Goal: Contribute content

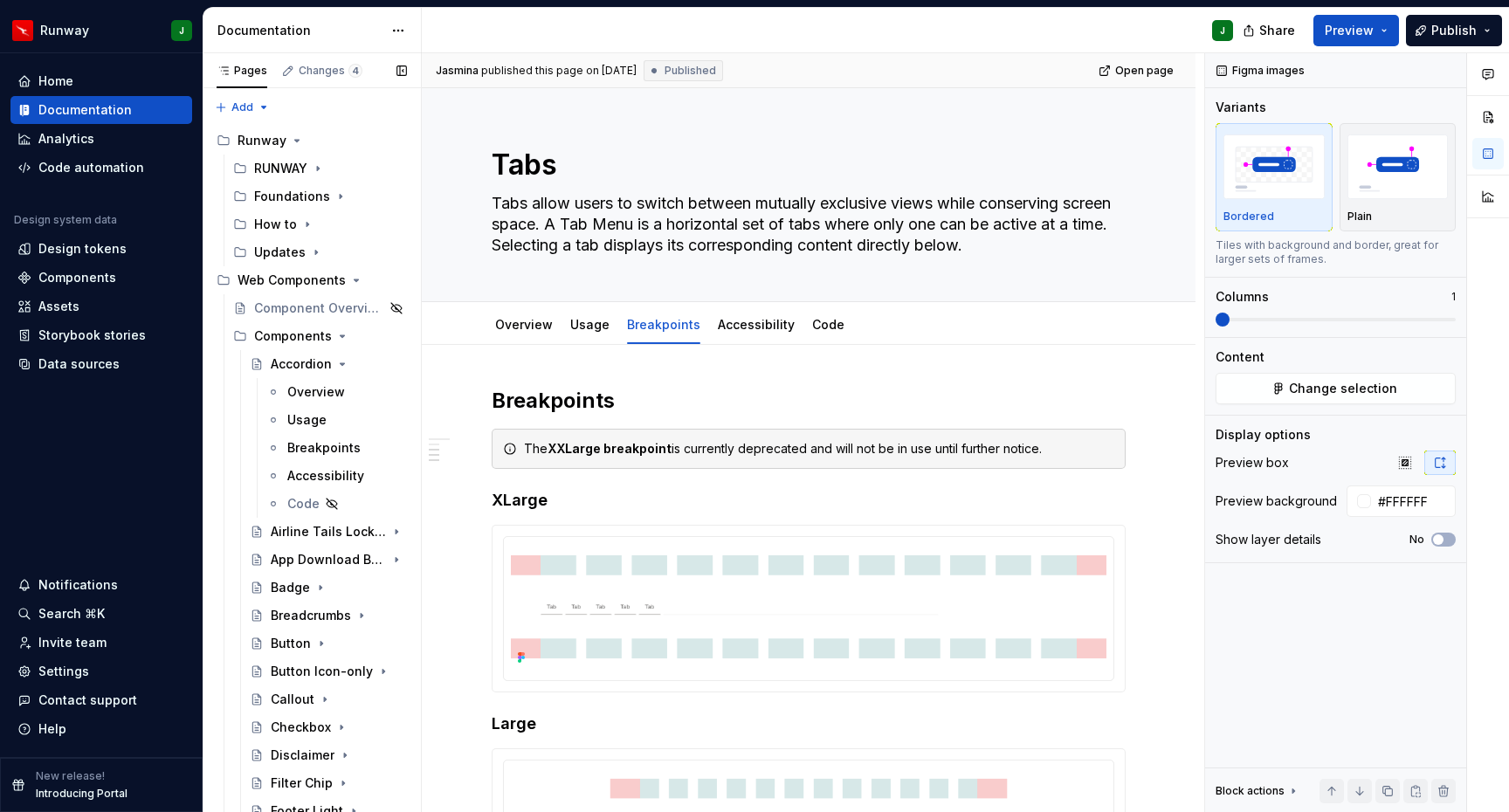
scroll to position [498, 0]
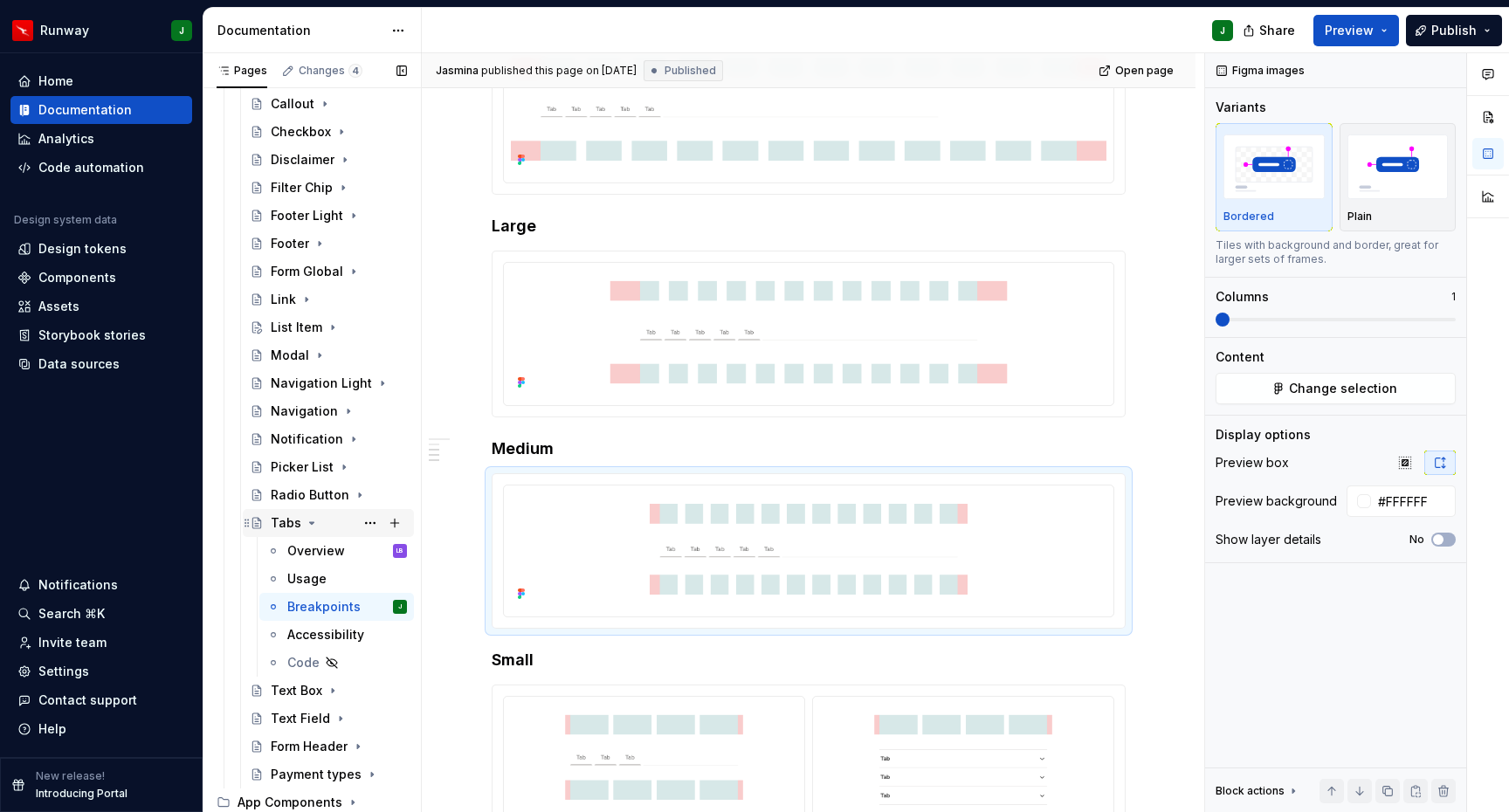
click at [312, 525] on icon "Page tree" at bounding box center [312, 523] width 14 height 14
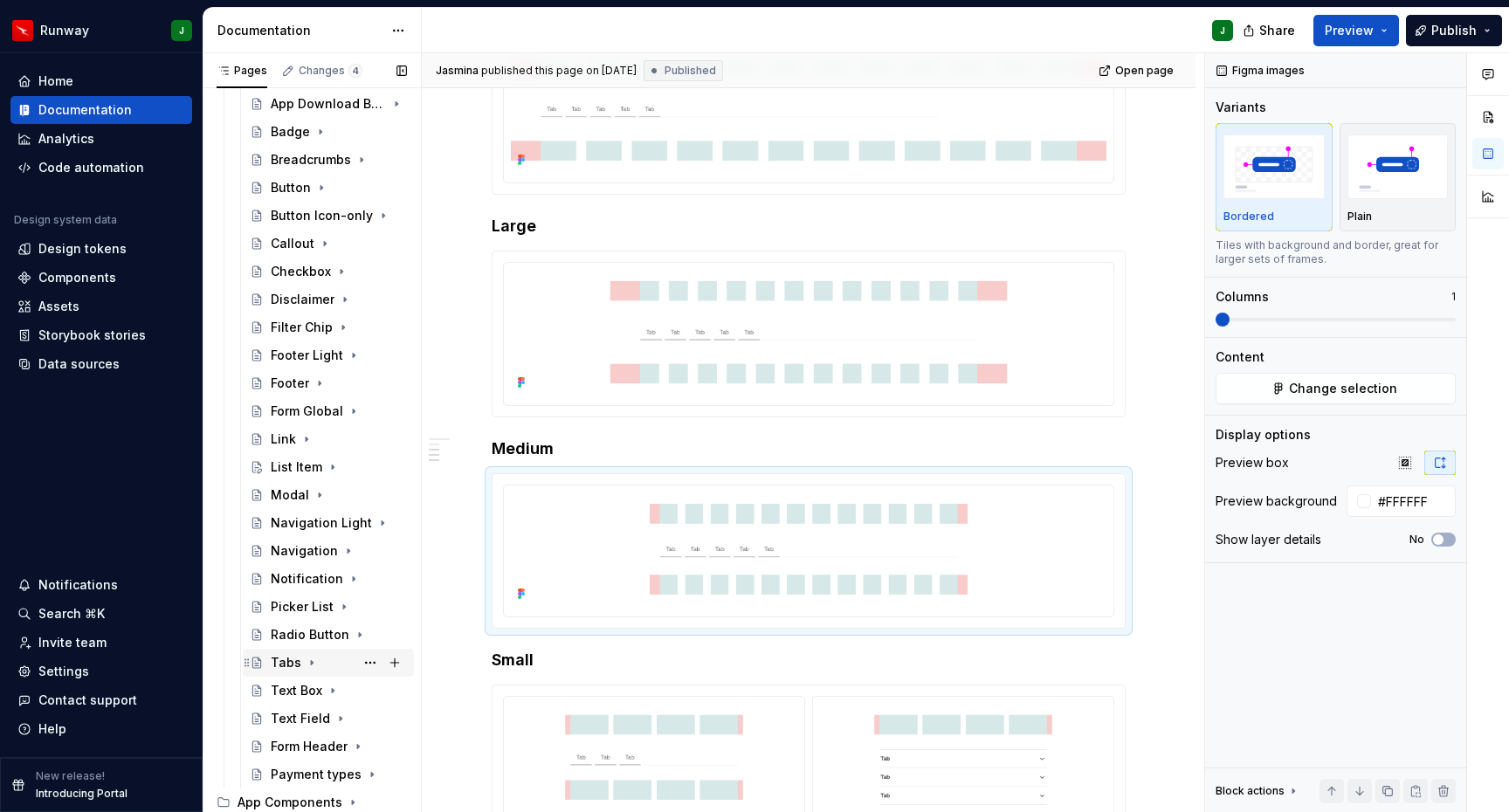
scroll to position [456, 0]
click at [295, 494] on div "Modal" at bounding box center [289, 495] width 38 height 18
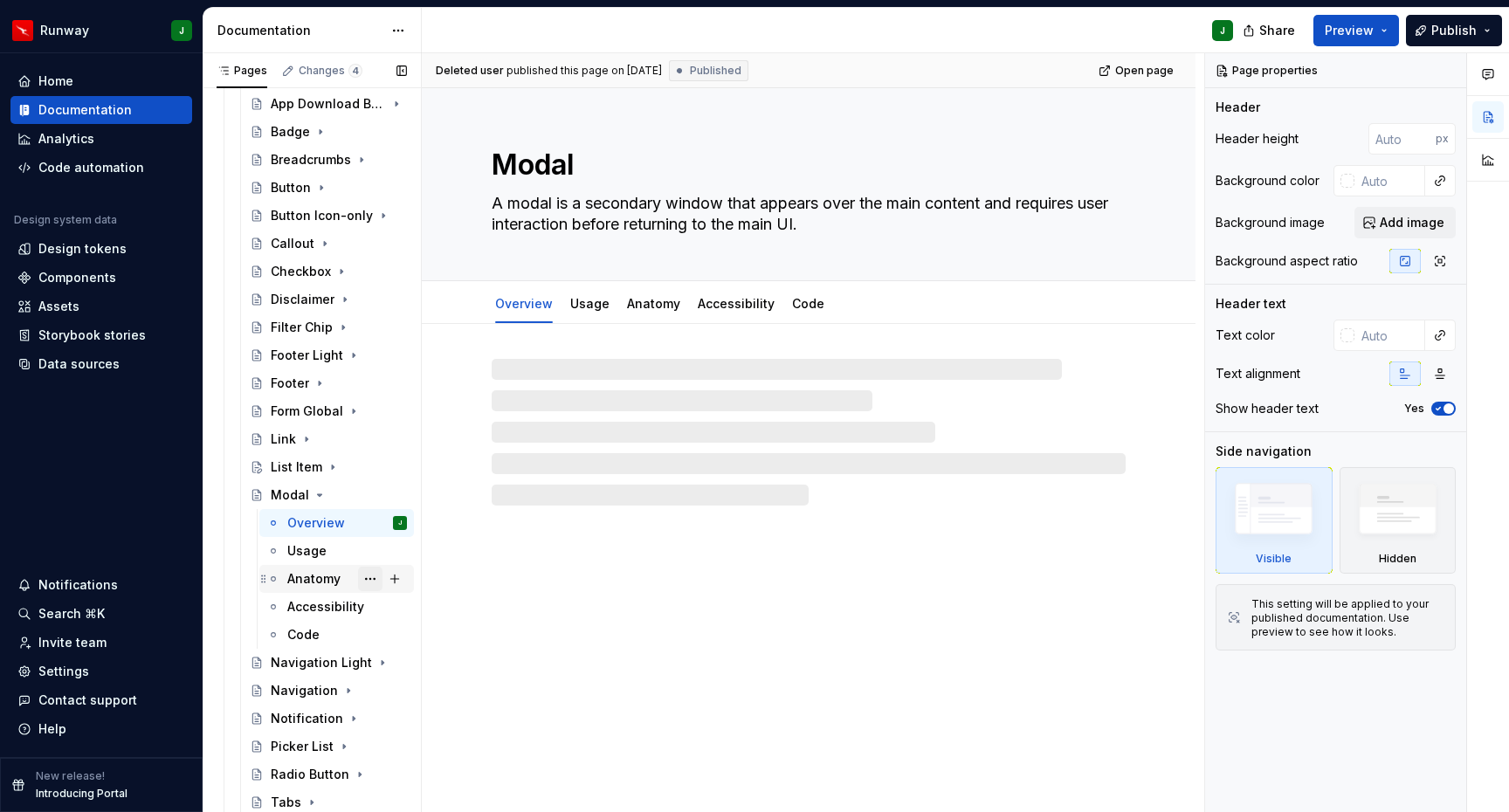
scroll to position [469, 0]
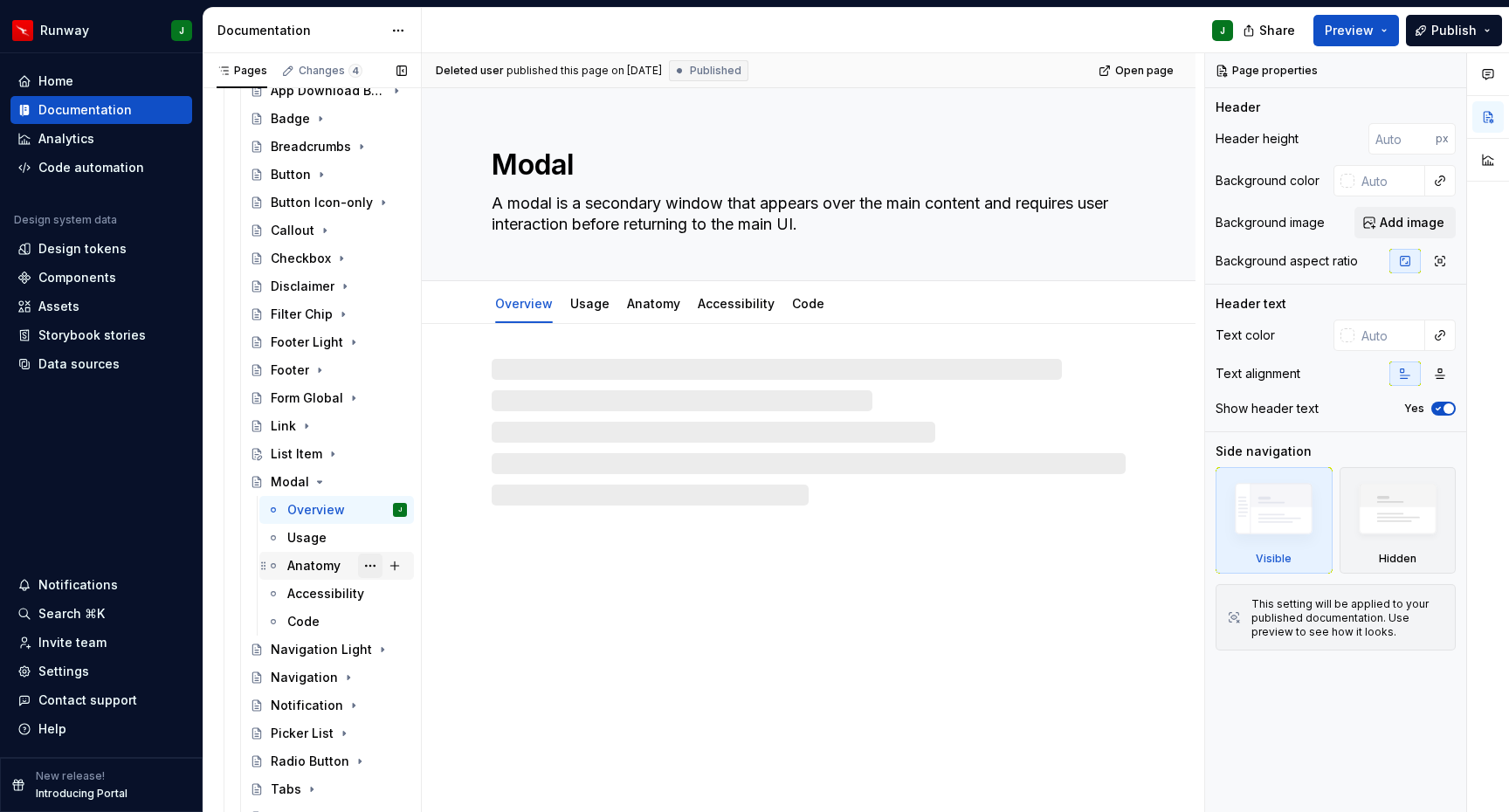
click at [372, 566] on button "Page tree" at bounding box center [370, 566] width 24 height 24
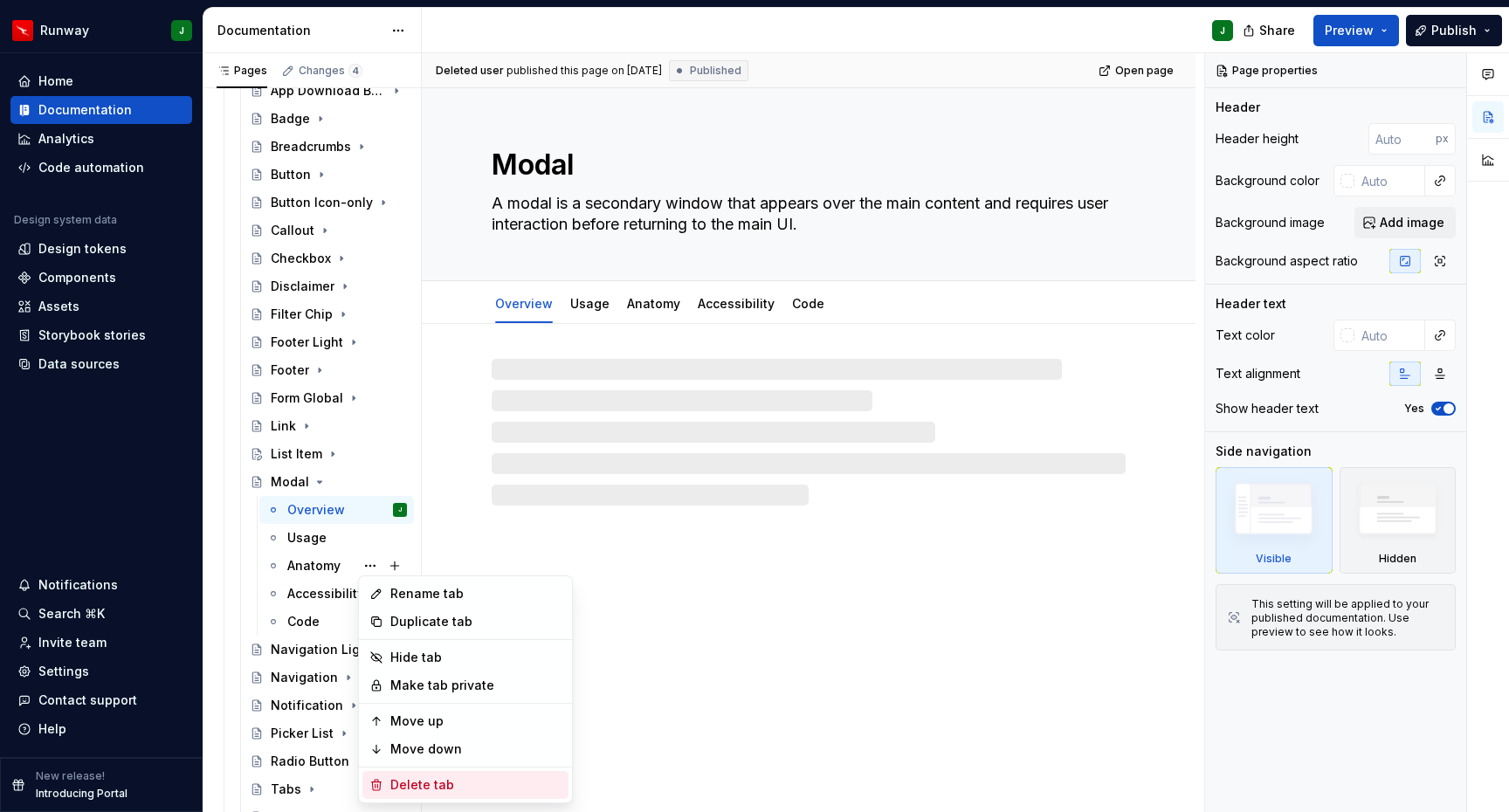
click at [414, 783] on div "Delete tab" at bounding box center [475, 785] width 171 height 18
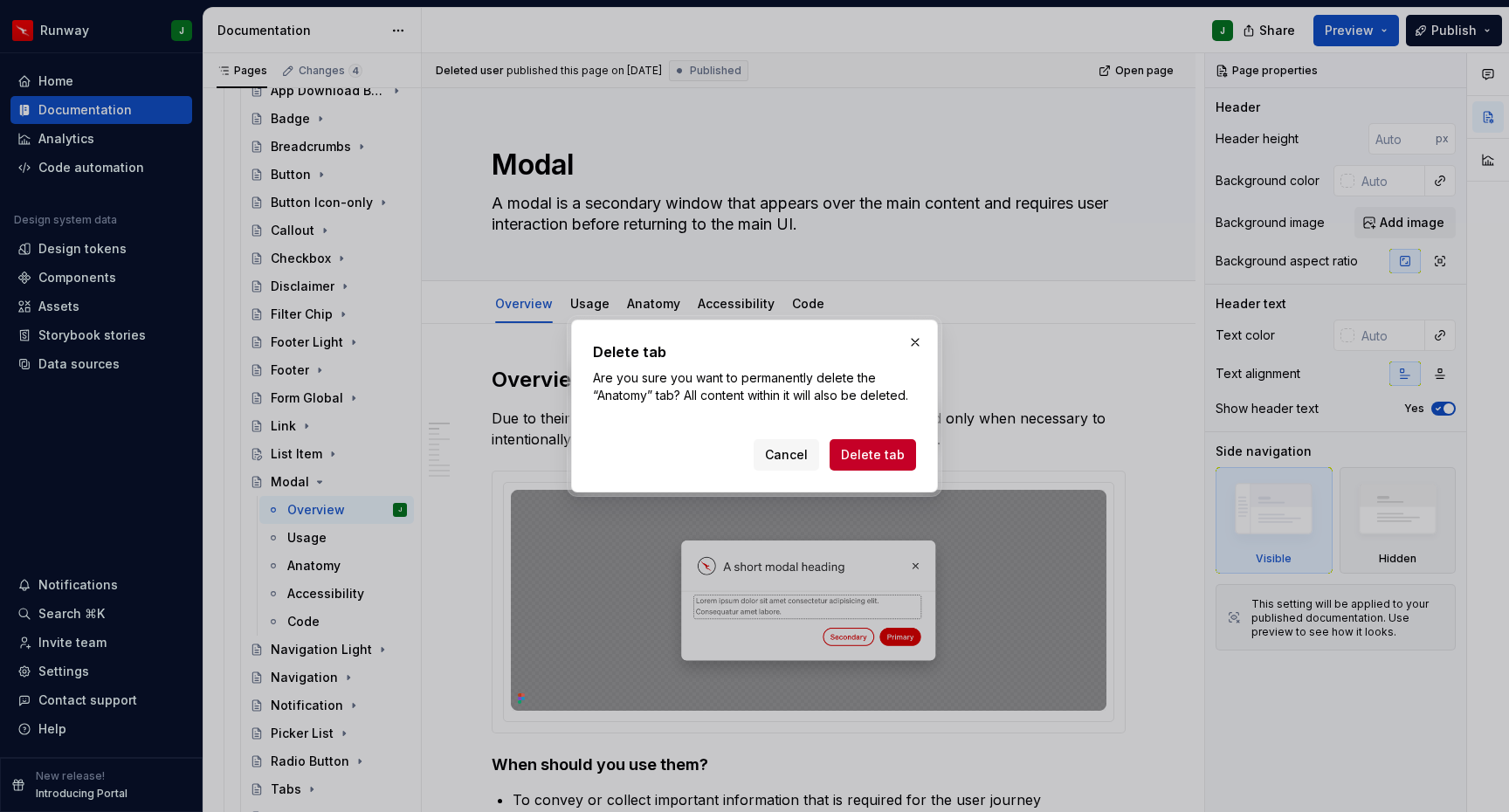
click at [876, 456] on span "Delete tab" at bounding box center [873, 455] width 64 height 18
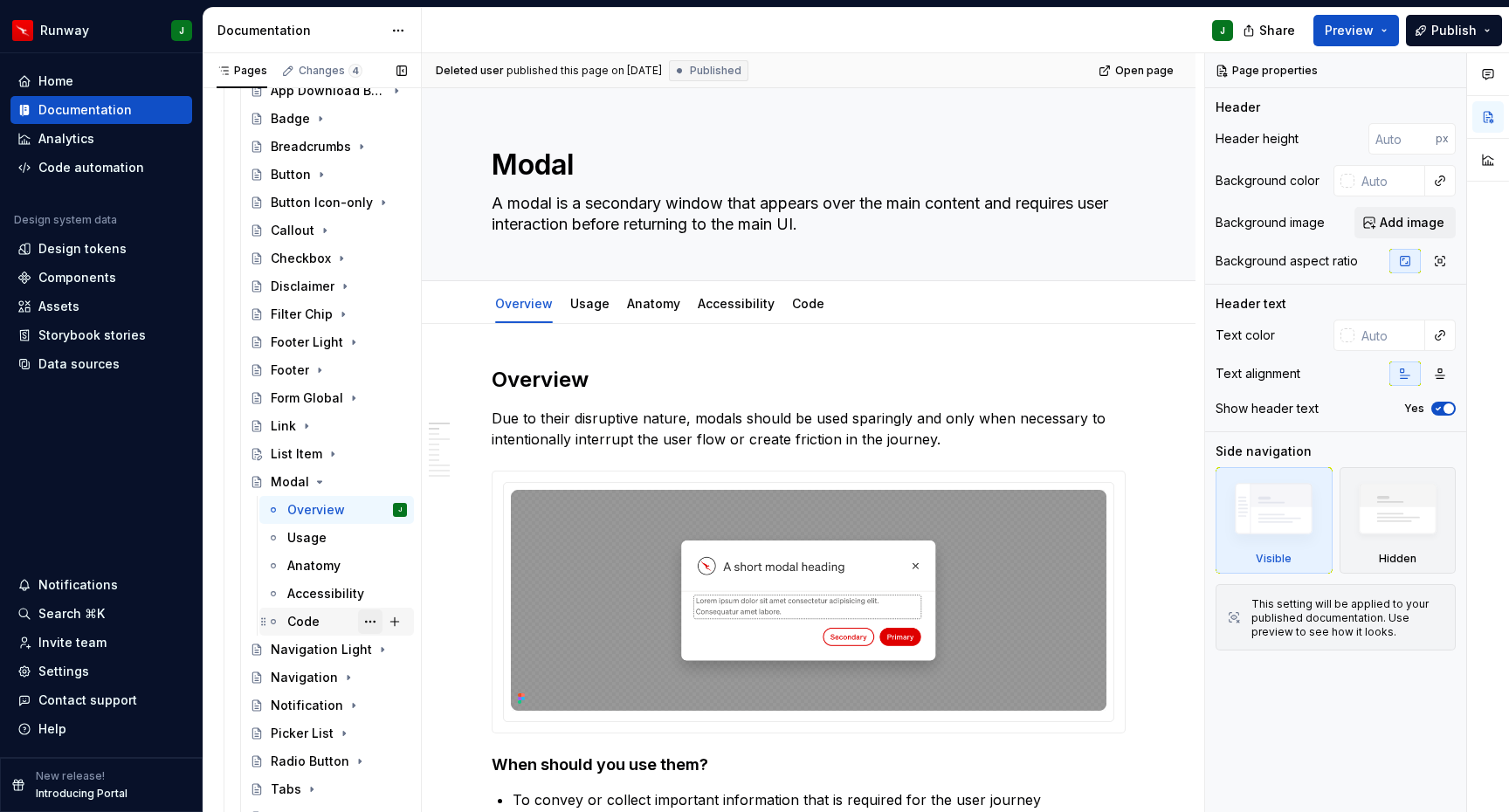
click at [368, 621] on button "Page tree" at bounding box center [370, 622] width 24 height 24
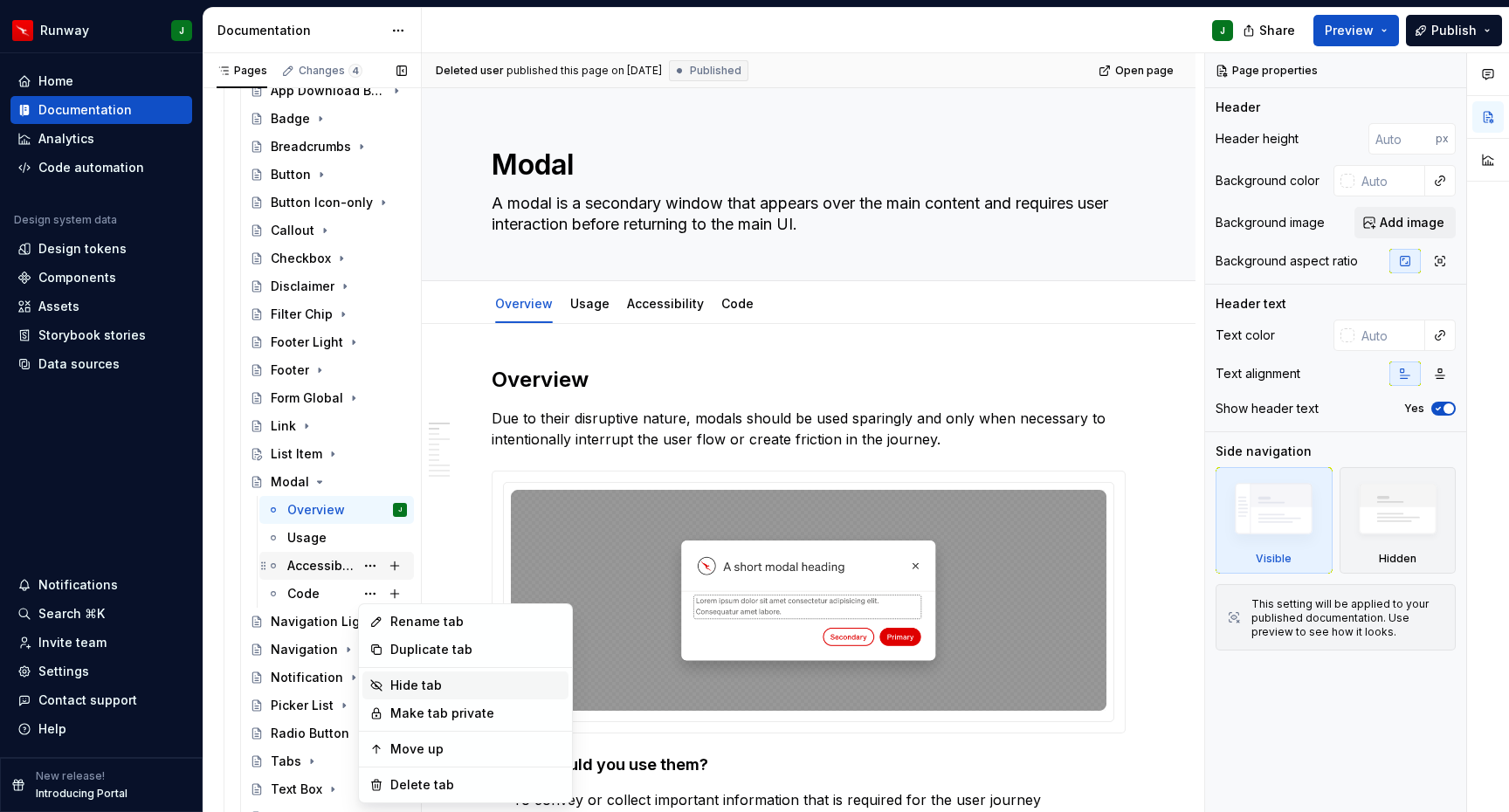
drag, startPoint x: 417, startPoint y: 687, endPoint x: 332, endPoint y: 570, distance: 144.6
click at [417, 687] on div "Hide tab" at bounding box center [475, 686] width 171 height 18
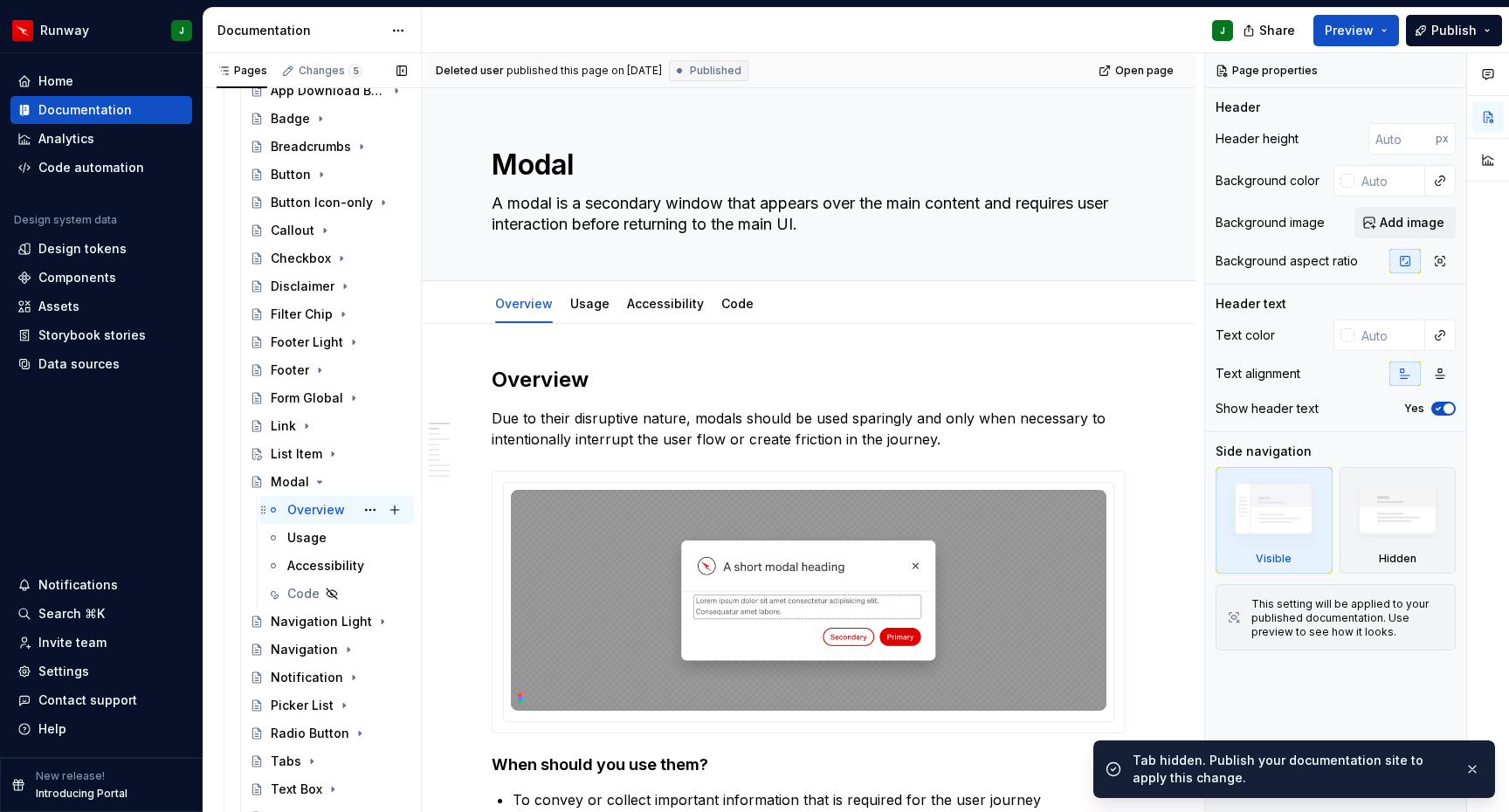
click at [327, 507] on div "Overview" at bounding box center [316, 510] width 58 height 18
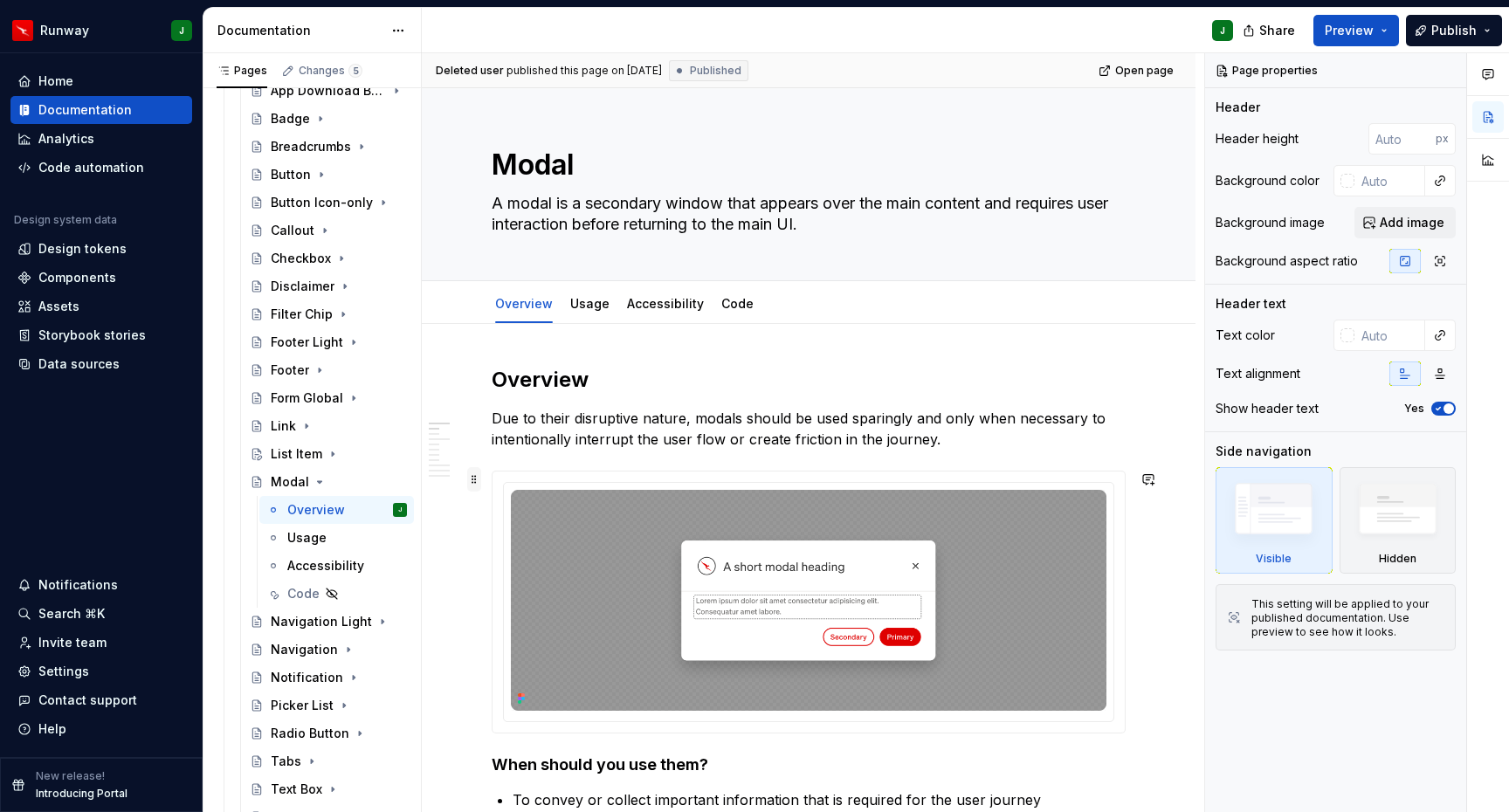
click at [472, 481] on span at bounding box center [474, 480] width 14 height 24
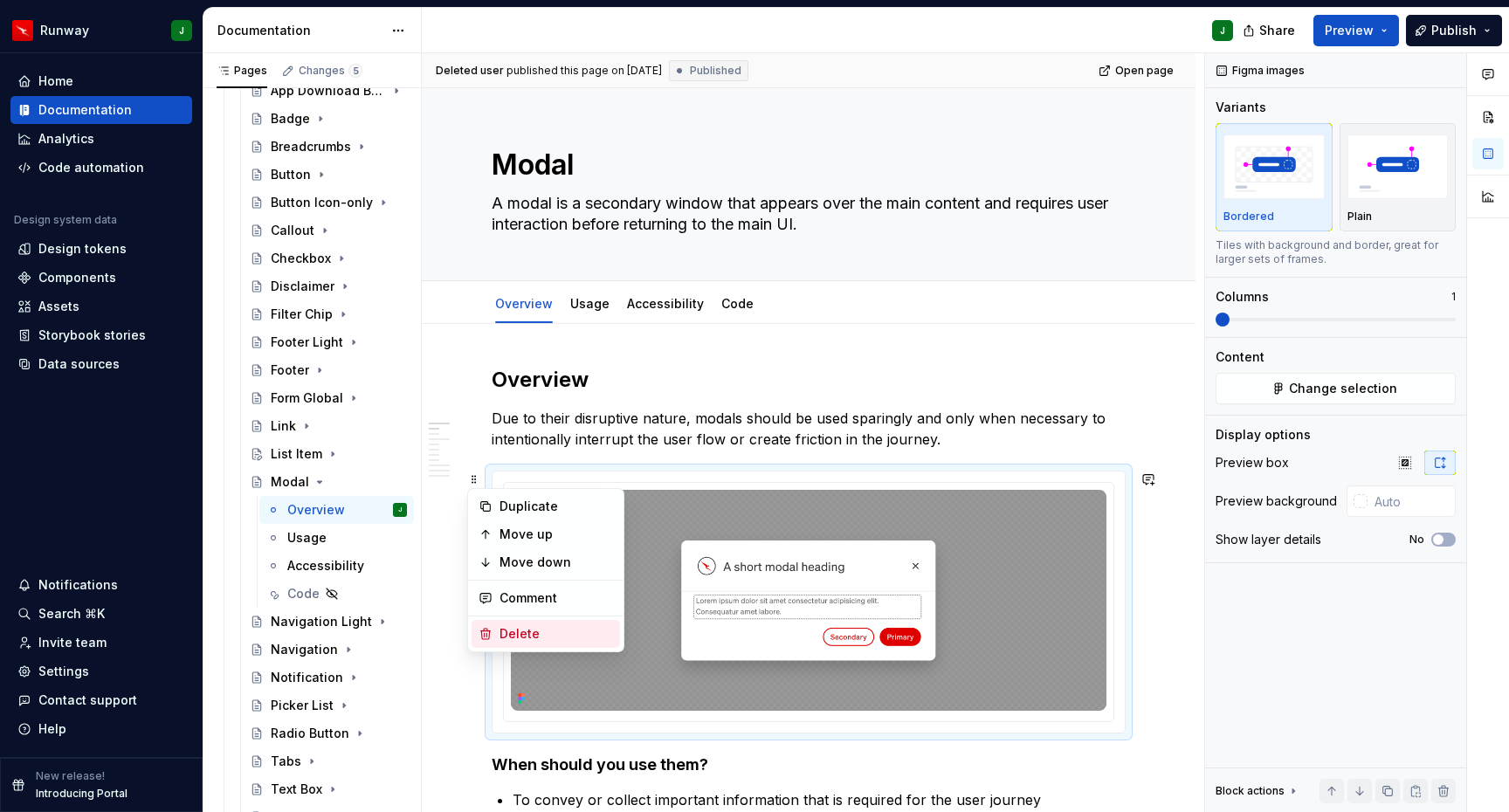
drag, startPoint x: 549, startPoint y: 634, endPoint x: 702, endPoint y: 433, distance: 252.6
click at [548, 634] on div "Delete" at bounding box center [556, 634] width 113 height 18
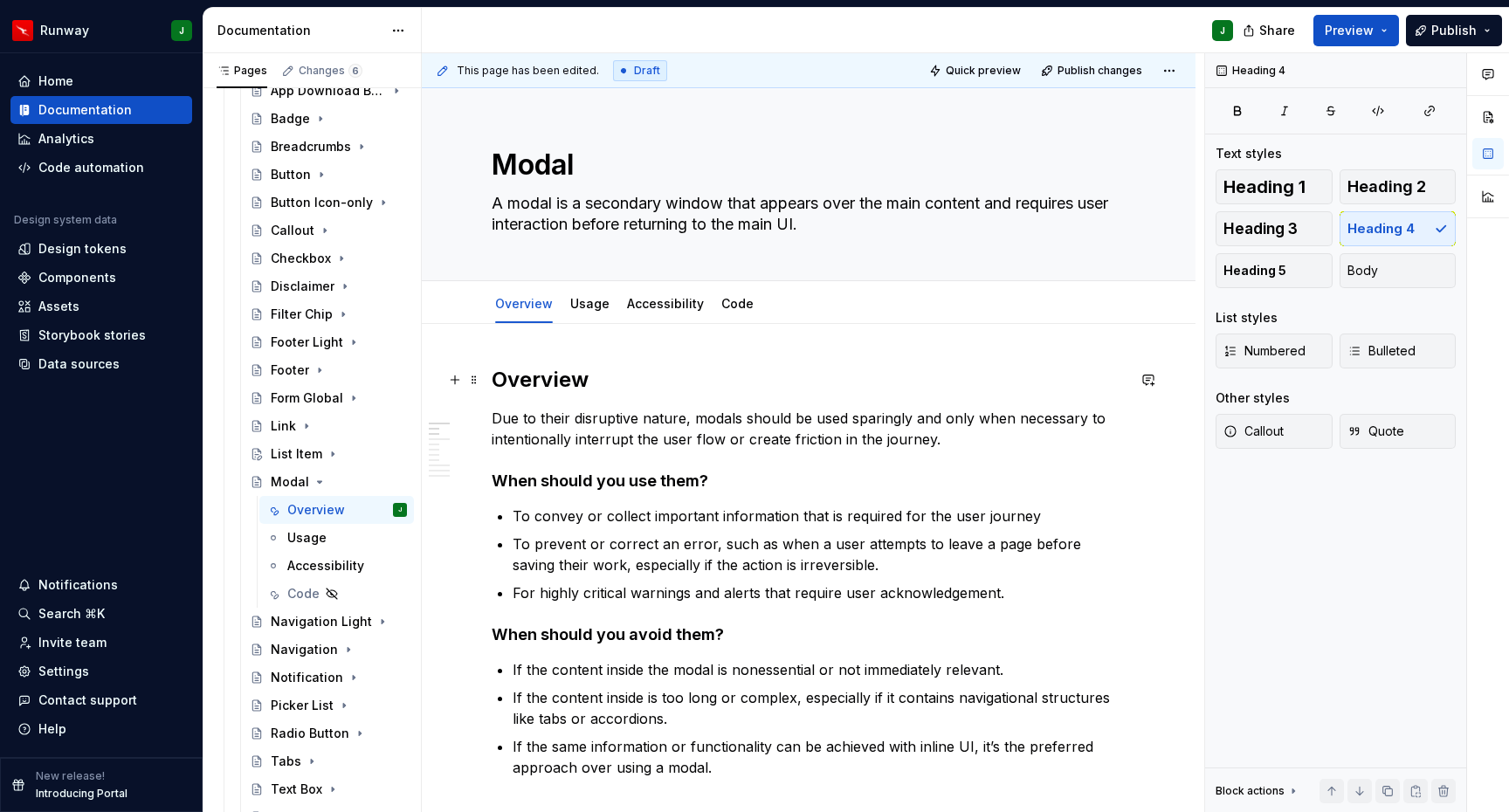
click at [549, 384] on h2 "Overview" at bounding box center [809, 380] width 634 height 28
click at [550, 384] on h2 "Overview" at bounding box center [809, 380] width 634 height 28
click at [599, 486] on h4 "When should you use them?" at bounding box center [809, 481] width 634 height 21
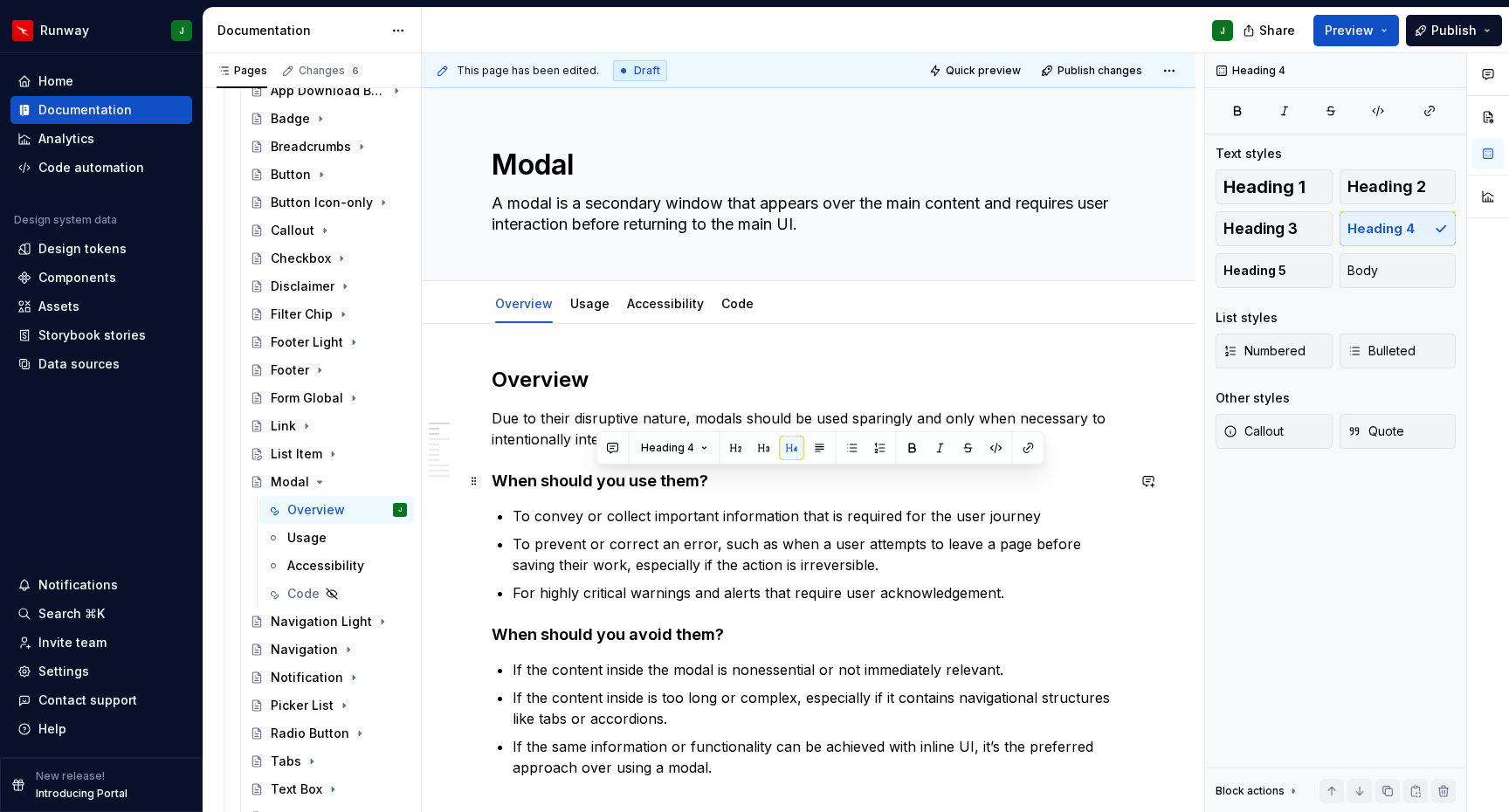
click at [592, 486] on h4 "When should you use them?" at bounding box center [809, 481] width 634 height 21
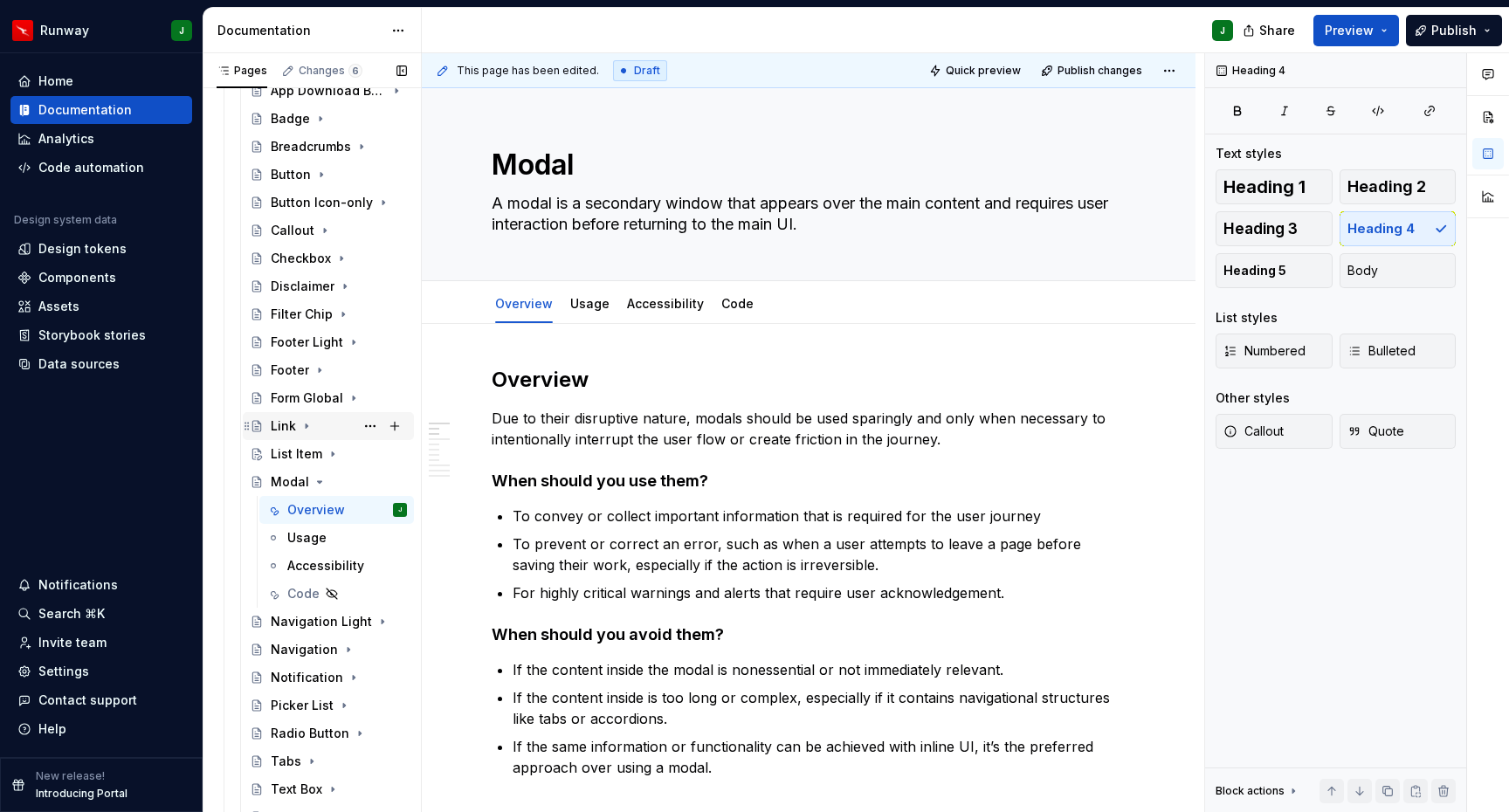
scroll to position [568, 0]
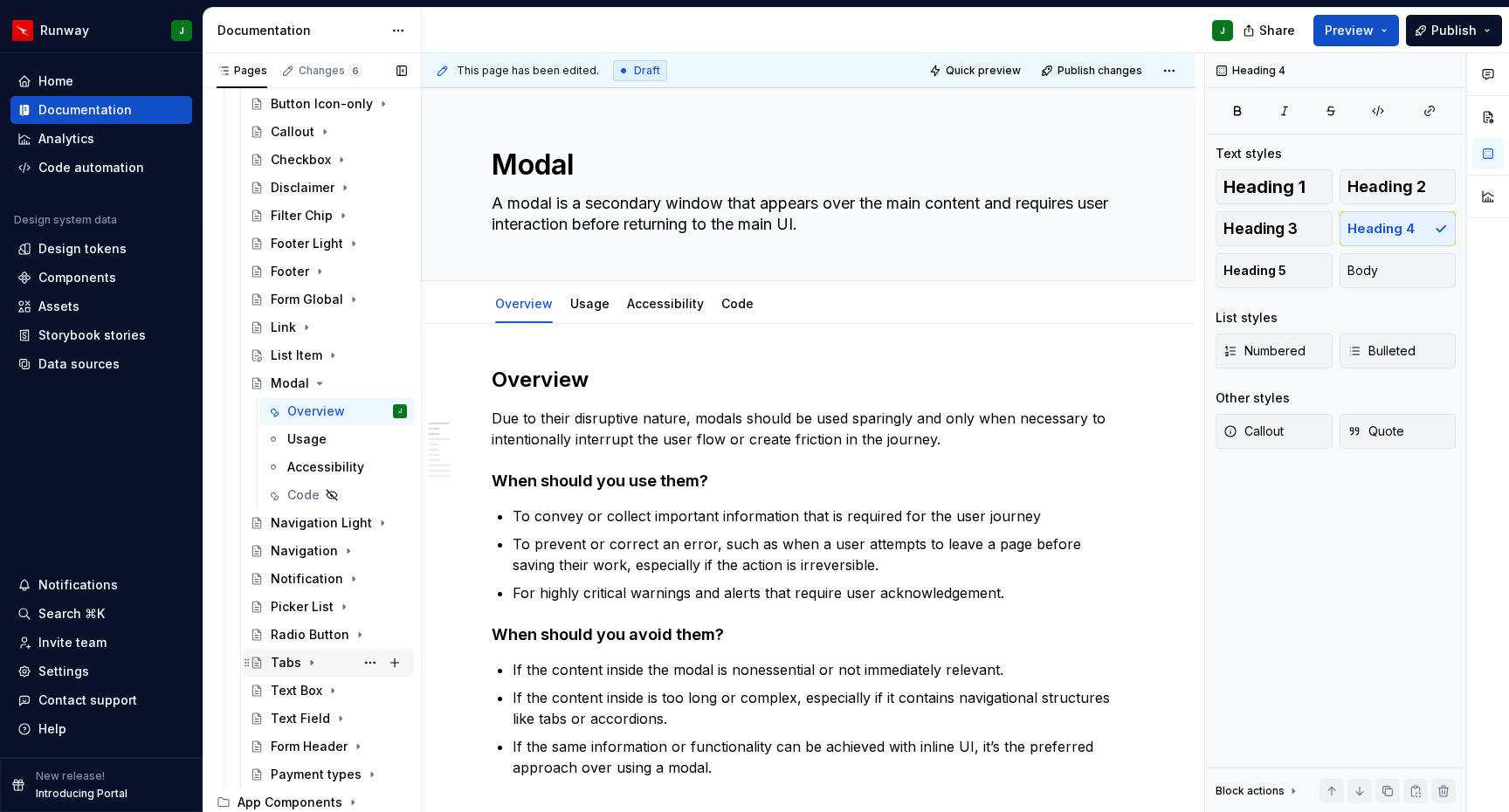
click at [310, 660] on icon "Page tree" at bounding box center [312, 662] width 14 height 14
click at [321, 695] on div "Overview" at bounding box center [316, 690] width 58 height 18
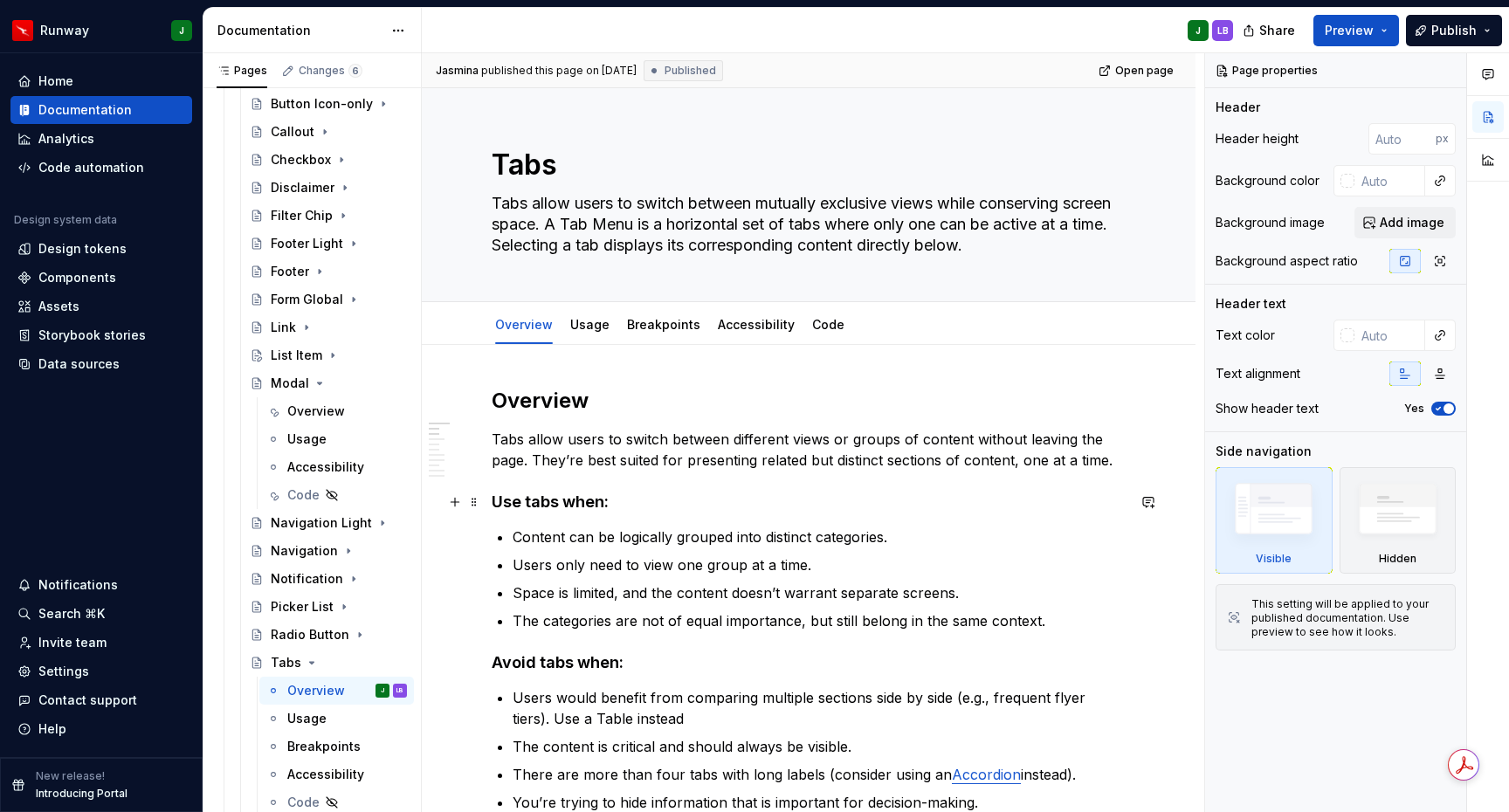
click at [536, 504] on h4 "Use tabs when:" at bounding box center [809, 502] width 634 height 21
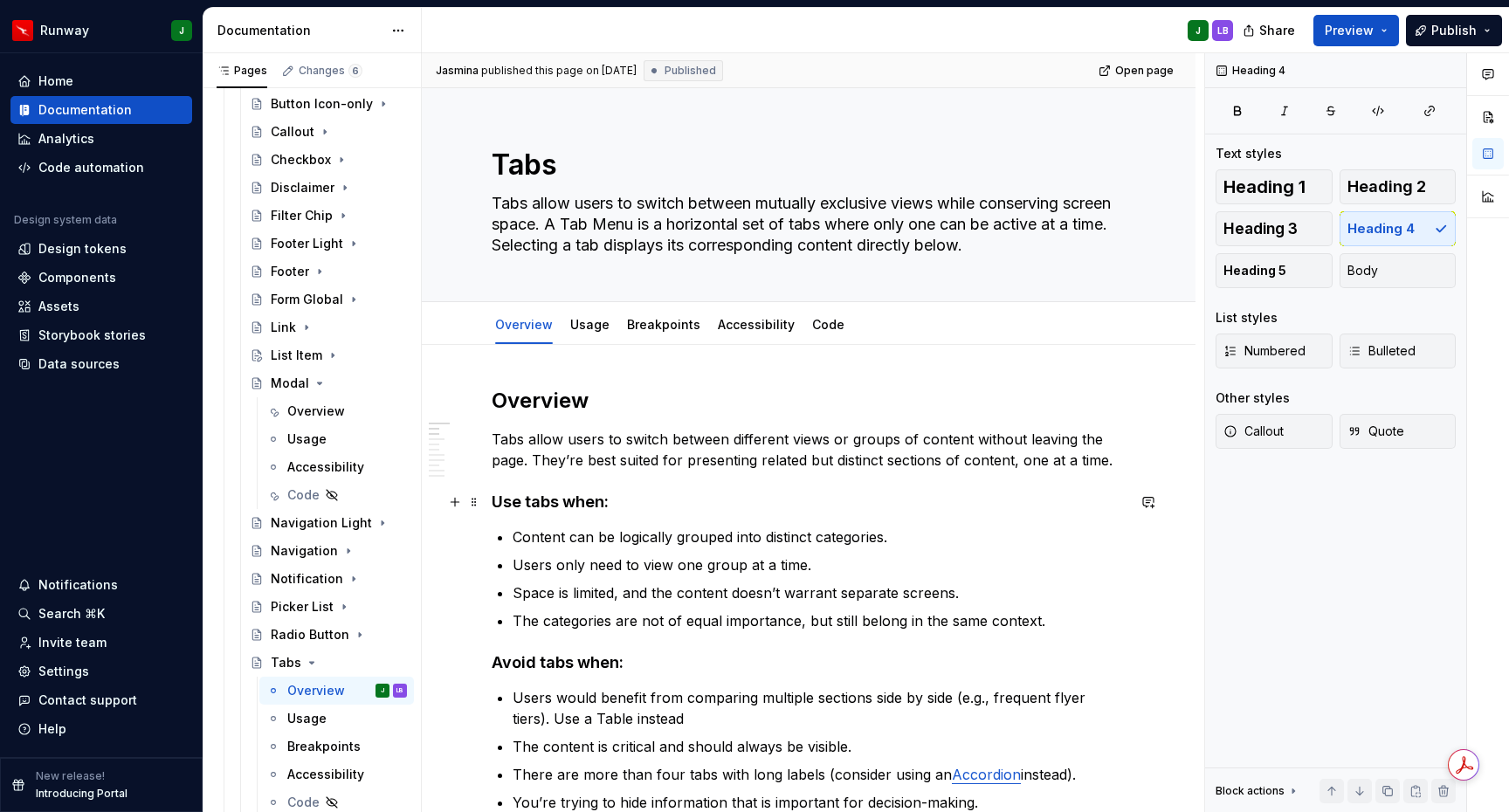
click at [541, 500] on h4 "Use tabs when:" at bounding box center [809, 502] width 634 height 21
type textarea "*"
click at [0, 0] on span "**********" at bounding box center [0, 0] width 0 height 0
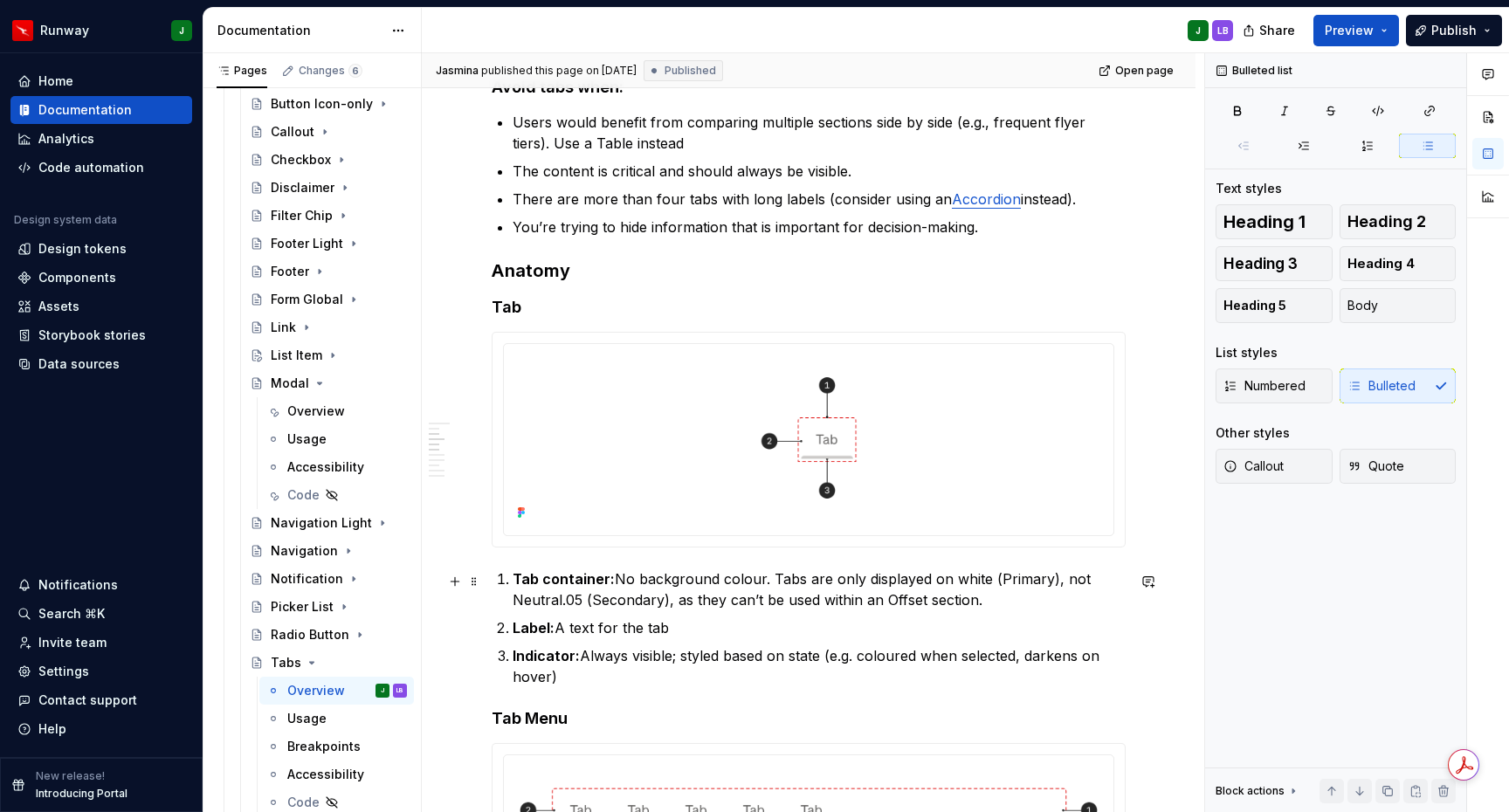
scroll to position [0, 0]
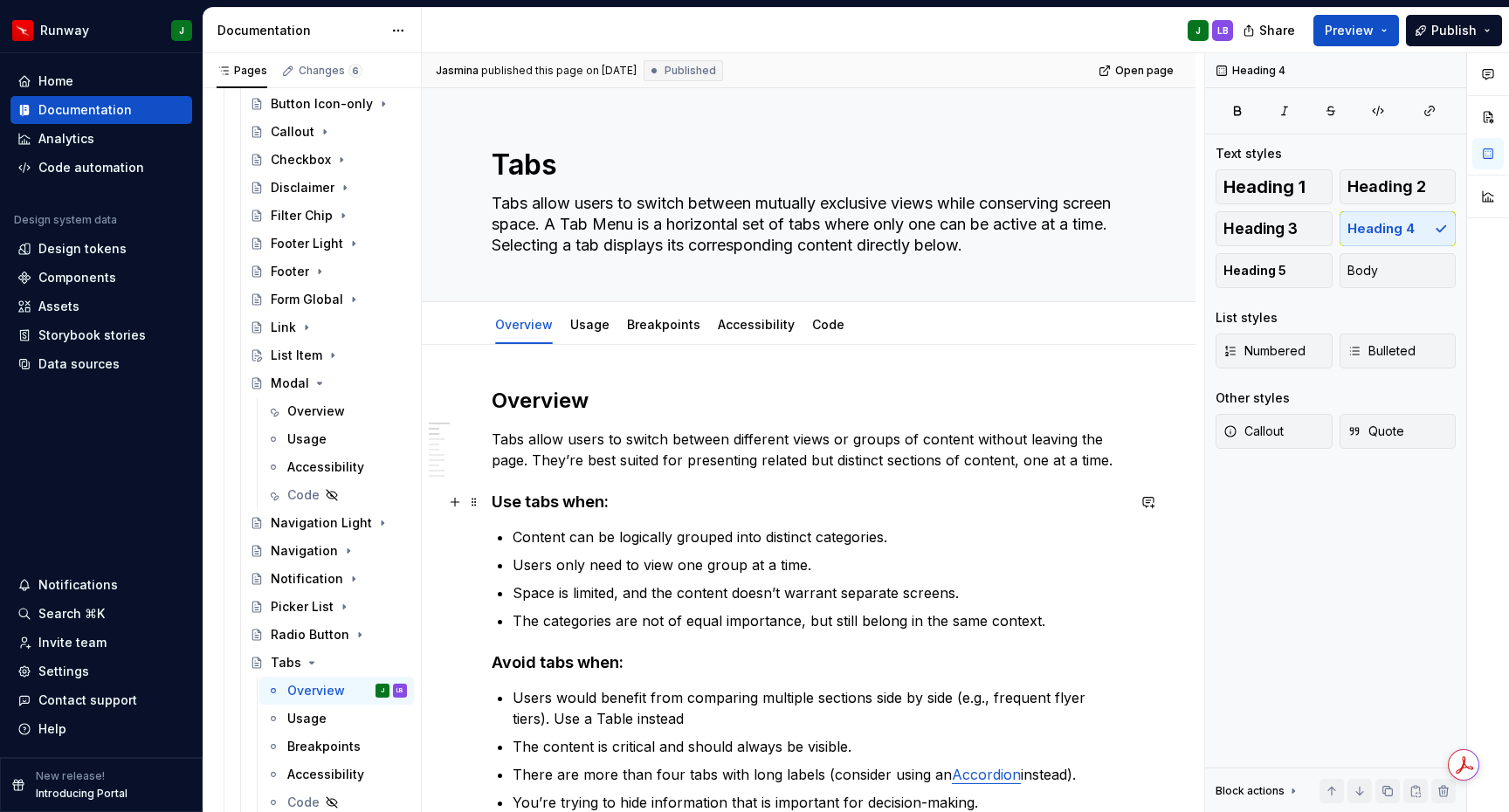
click at [581, 499] on h4 "Use tabs when:" at bounding box center [809, 502] width 634 height 21
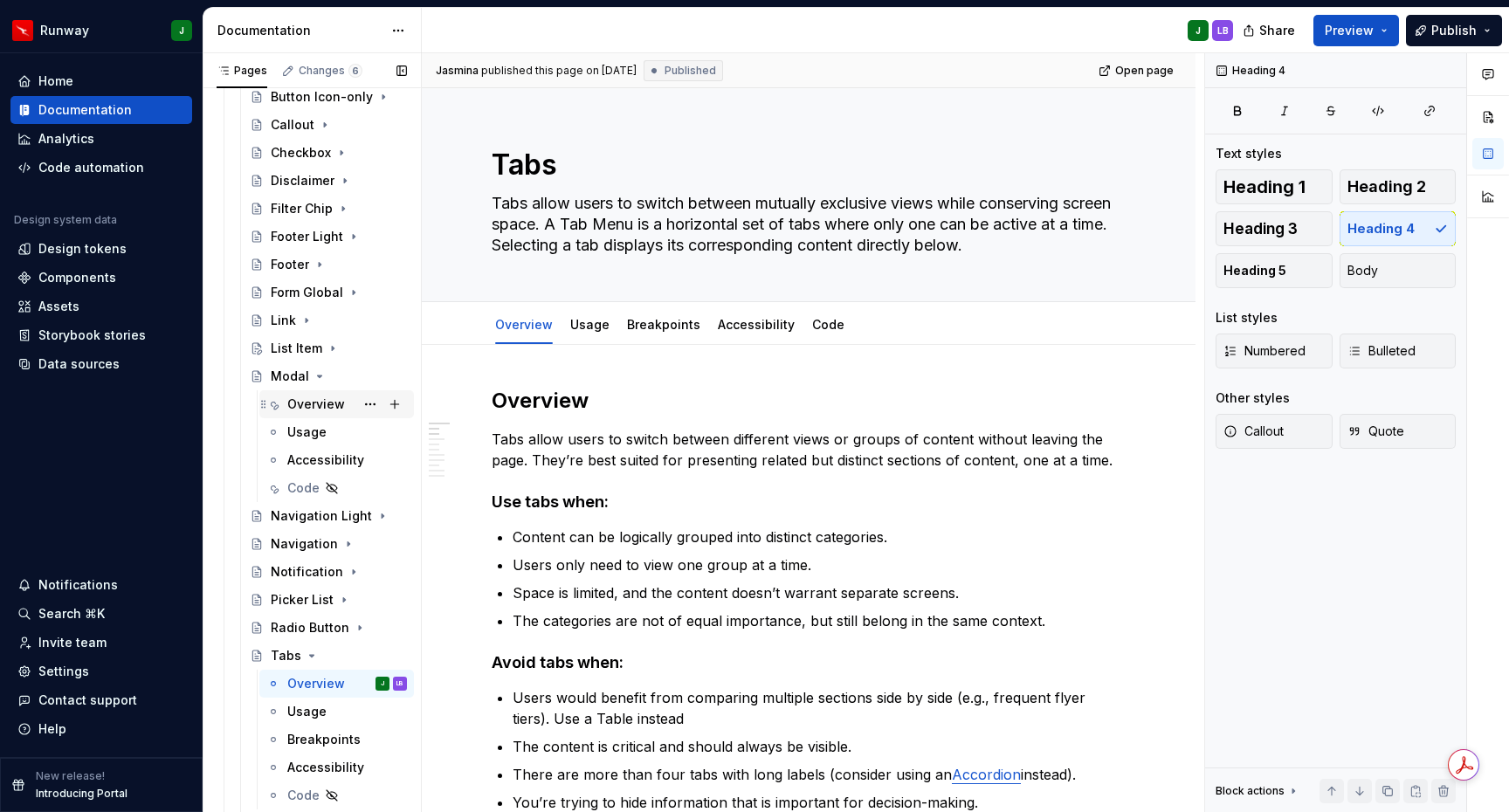
click at [322, 411] on div "Overview" at bounding box center [316, 404] width 58 height 18
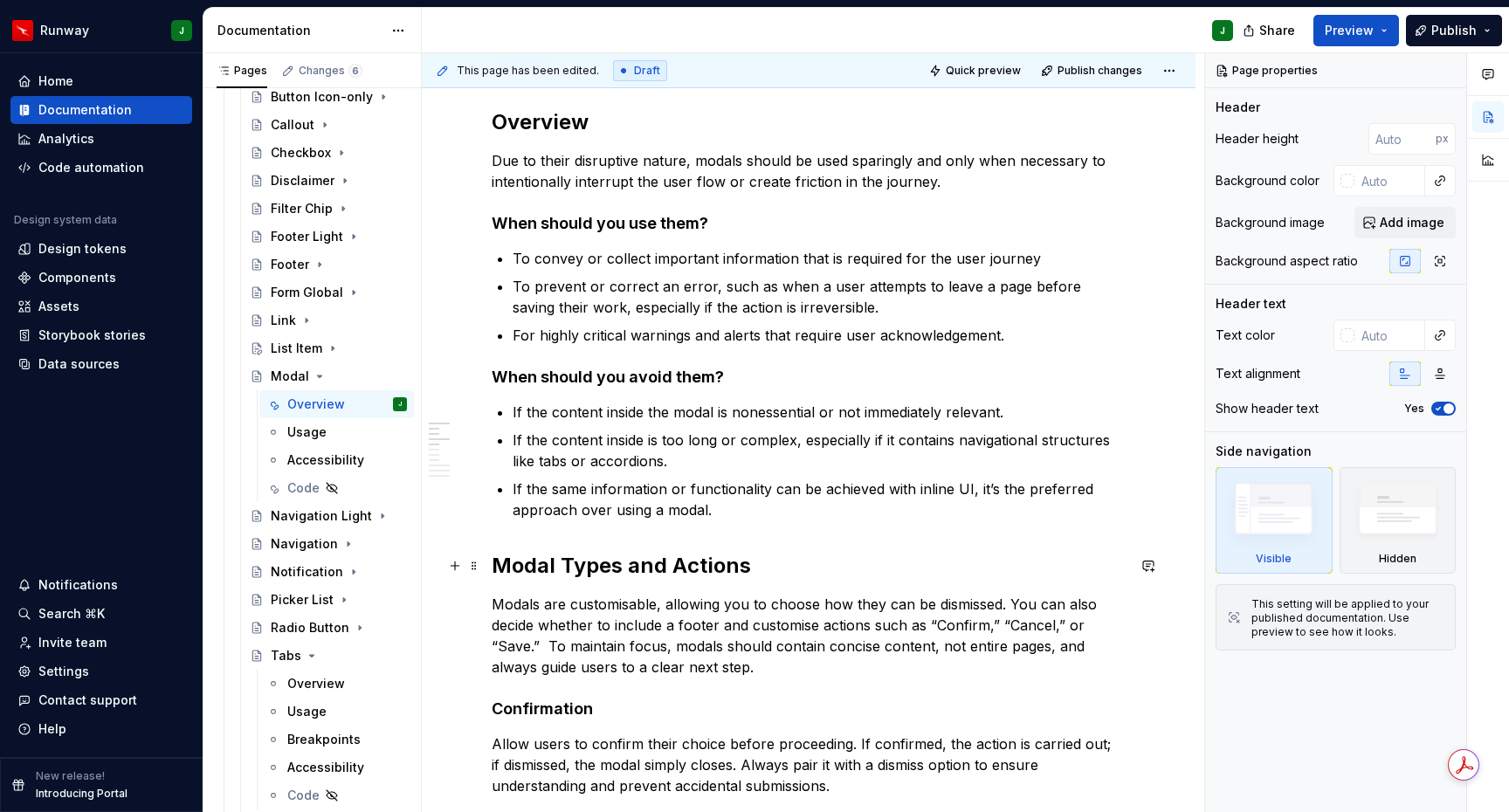
click at [527, 571] on h2 "Modal Types and Actions" at bounding box center [809, 566] width 634 height 28
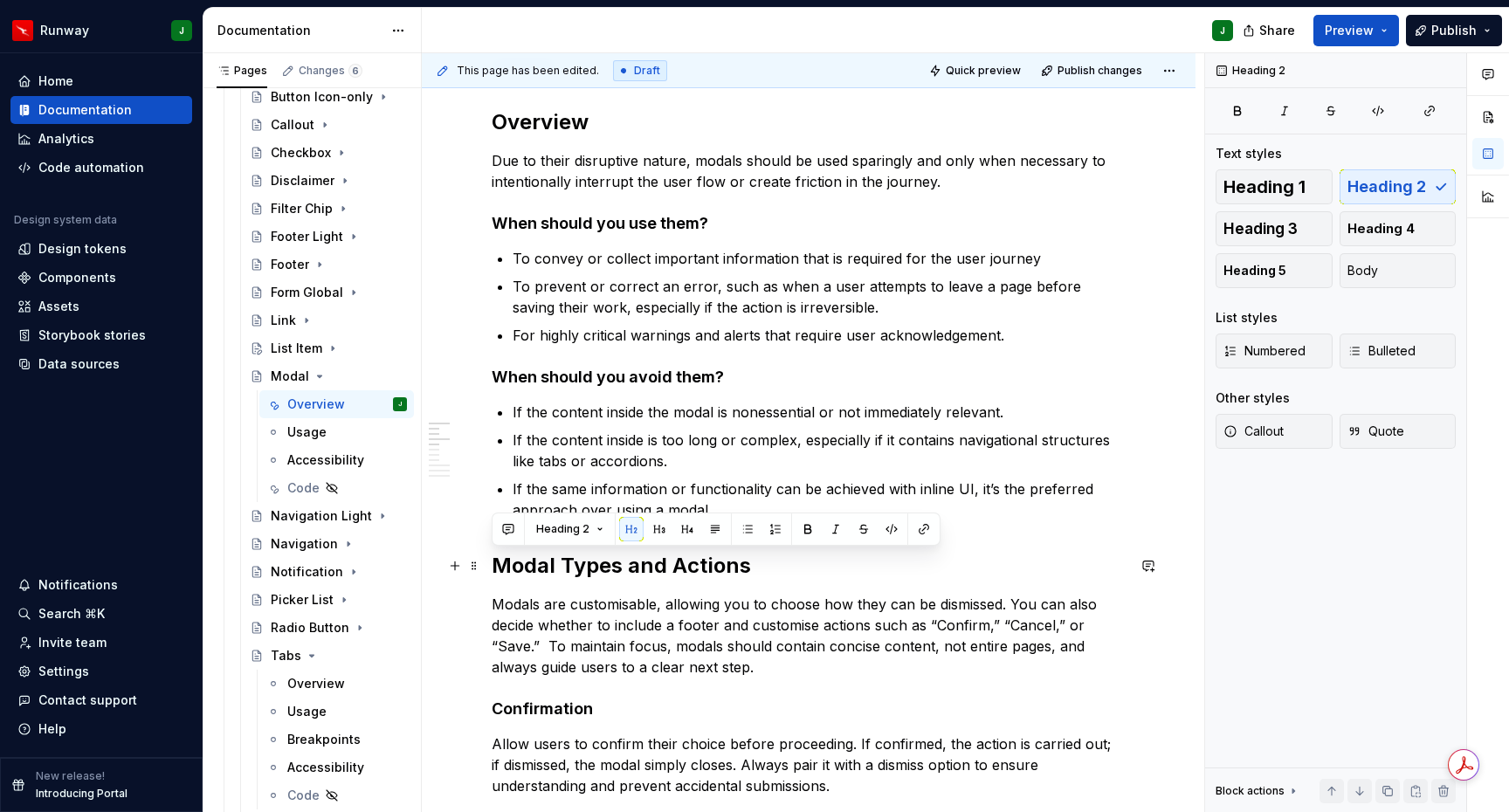
click at [527, 571] on h2 "Modal Types and Actions" at bounding box center [809, 566] width 634 height 28
click at [659, 530] on button "button" at bounding box center [660, 529] width 24 height 24
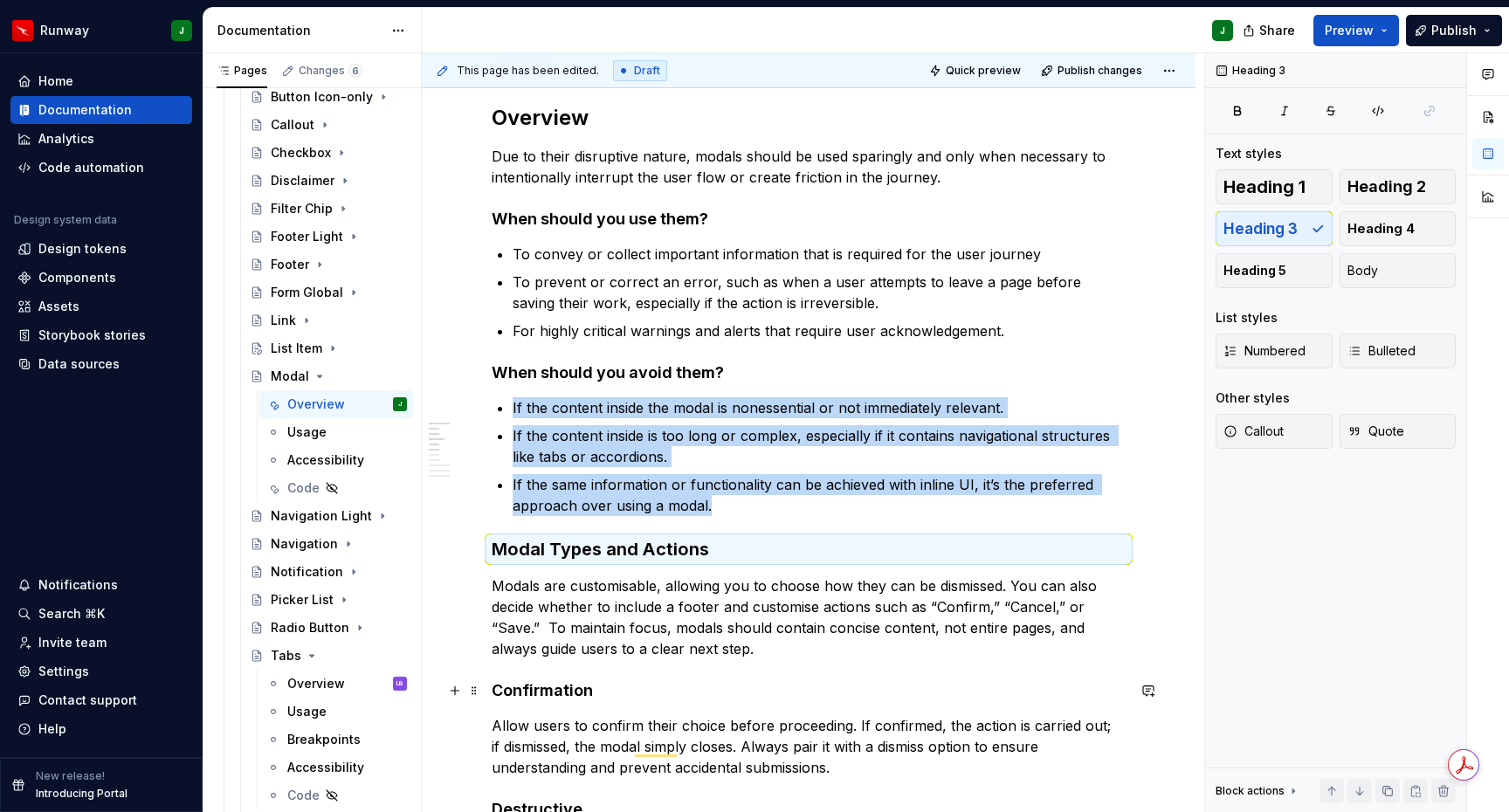
click at [533, 692] on h4 "Confirmation" at bounding box center [809, 690] width 634 height 21
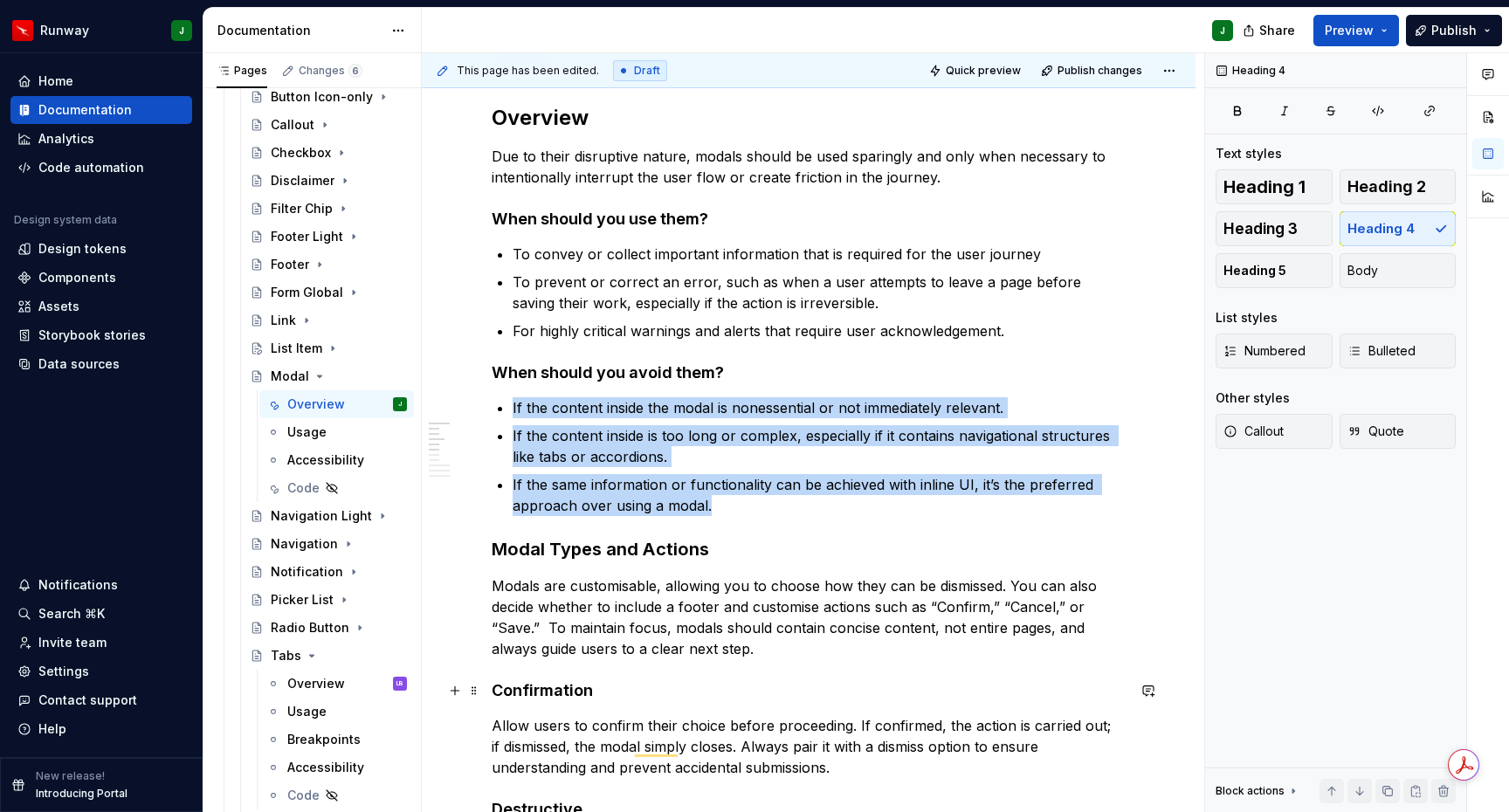
click at [533, 692] on h4 "Confirmation" at bounding box center [809, 690] width 634 height 21
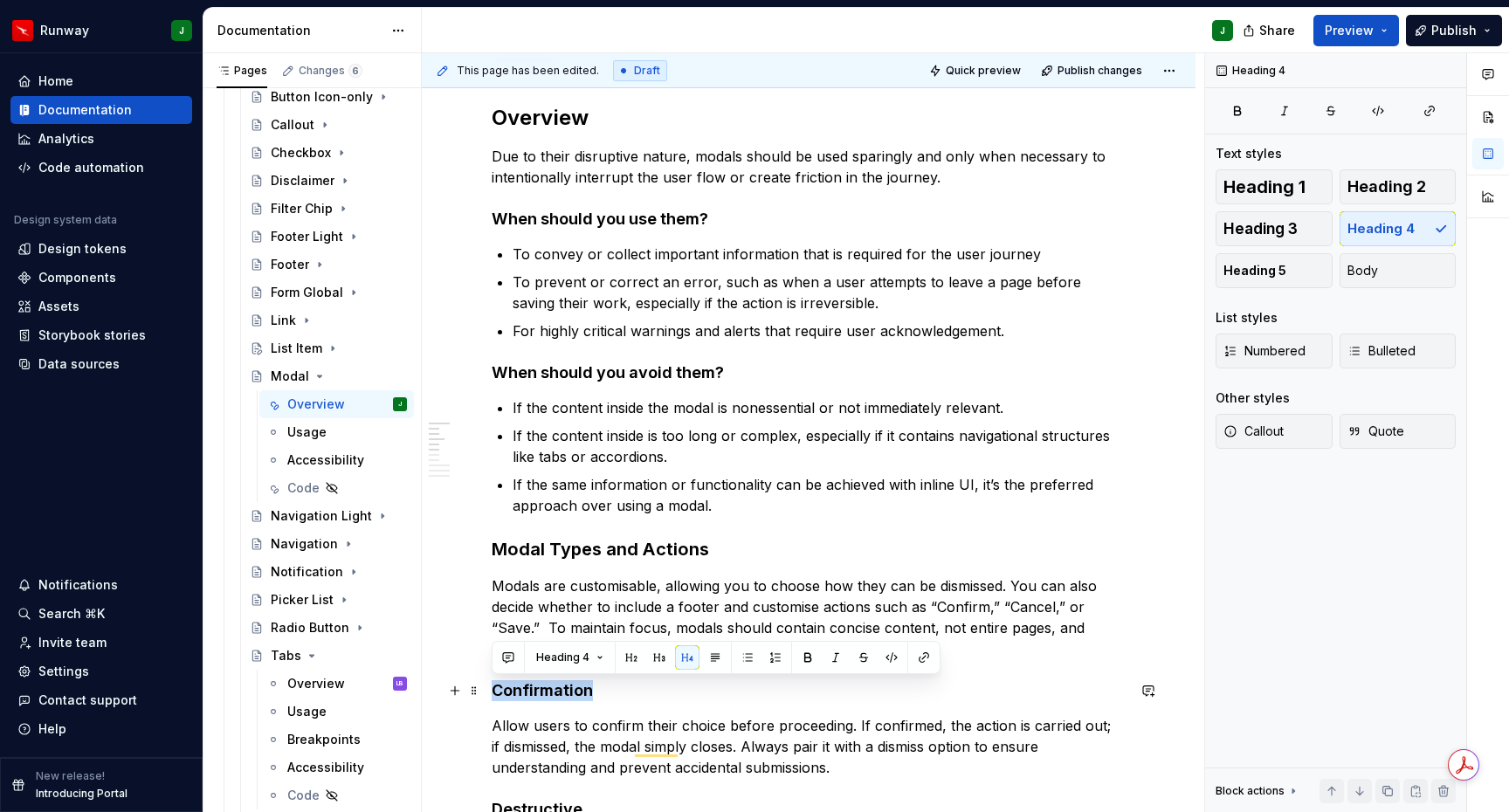
click at [617, 699] on h4 "Confirmation" at bounding box center [809, 690] width 634 height 21
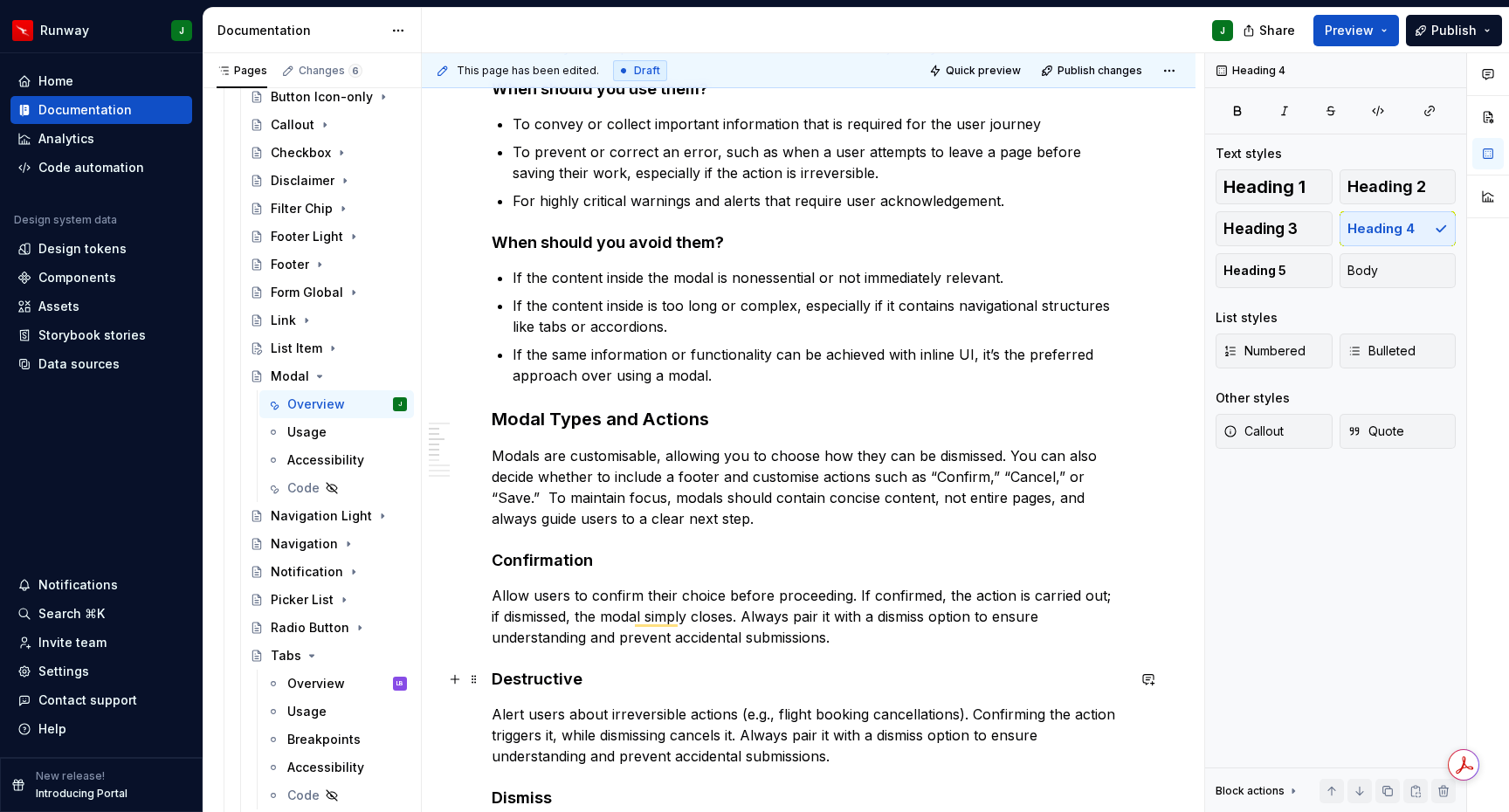
click at [539, 684] on h4 "Destructive" at bounding box center [809, 679] width 634 height 21
click at [540, 684] on h4 "Destructive" at bounding box center [809, 679] width 634 height 21
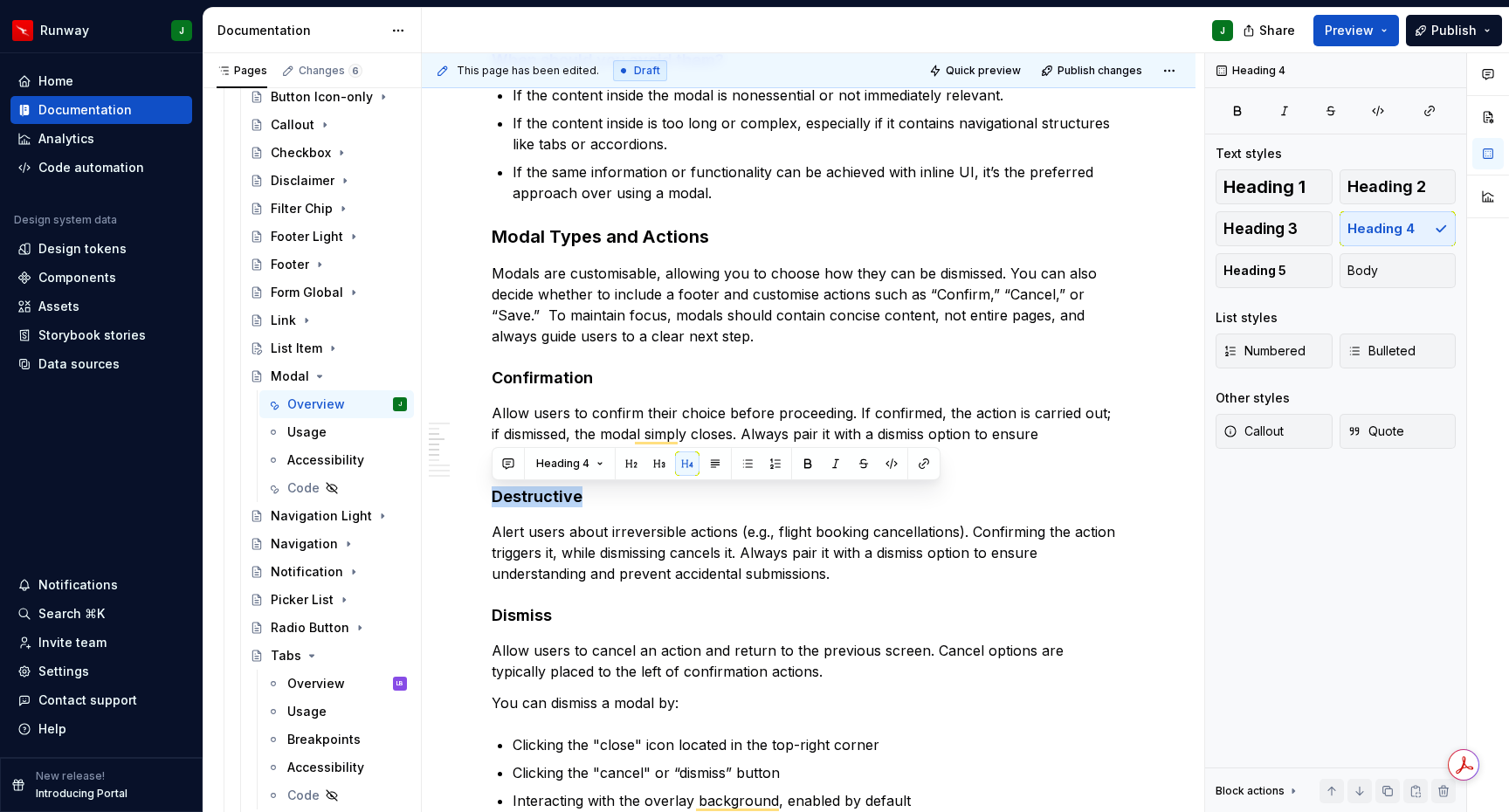
type textarea "*"
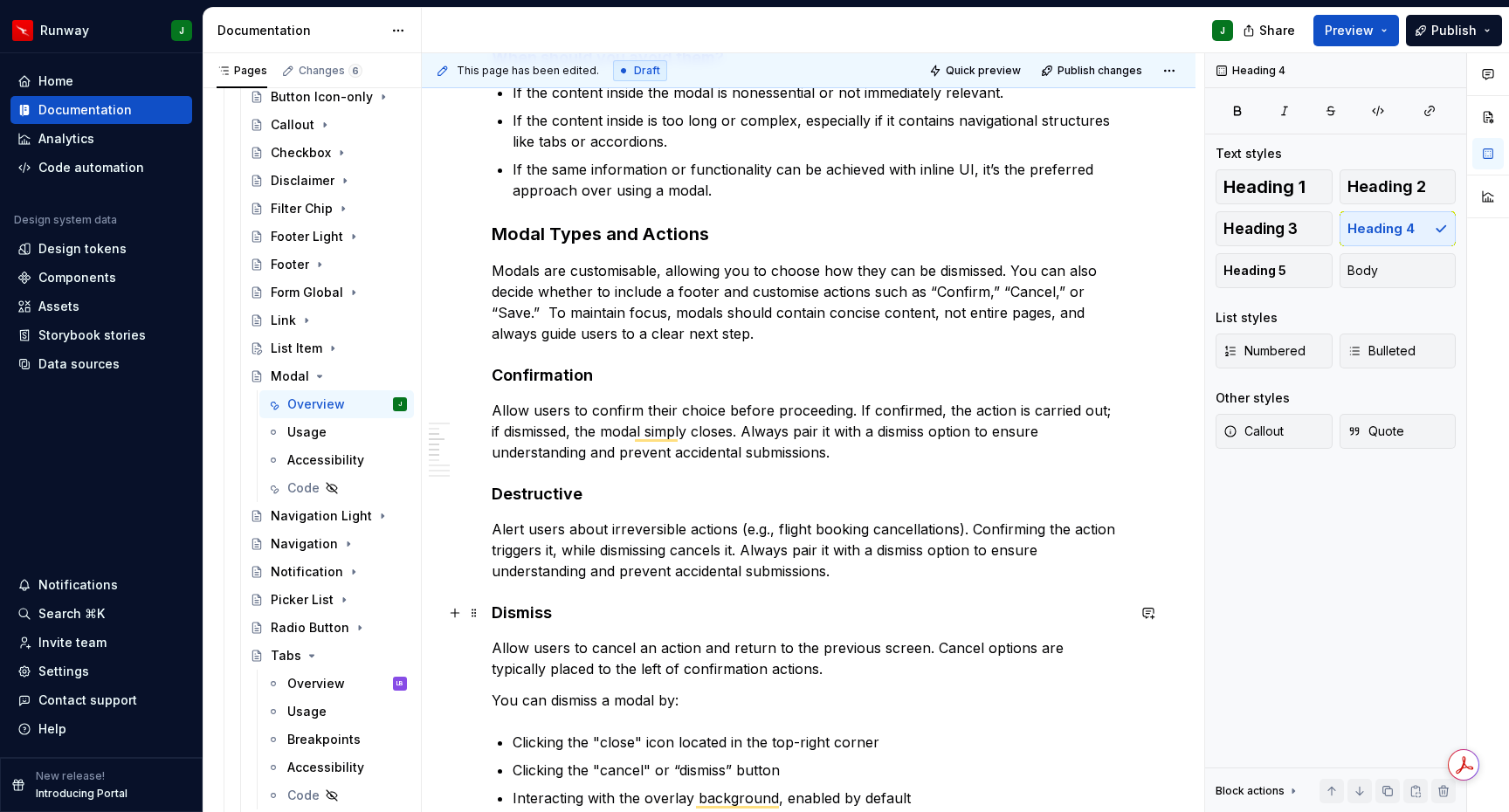
click at [521, 608] on h4 "Dismiss" at bounding box center [809, 613] width 634 height 21
click at [519, 615] on h4 "Dismiss" at bounding box center [809, 613] width 634 height 21
click at [598, 616] on h4 "Dismiss" at bounding box center [809, 613] width 634 height 21
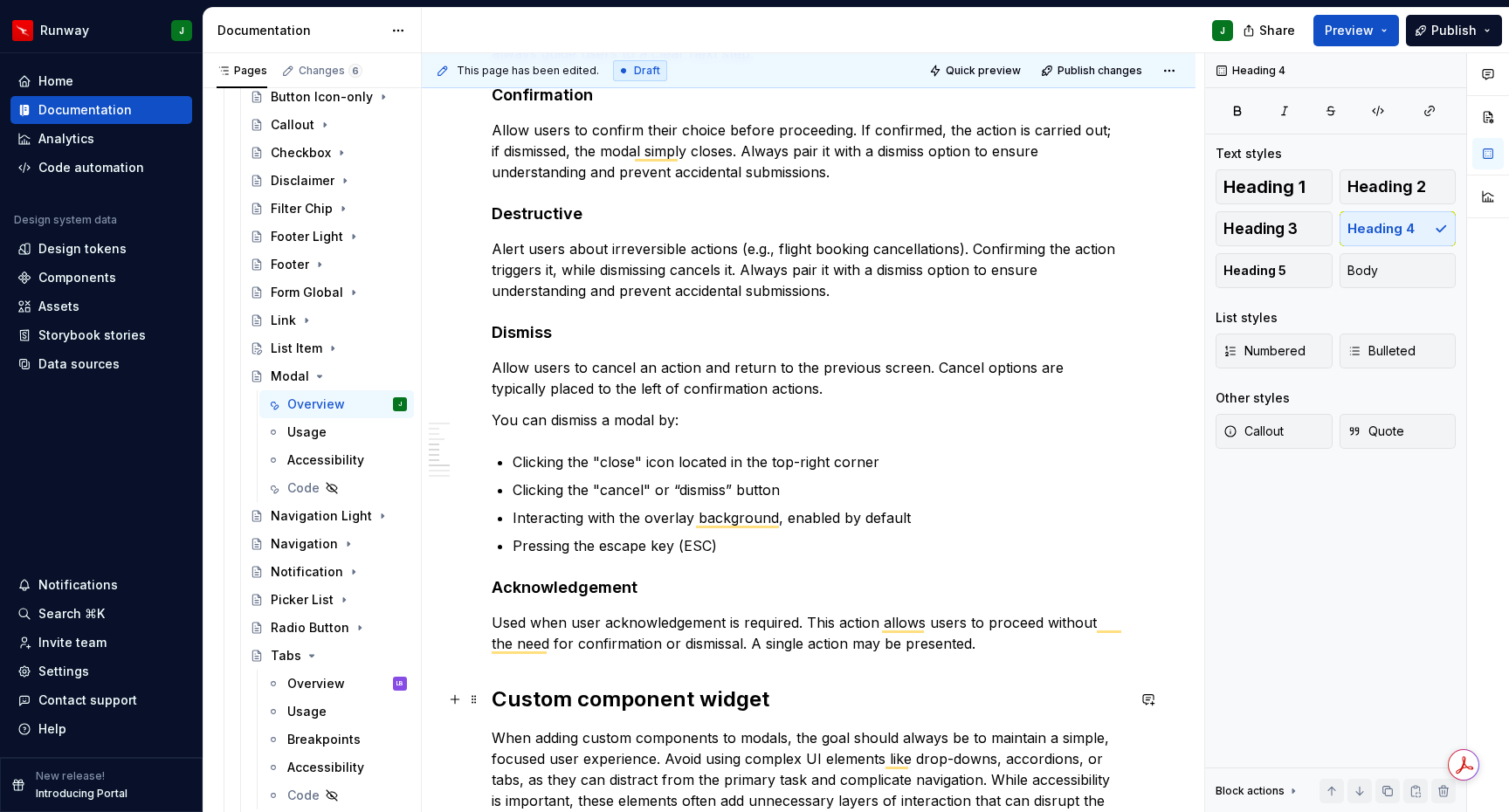
click at [617, 700] on h2 "Custom component widget" at bounding box center [809, 700] width 634 height 28
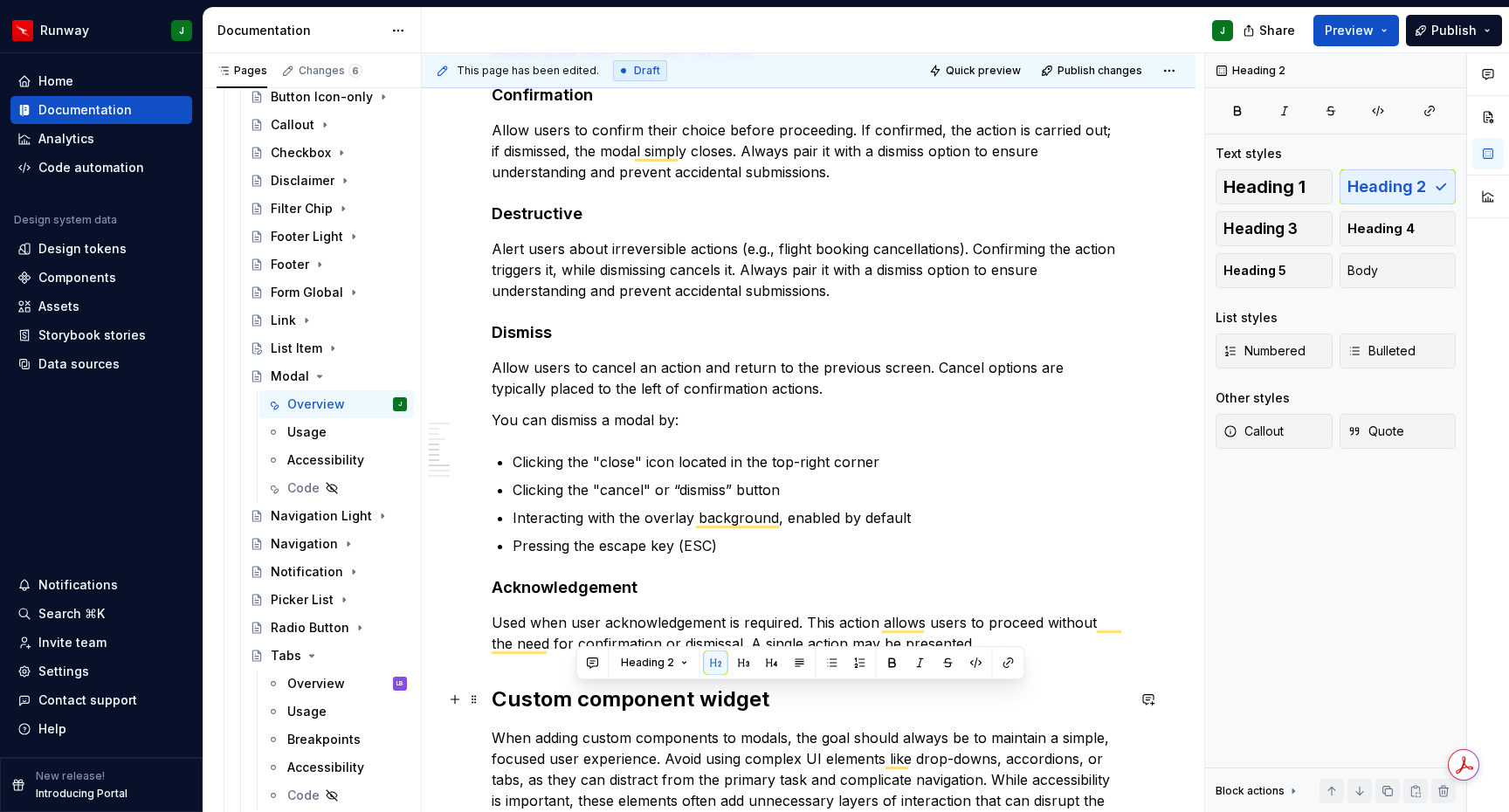
click at [617, 700] on h2 "Custom component widget" at bounding box center [809, 700] width 634 height 28
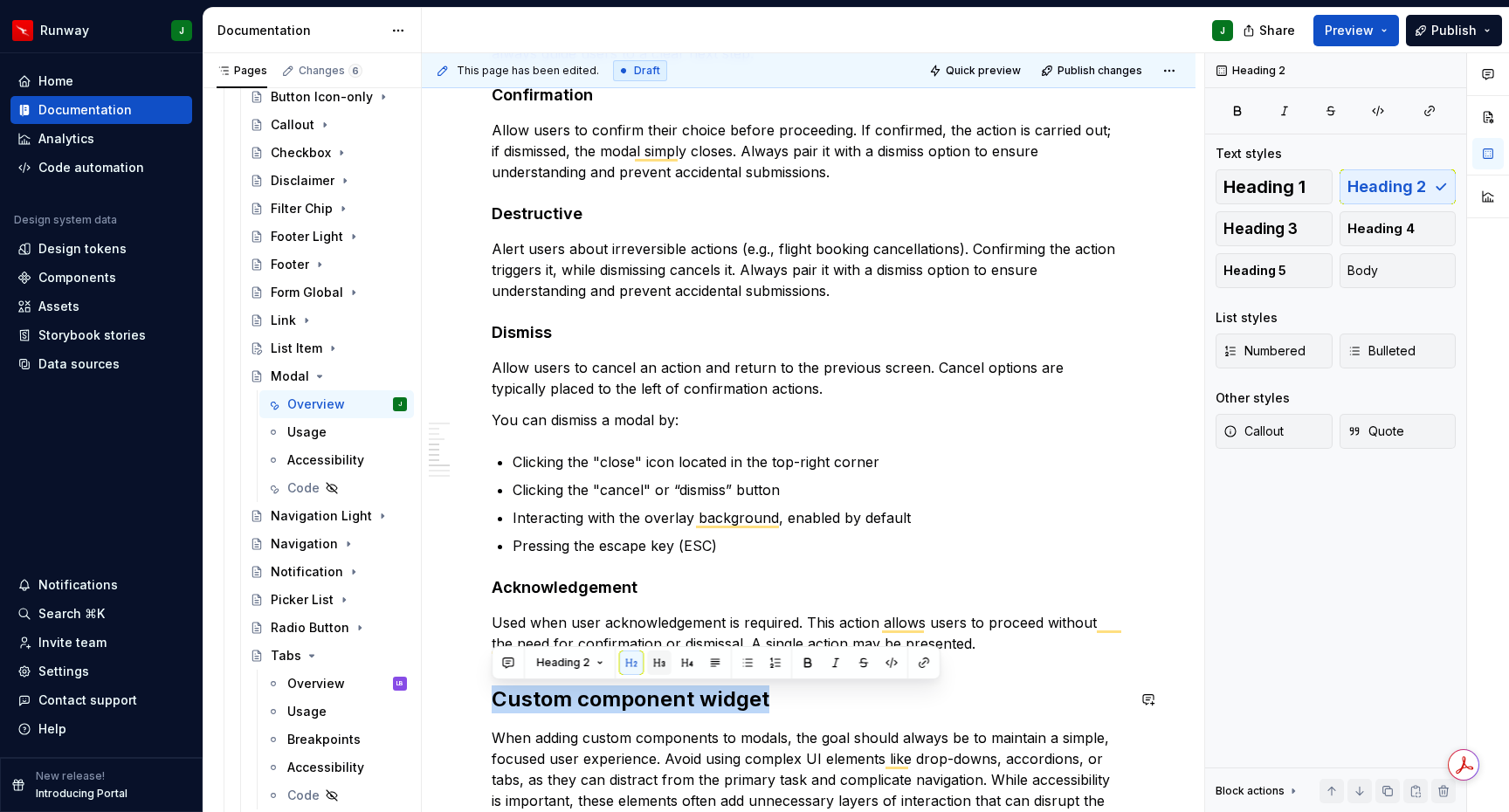
click at [660, 660] on button "button" at bounding box center [660, 663] width 24 height 24
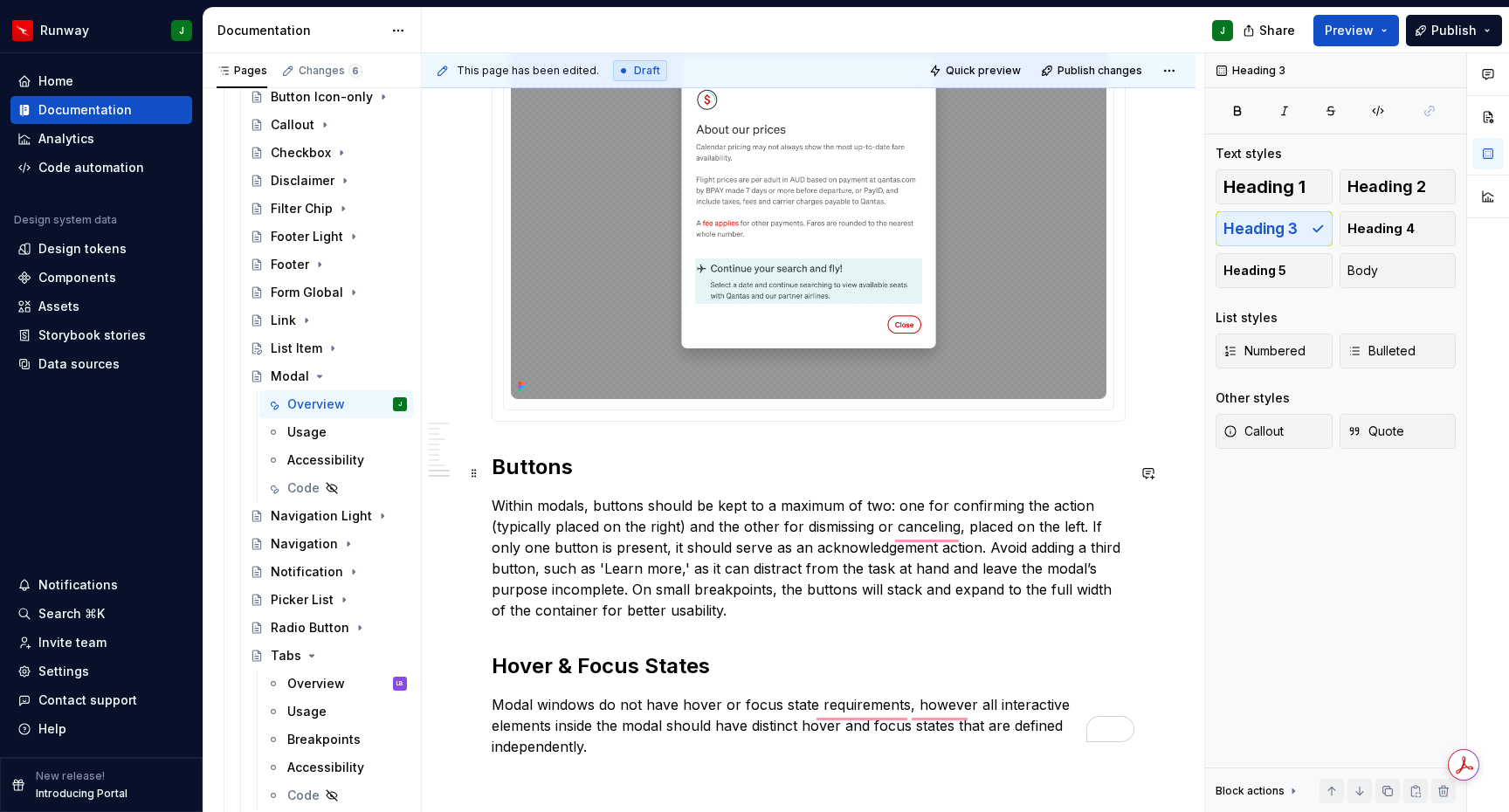
click at [520, 476] on h2 "Buttons" at bounding box center [809, 468] width 634 height 28
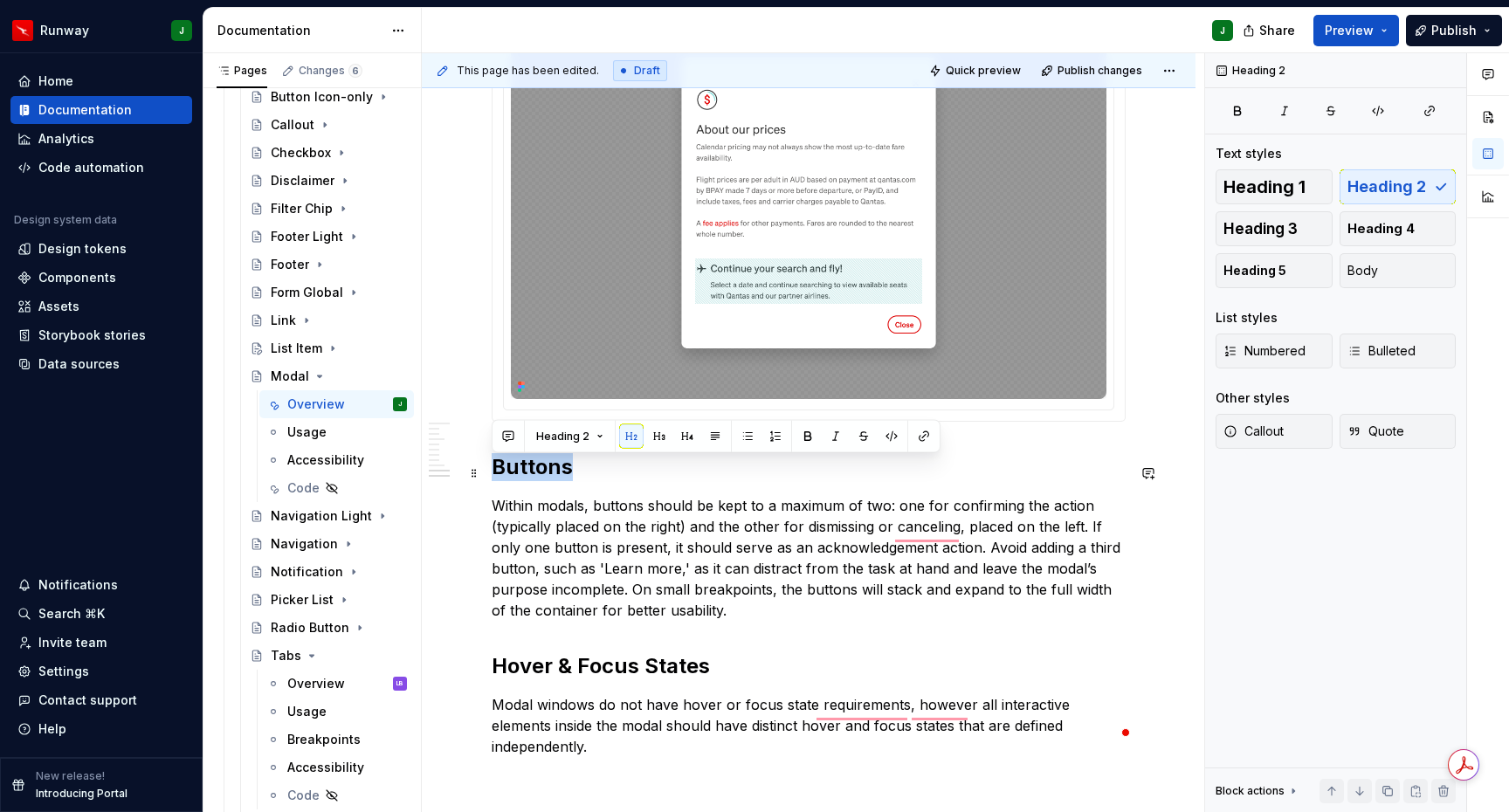
click at [520, 476] on h2 "Buttons" at bounding box center [809, 468] width 634 height 28
click at [657, 440] on button "button" at bounding box center [660, 437] width 24 height 24
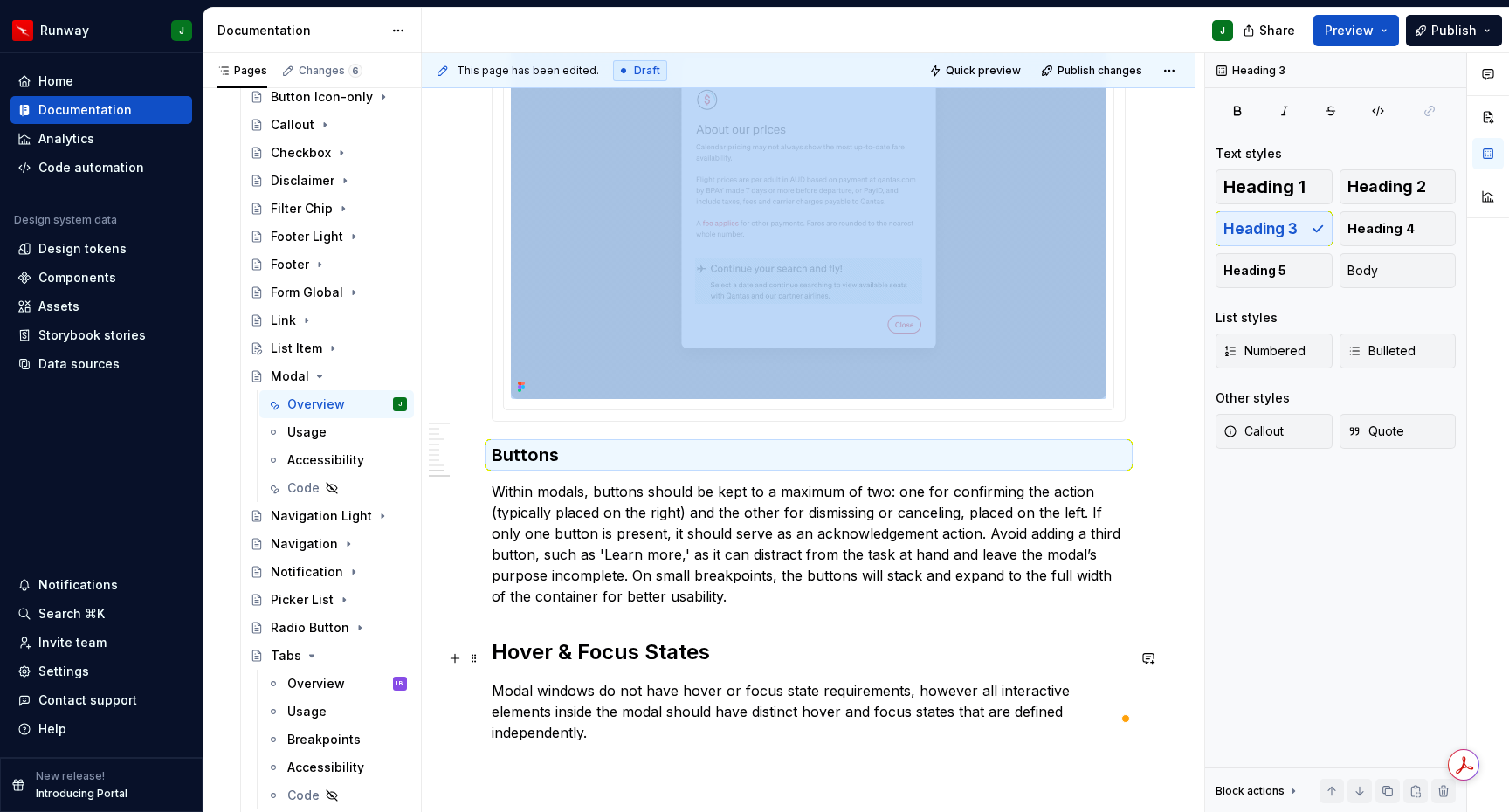
click at [599, 649] on h2 "Hover & Focus States" at bounding box center [809, 653] width 634 height 28
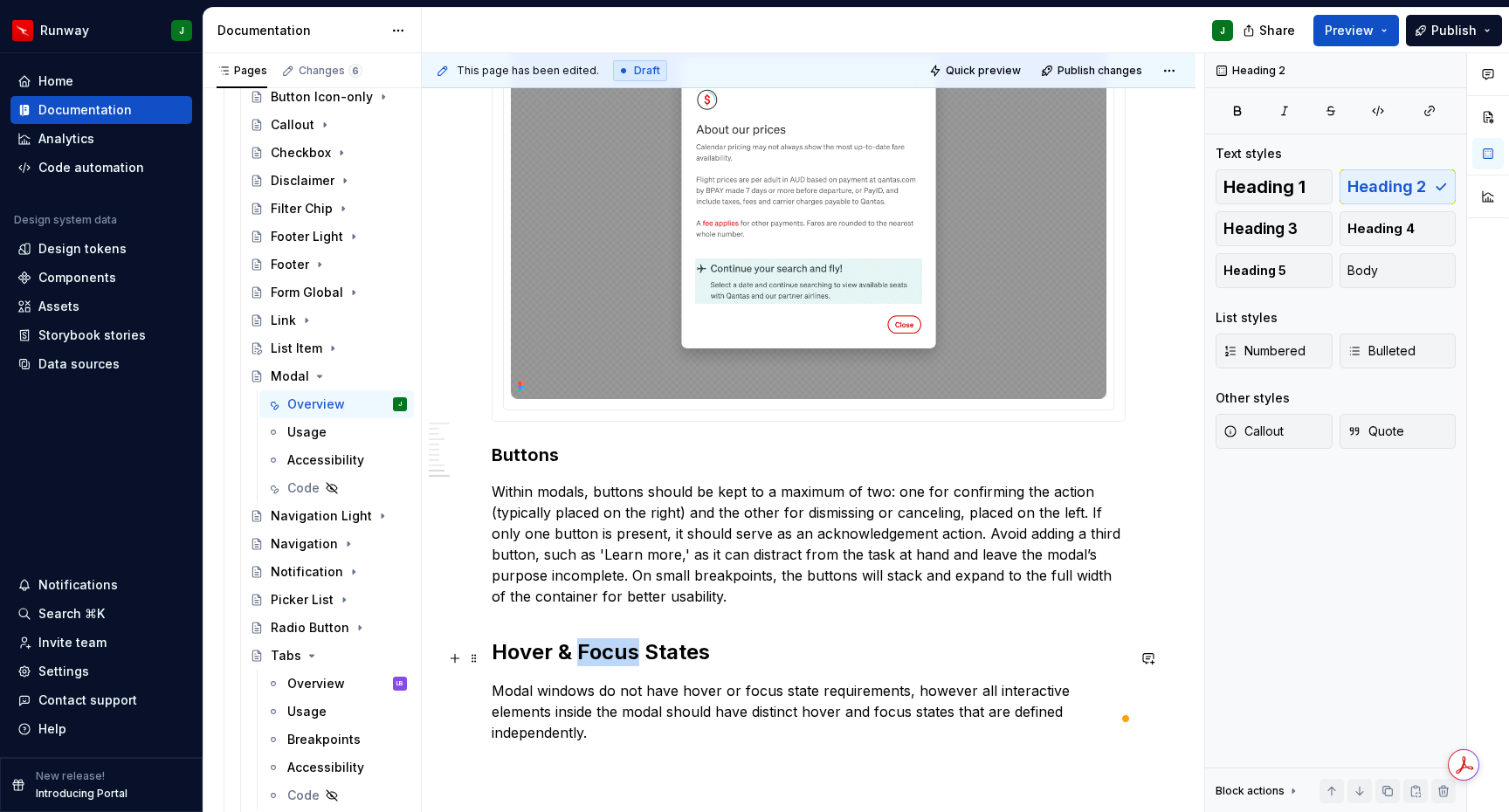
click at [599, 649] on h2 "Hover & Focus States" at bounding box center [809, 653] width 634 height 28
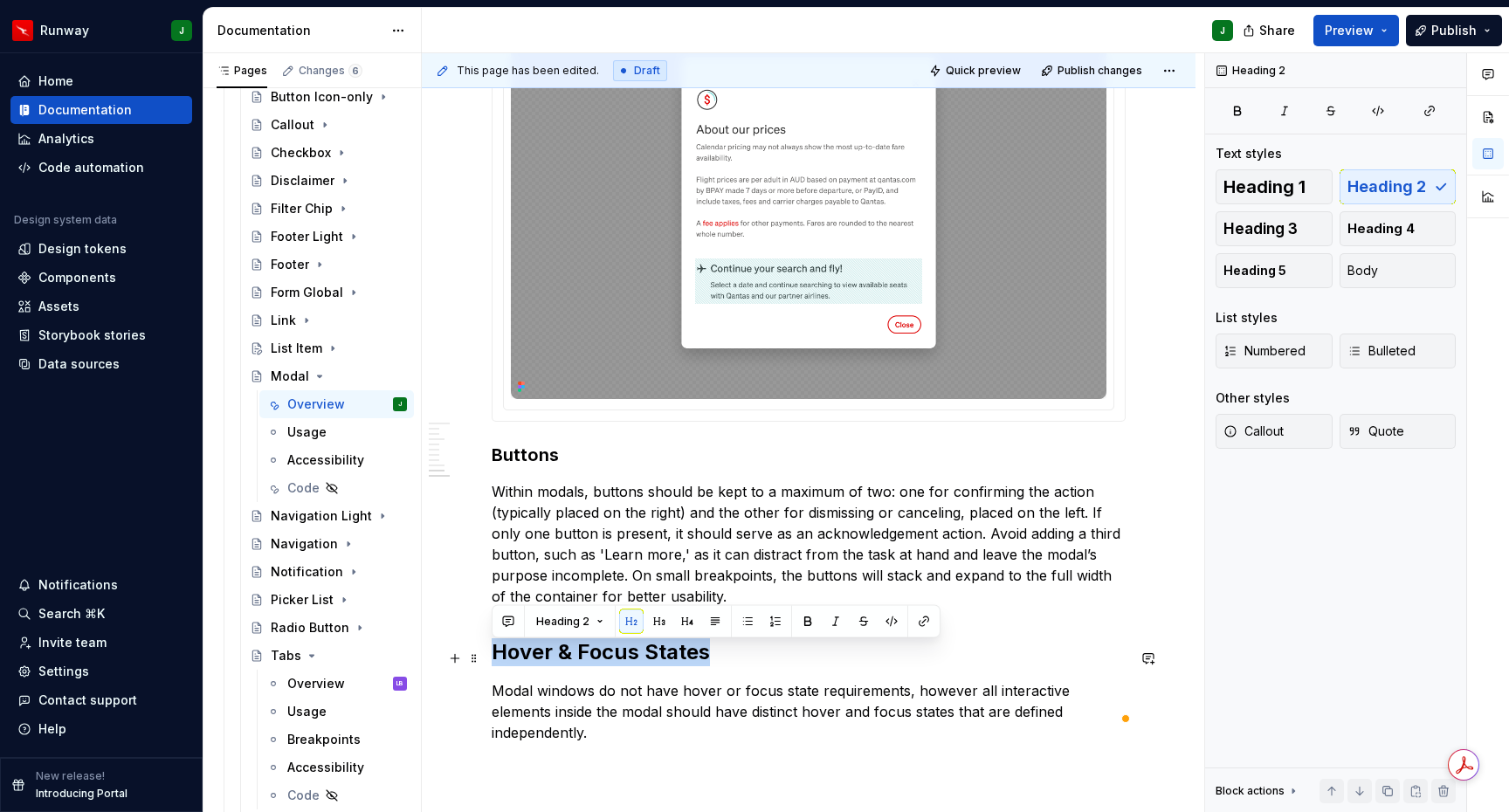
click at [599, 648] on h2 "Hover & Focus States" at bounding box center [809, 653] width 634 height 28
click at [653, 618] on button "button" at bounding box center [660, 622] width 24 height 24
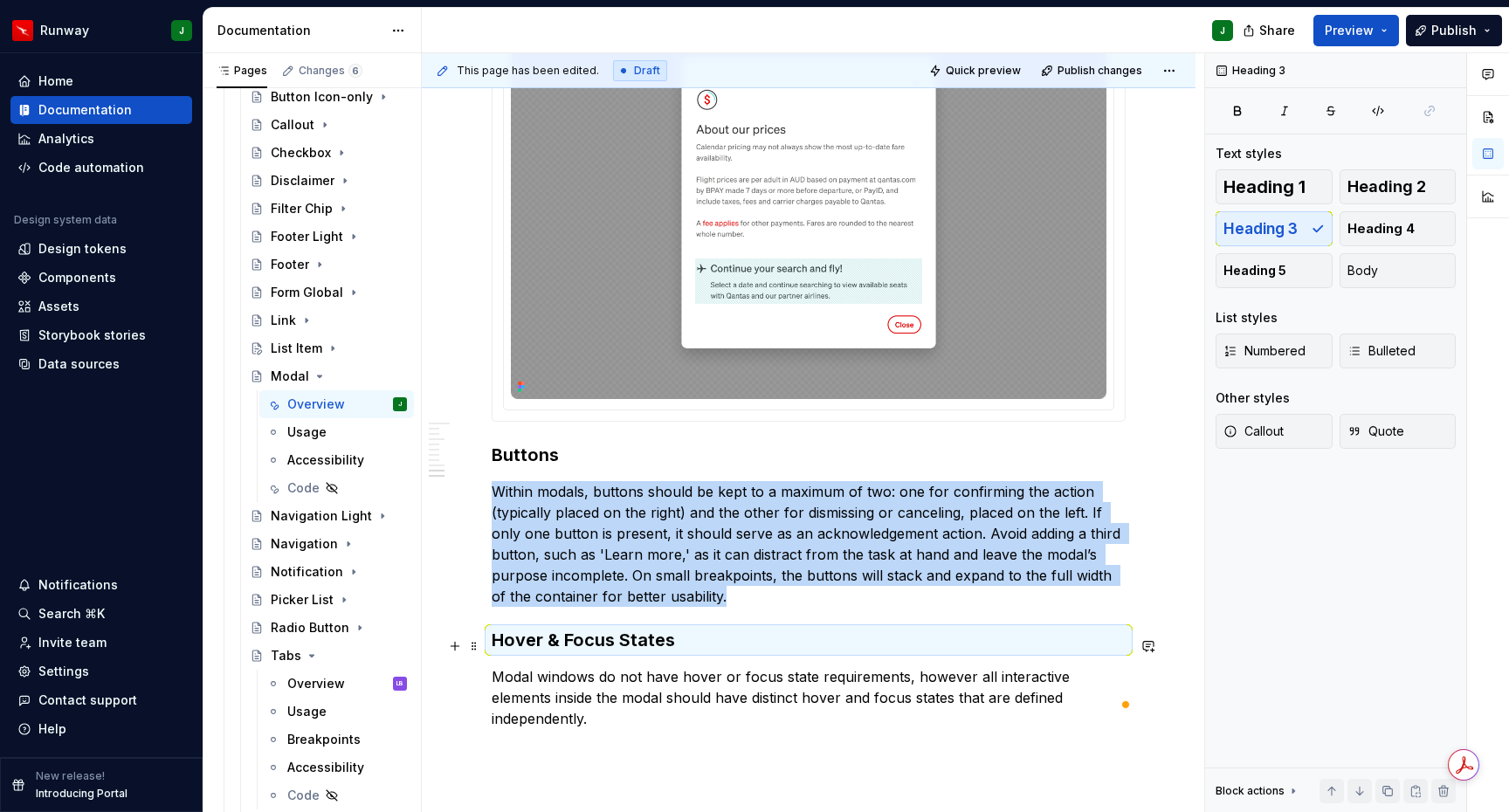
click at [714, 651] on h3 "Hover & Focus States" at bounding box center [809, 640] width 634 height 24
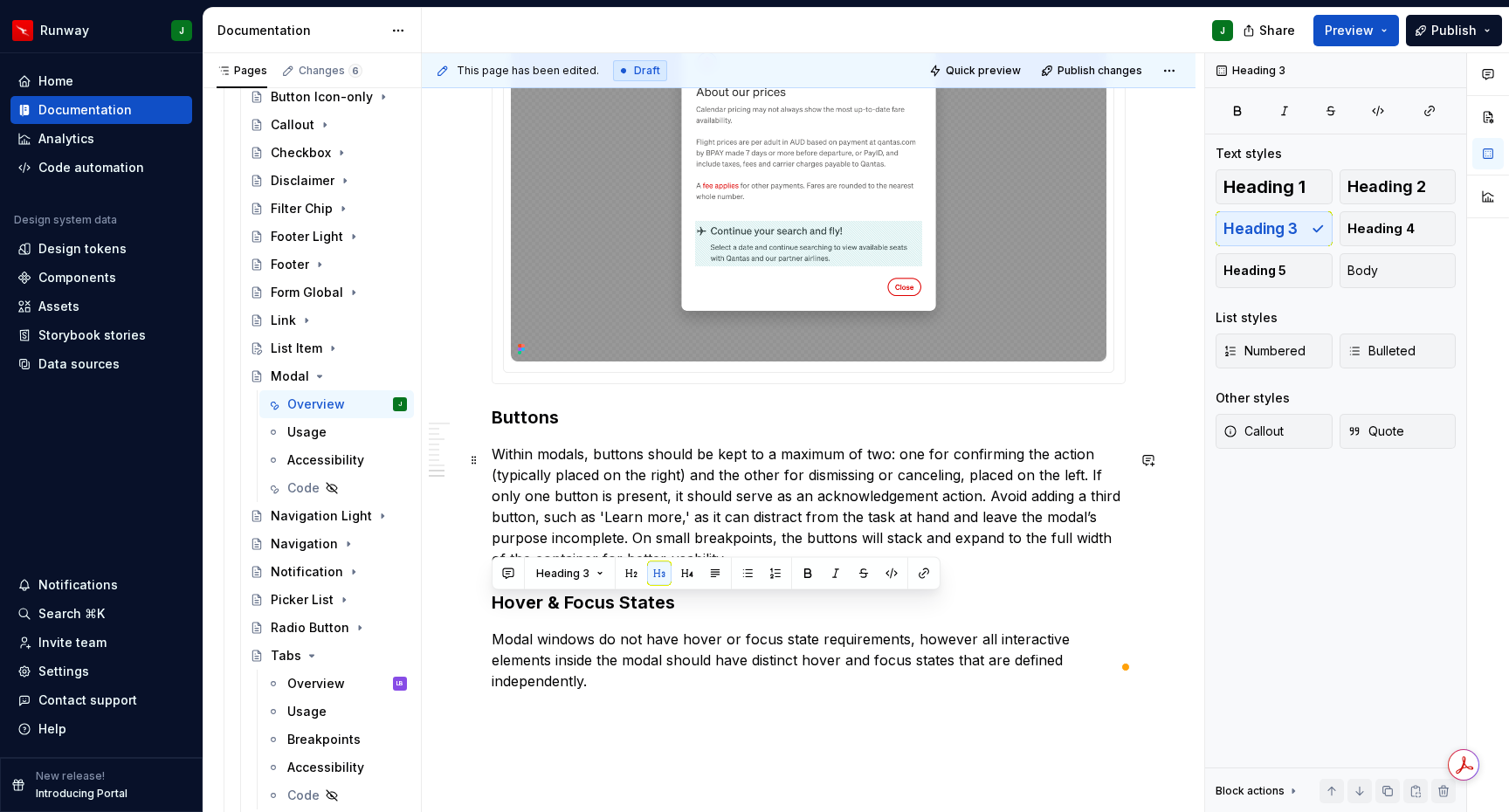
drag, startPoint x: 785, startPoint y: 475, endPoint x: 793, endPoint y: 484, distance: 12.0
click at [784, 475] on p "Within modals, buttons should be kept to a maximum of two: one for confirming t…" at bounding box center [809, 506] width 634 height 125
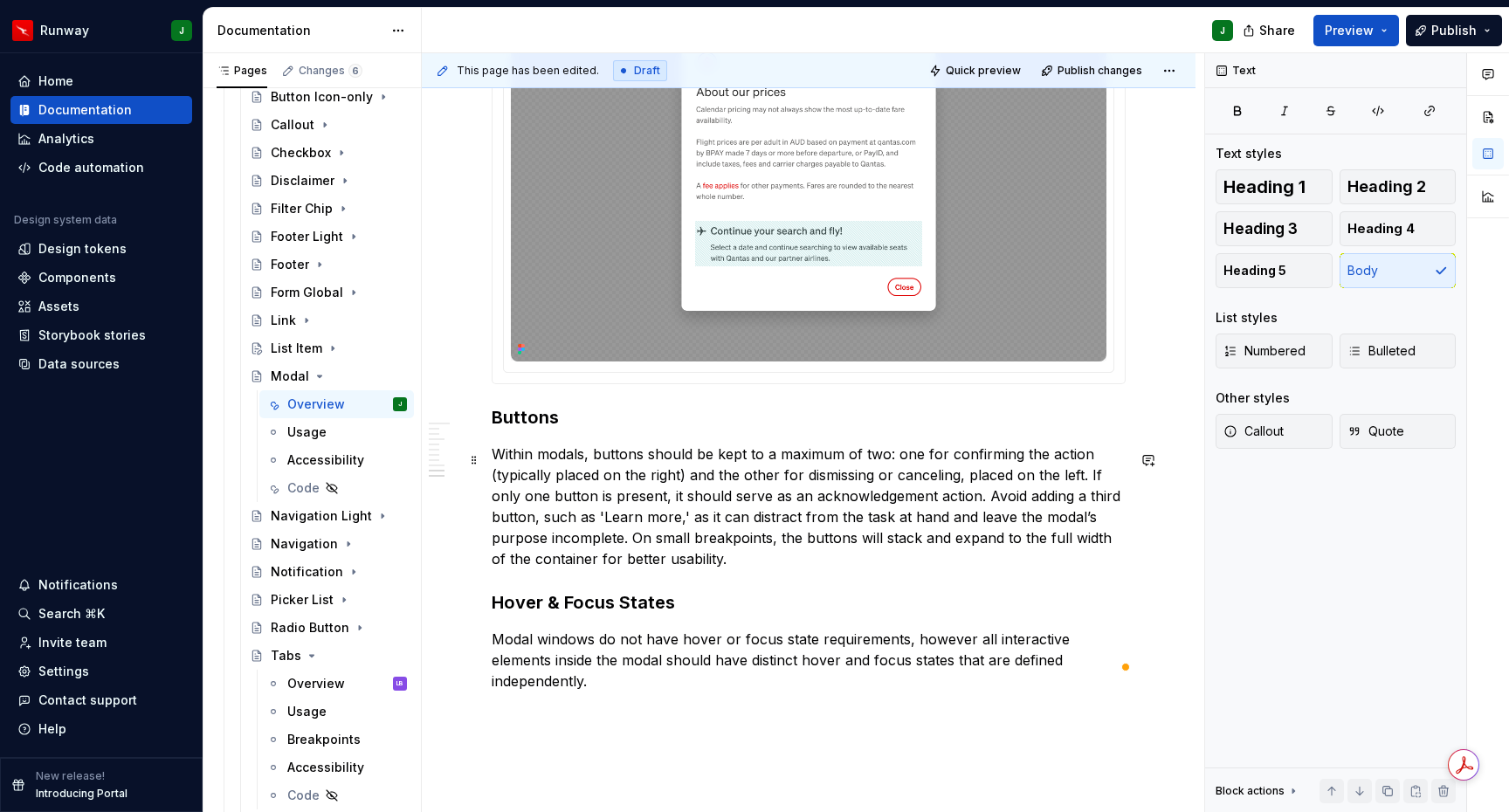
click at [738, 568] on p "Within modals, buttons should be kept to a maximum of two: one for confirming t…" at bounding box center [809, 506] width 634 height 125
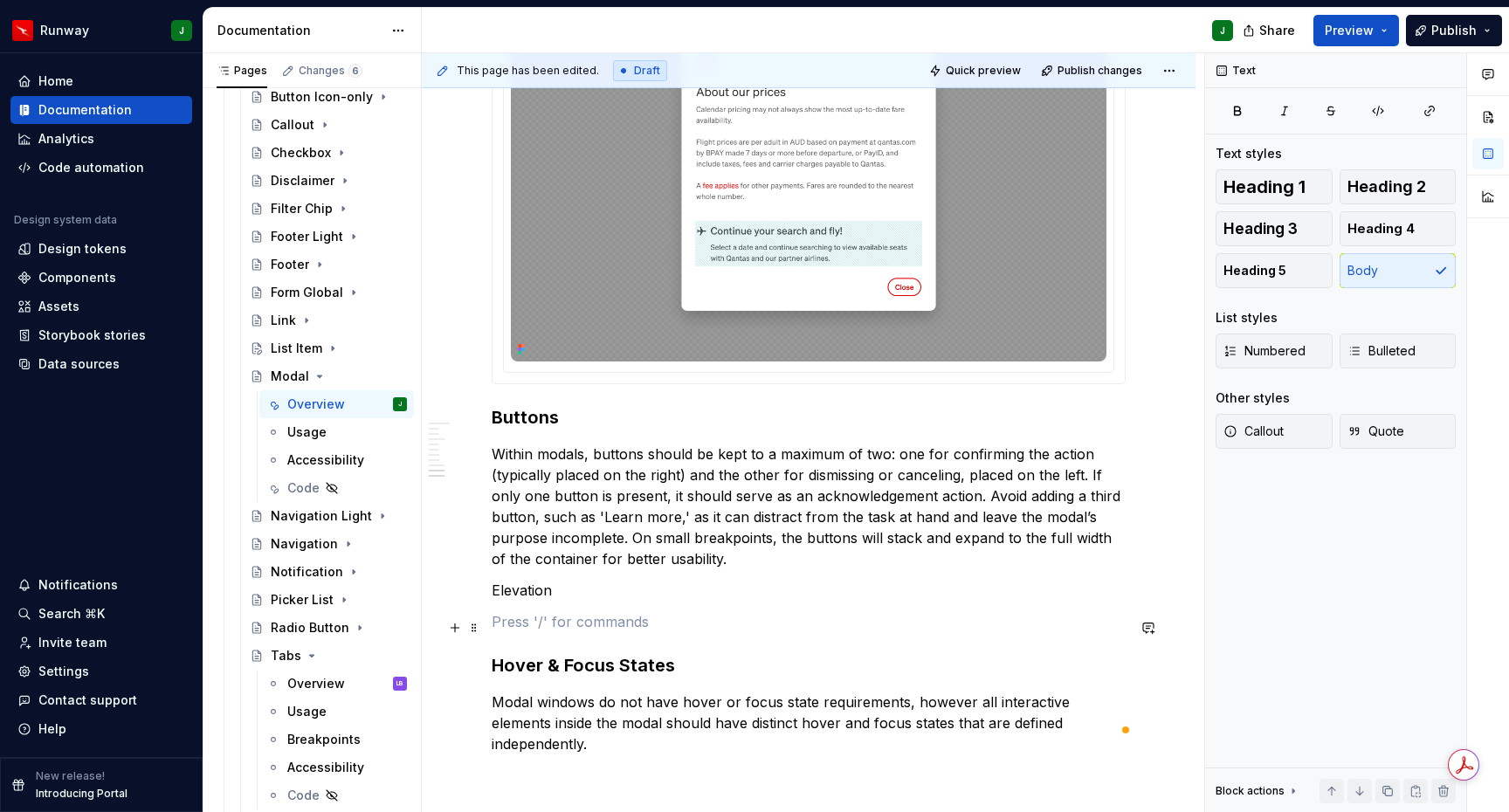
click at [511, 625] on p "To enrich screen reader interactions, please activate Accessibility in Grammarl…" at bounding box center [809, 622] width 634 height 21
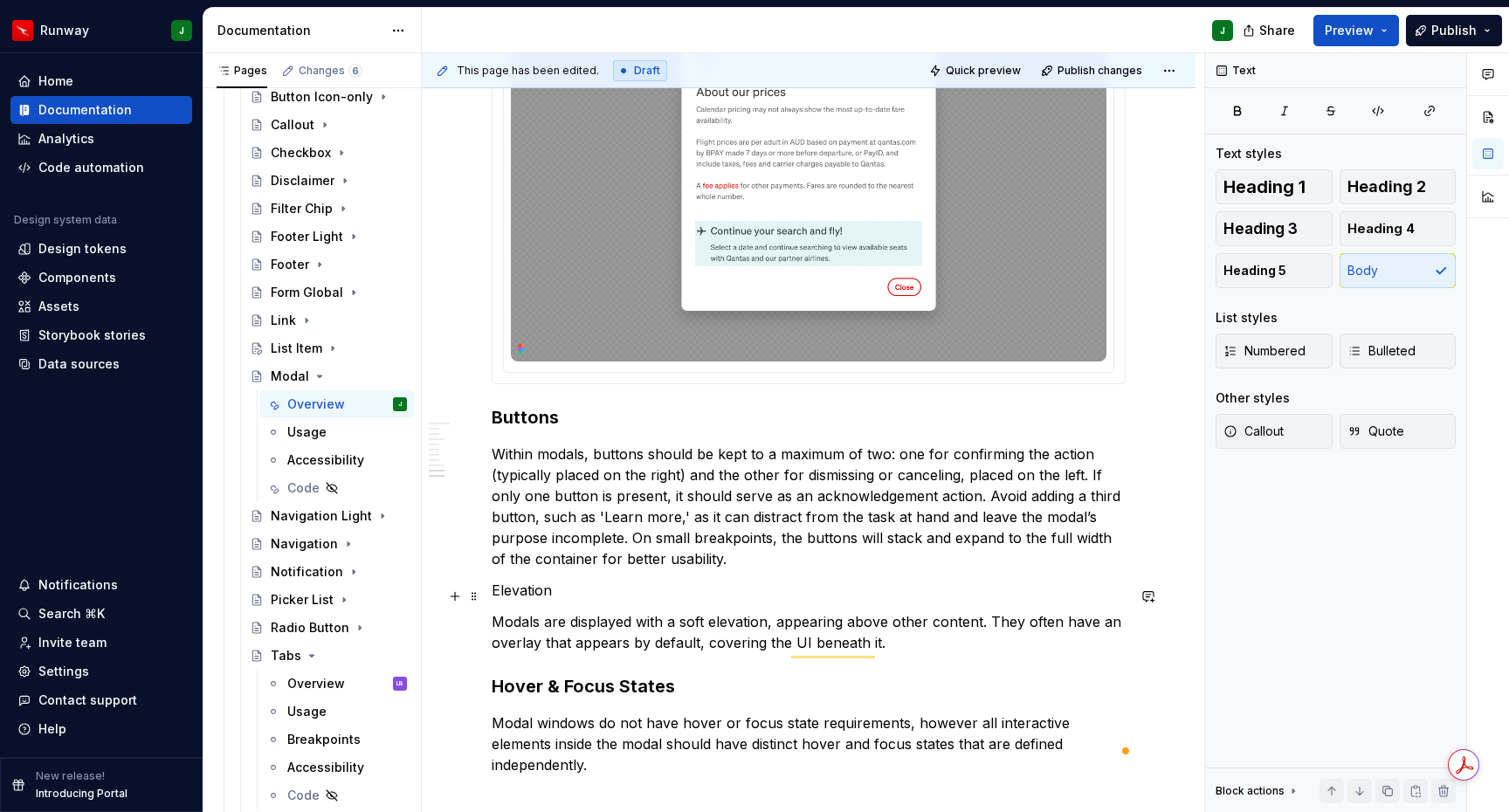
click at [516, 599] on p "Elevation" at bounding box center [809, 590] width 634 height 21
click at [633, 567] on button "button" at bounding box center [630, 563] width 24 height 24
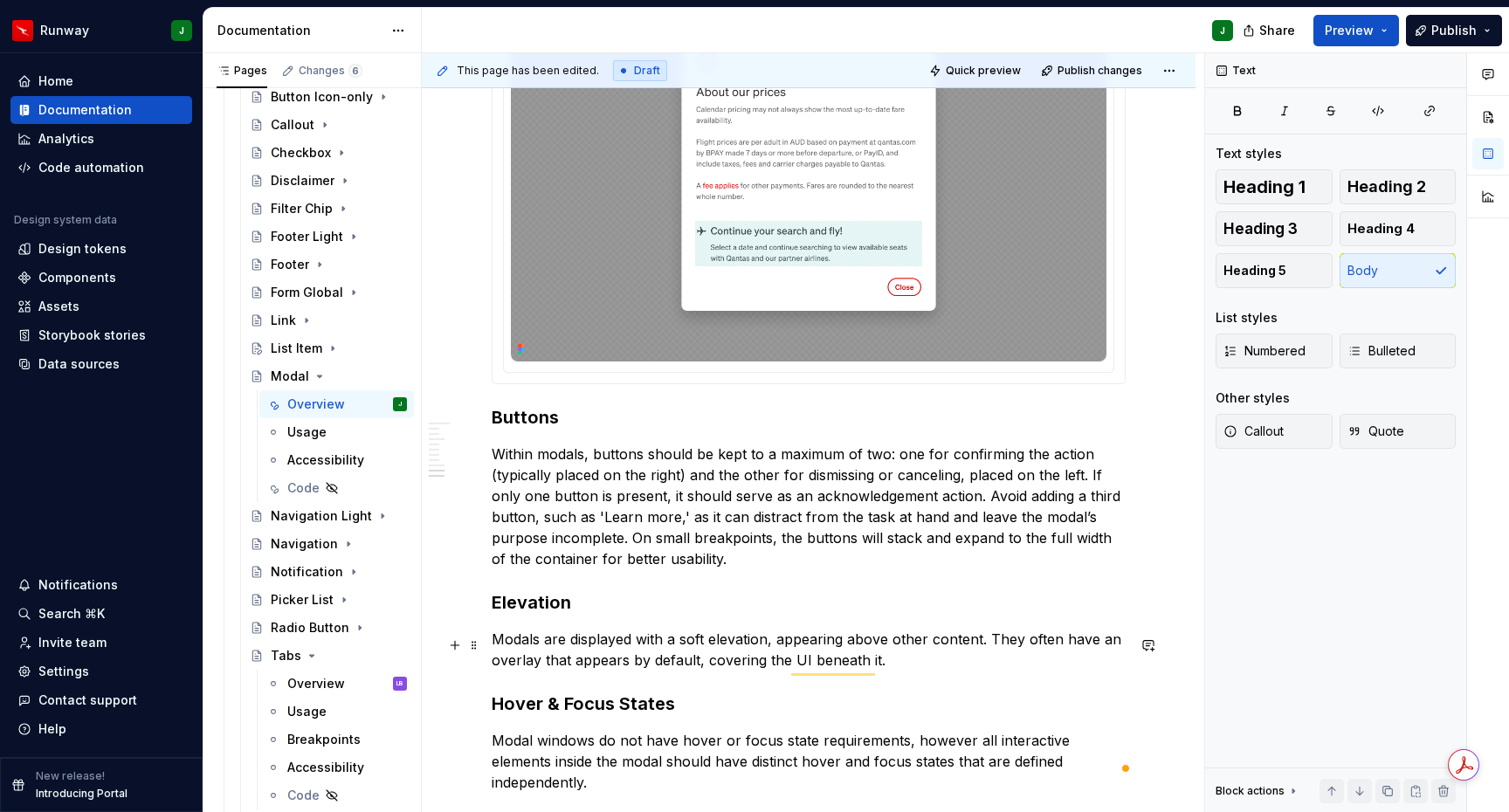
click at [626, 671] on p "Modals are displayed with a soft elevation, appearing above other content. They…" at bounding box center [809, 649] width 634 height 42
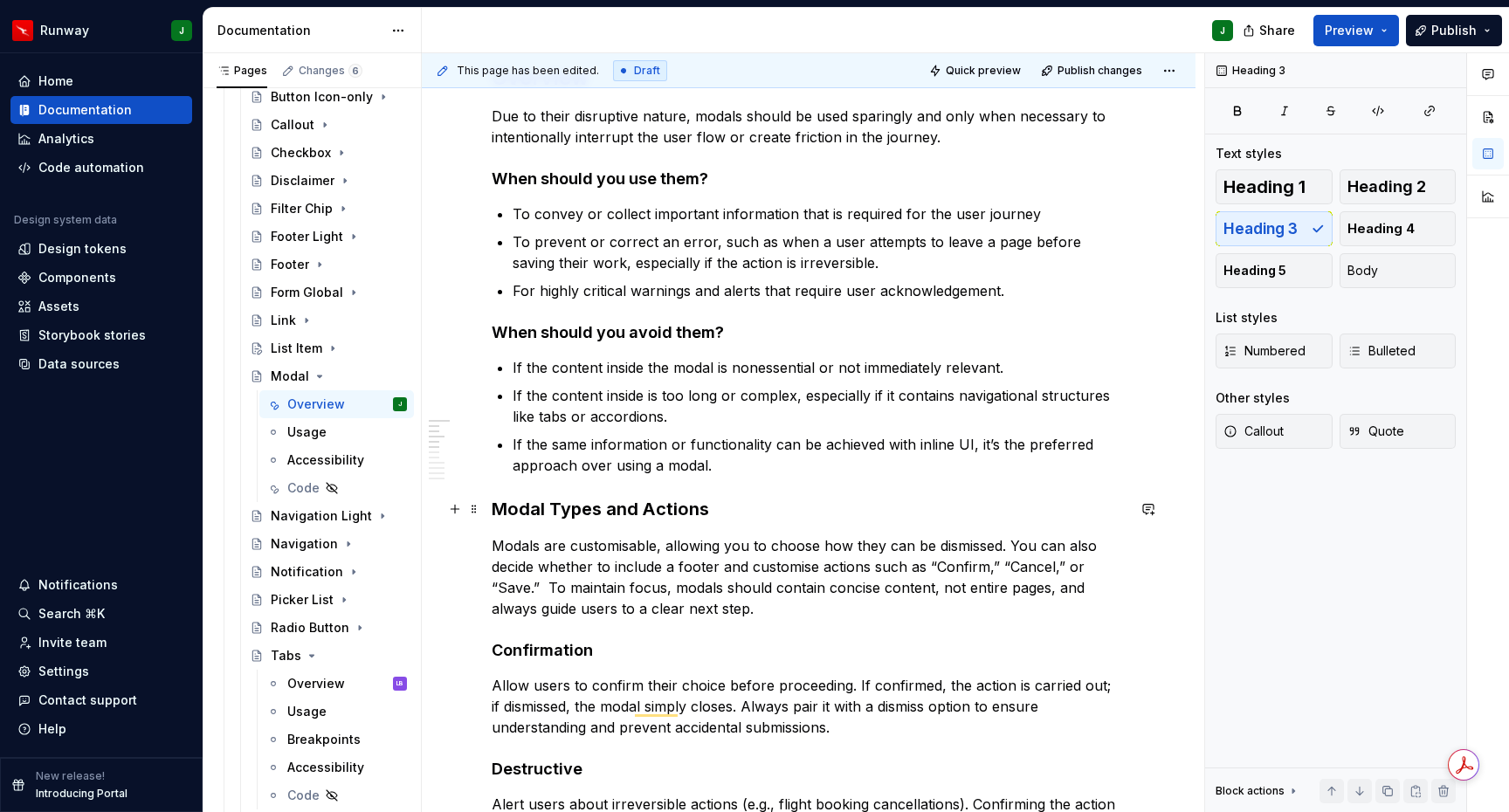
drag, startPoint x: 494, startPoint y: 507, endPoint x: 502, endPoint y: 507, distance: 8.0
click at [494, 507] on h3 "Modal Types and Actions" at bounding box center [809, 509] width 634 height 24
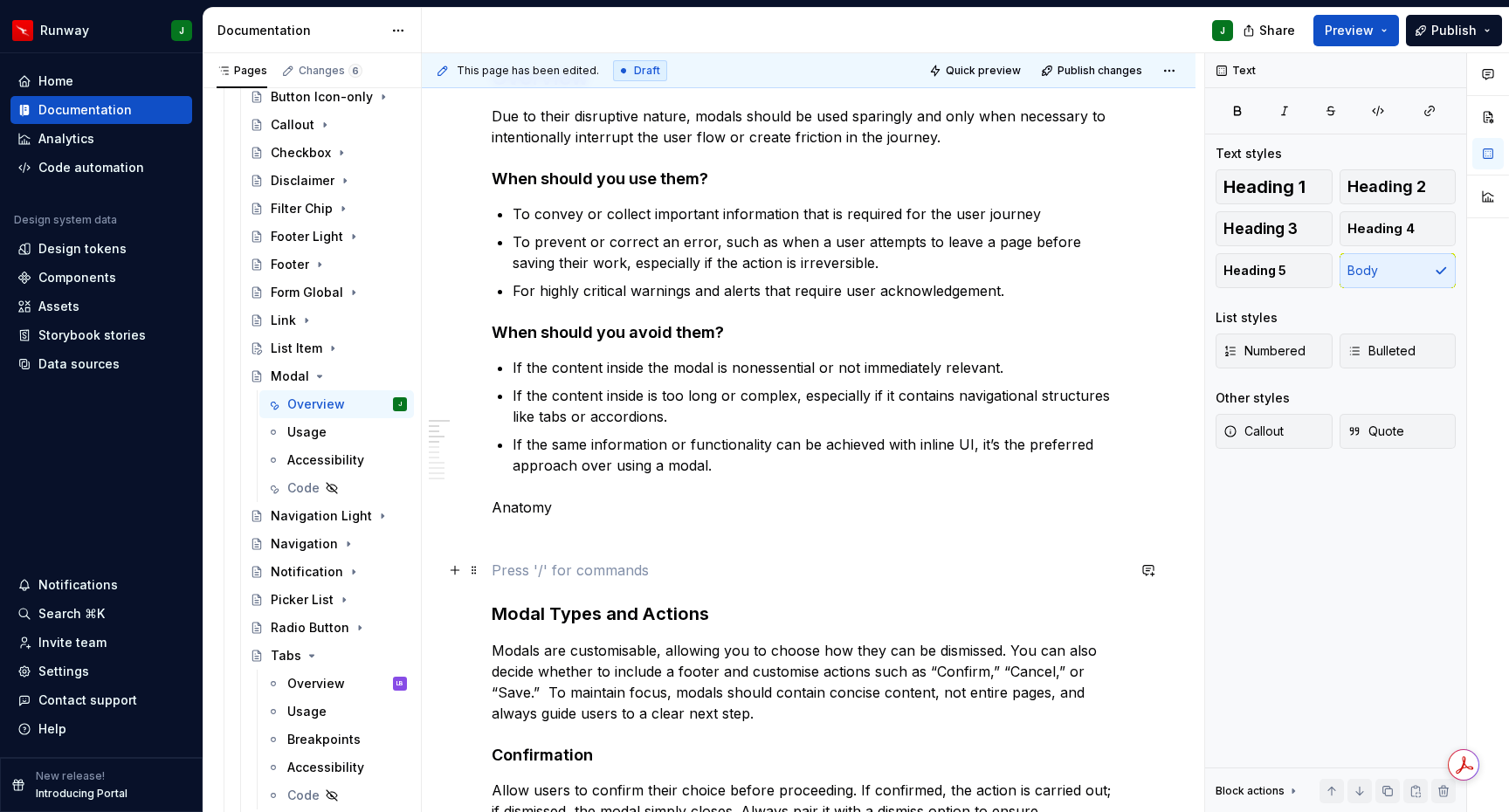
click at [517, 570] on p "To enrich screen reader interactions, please activate Accessibility in Grammarl…" at bounding box center [809, 570] width 634 height 21
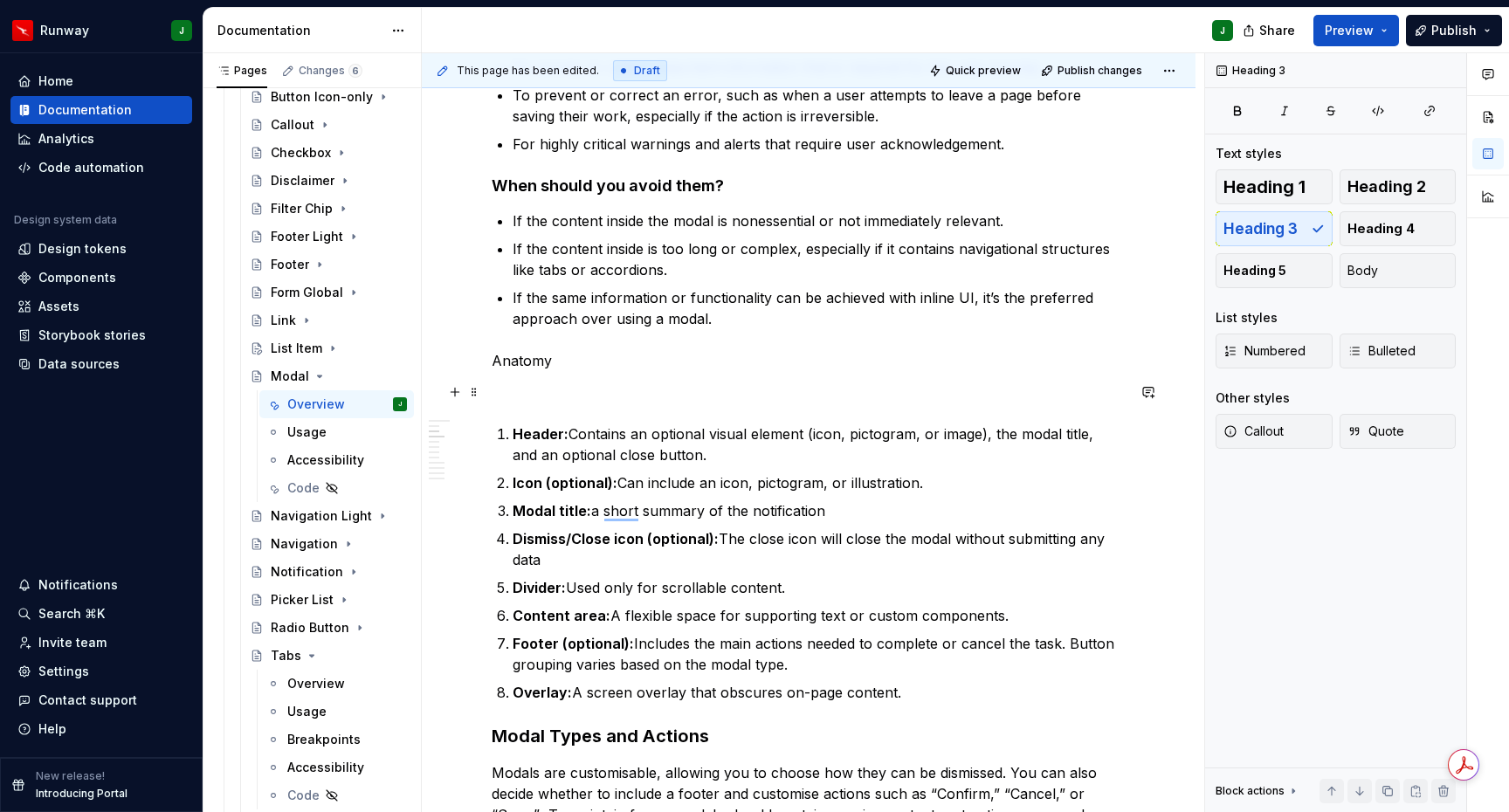
click at [554, 384] on p "To enrich screen reader interactions, please activate Accessibility in Grammarl…" at bounding box center [809, 392] width 634 height 21
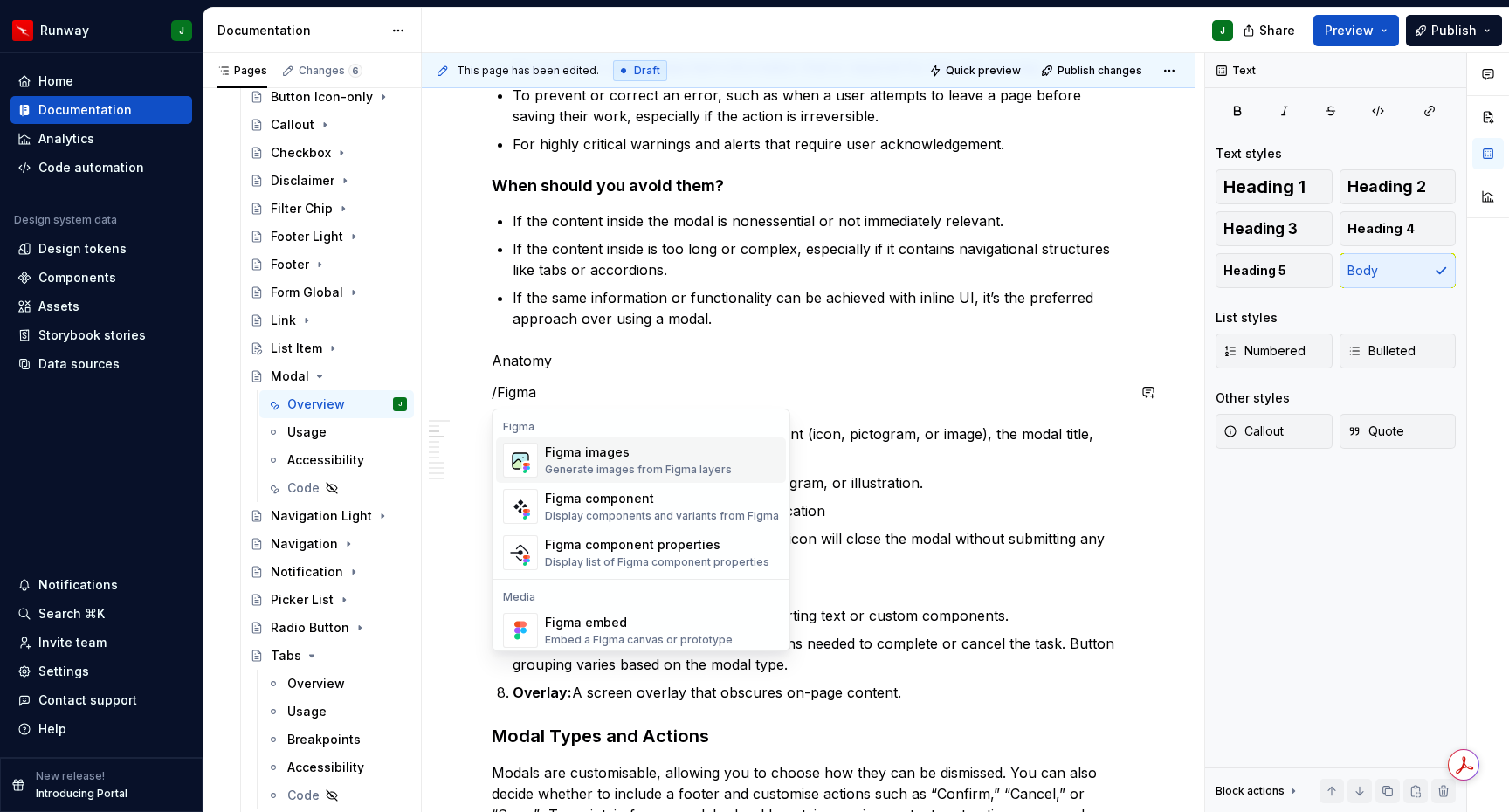
click at [621, 458] on div "Figma images" at bounding box center [639, 452] width 187 height 18
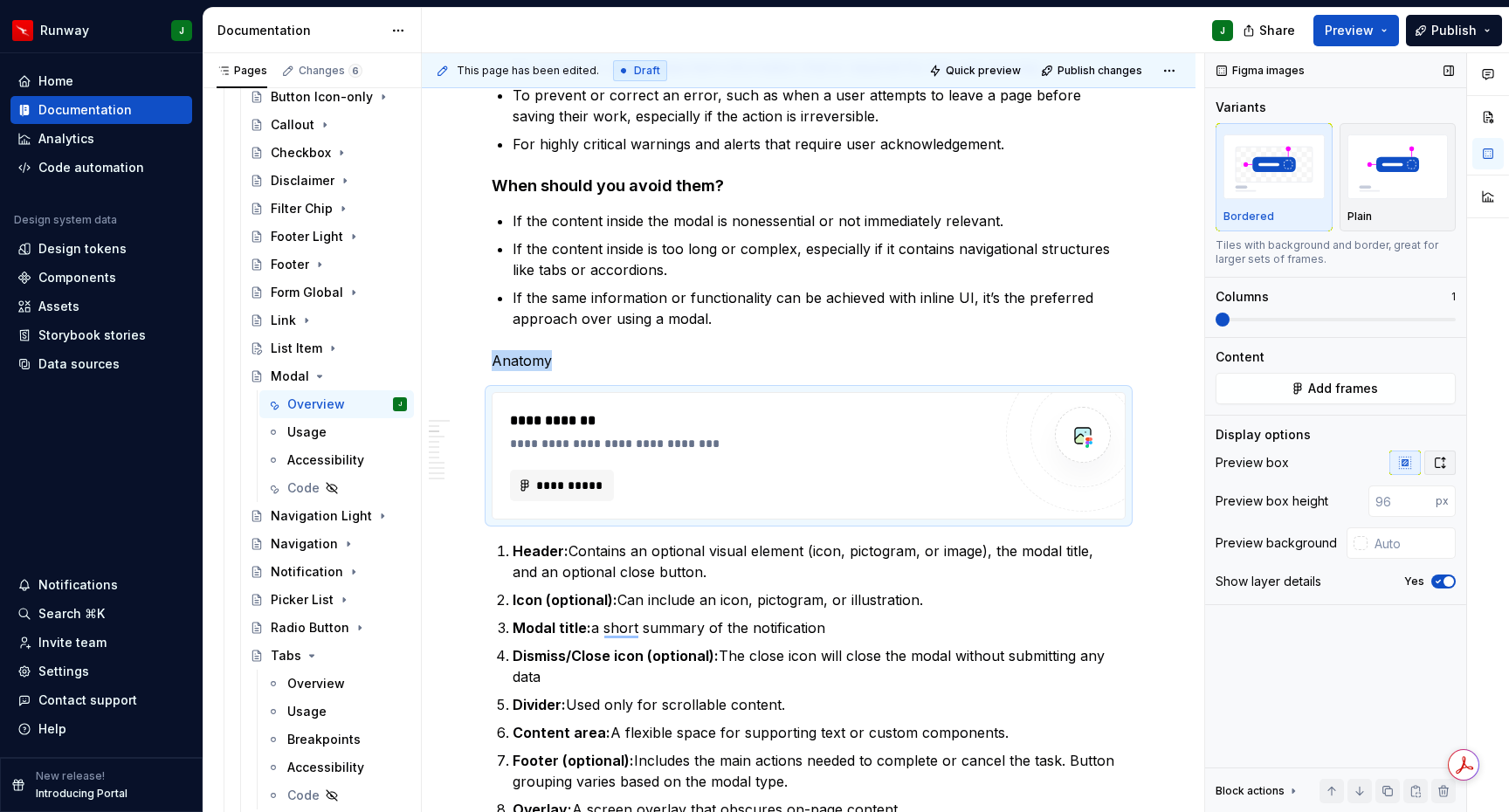
click at [1441, 463] on icon "button" at bounding box center [1440, 462] width 14 height 14
click at [605, 480] on button "**********" at bounding box center [561, 486] width 104 height 32
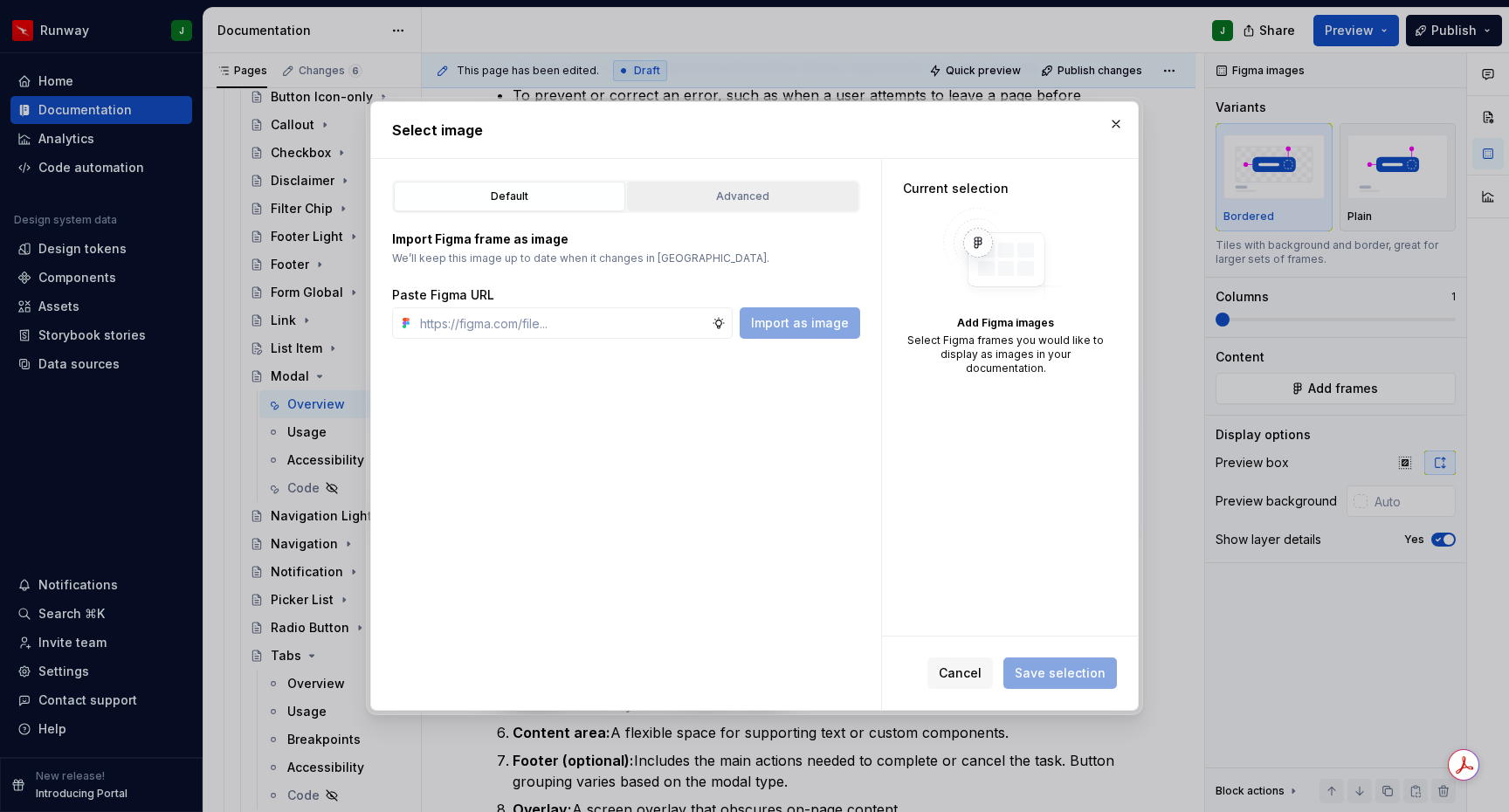
click at [720, 208] on button "Advanced" at bounding box center [742, 196] width 231 height 30
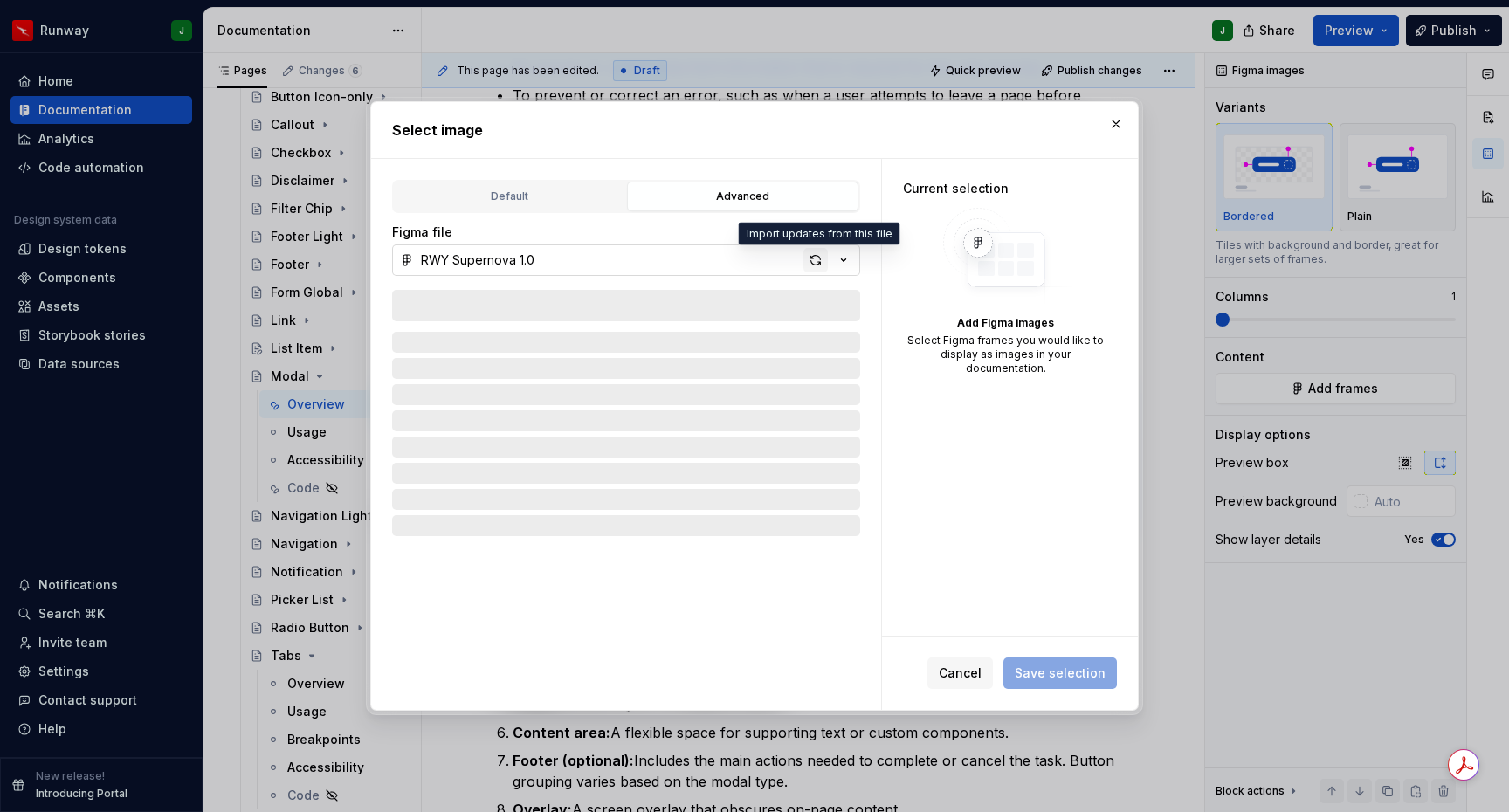
click at [818, 264] on div "button" at bounding box center [816, 260] width 24 height 24
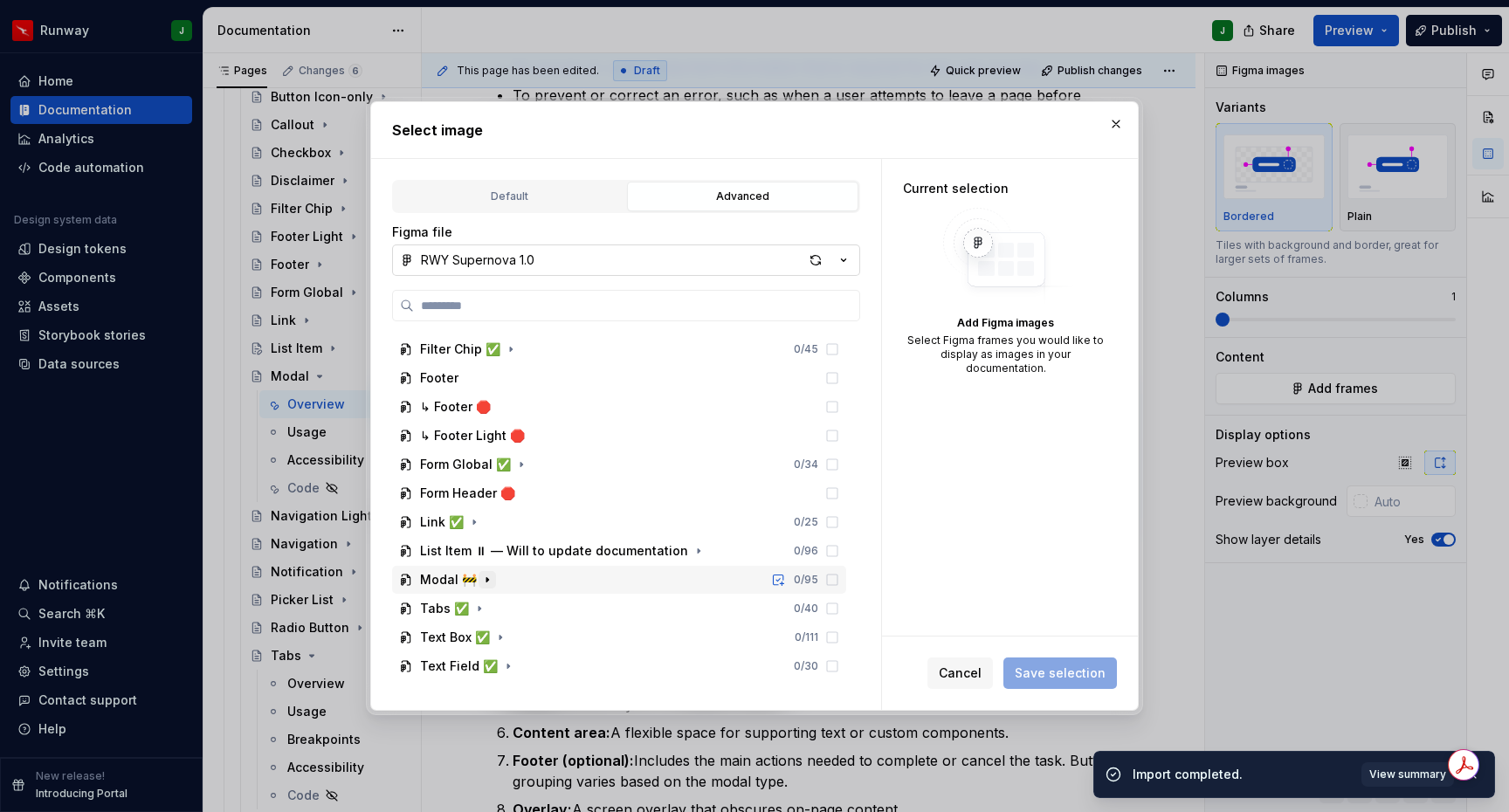
click at [486, 580] on icon "button" at bounding box center [487, 579] width 14 height 14
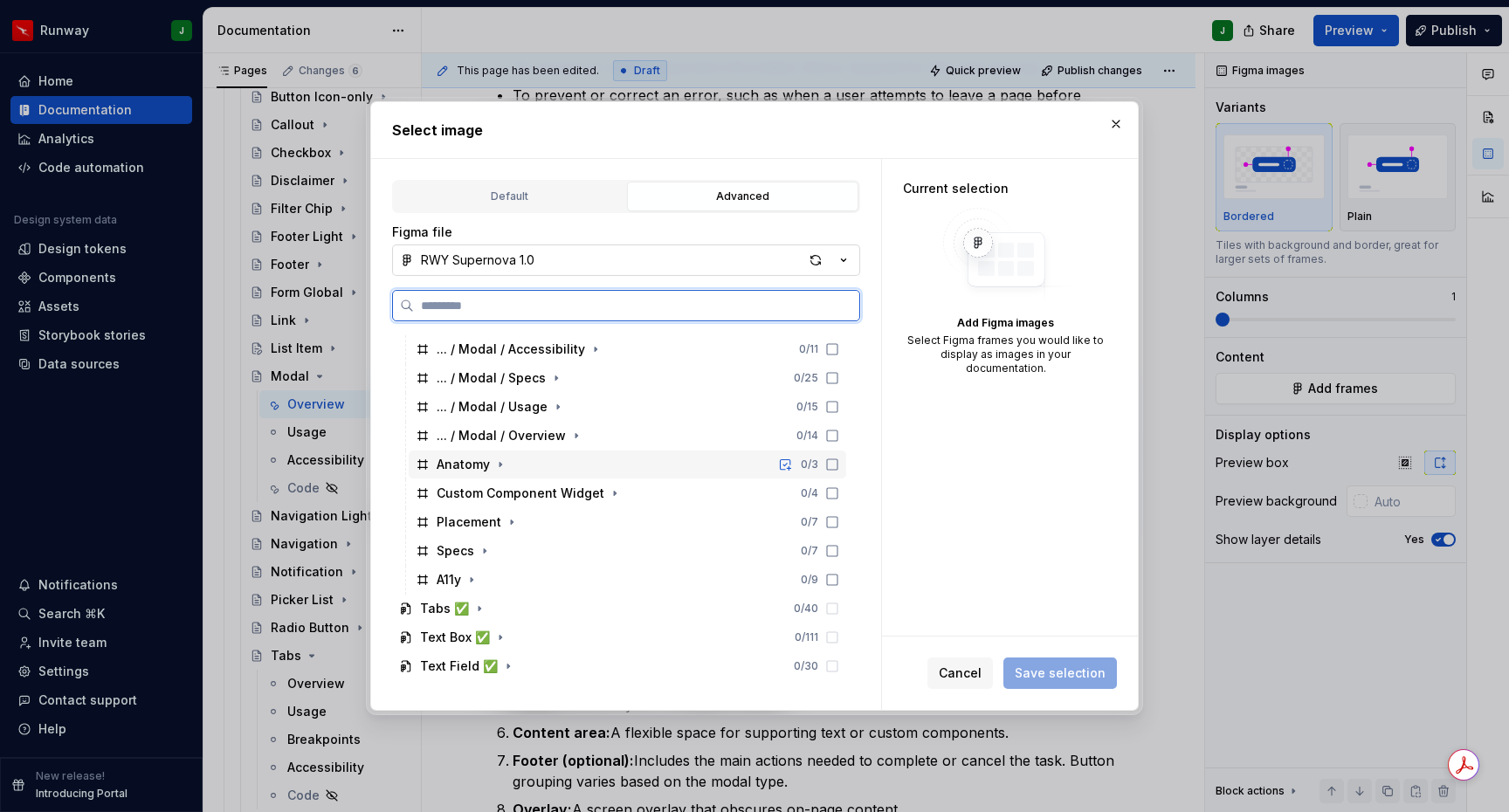
click at [517, 468] on div "Anatomy 0 / 3" at bounding box center [628, 465] width 438 height 28
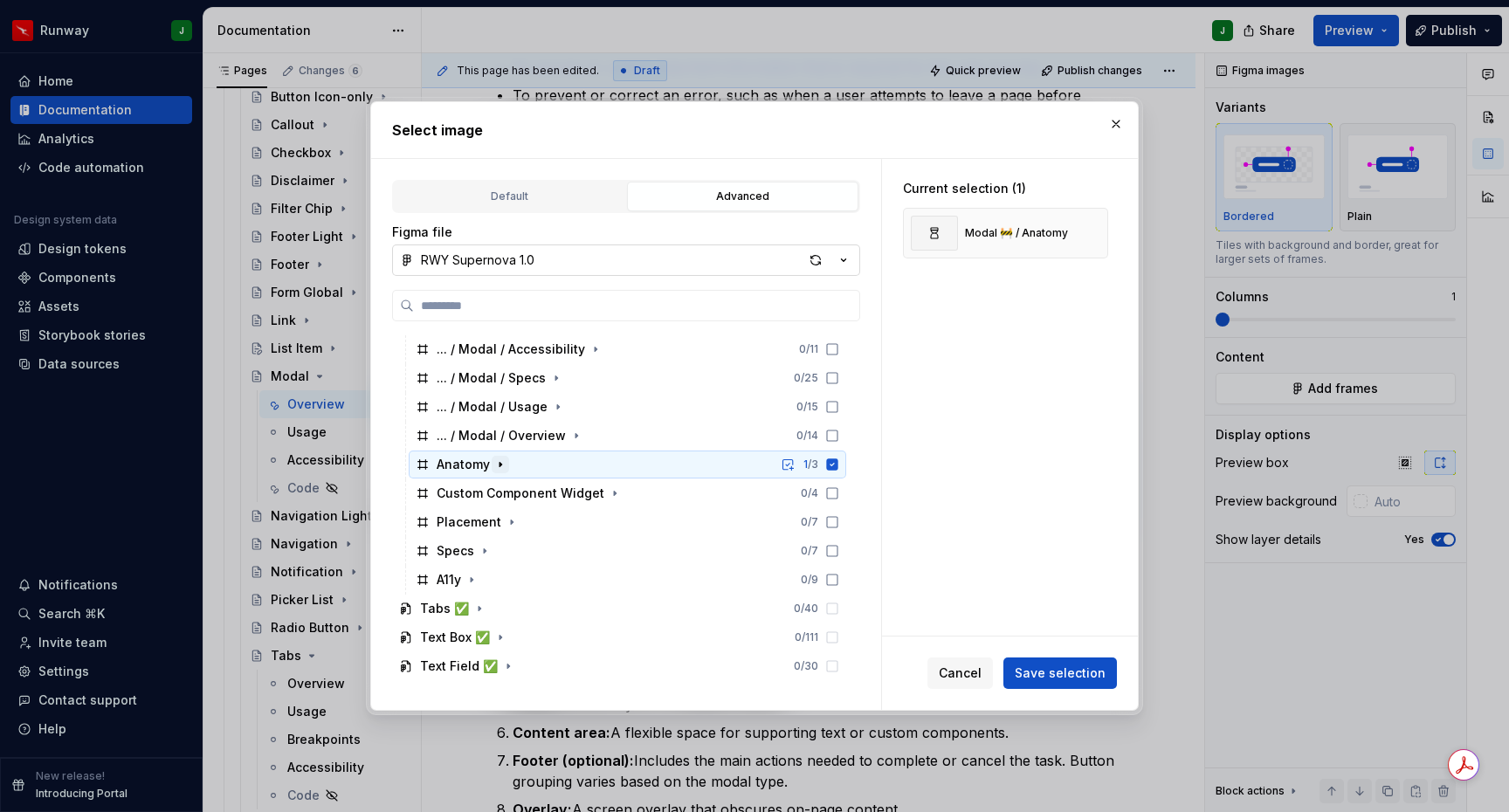
click at [501, 468] on icon "button" at bounding box center [501, 464] width 14 height 14
drag, startPoint x: 1084, startPoint y: 674, endPoint x: 1051, endPoint y: 671, distance: 33.1
click at [1083, 674] on span "Save selection" at bounding box center [1060, 674] width 91 height 18
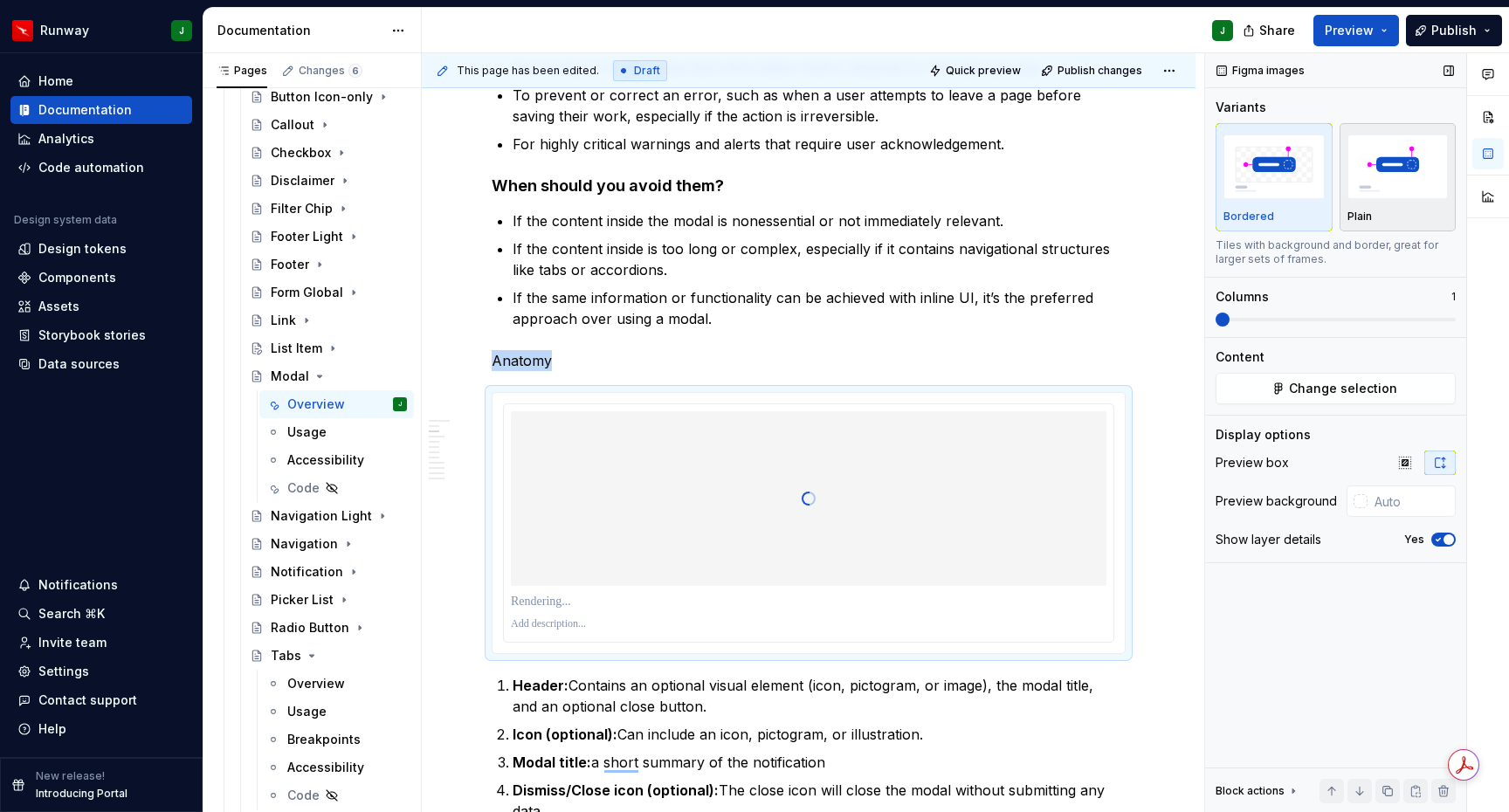
click at [1386, 176] on img "button" at bounding box center [1399, 167] width 101 height 64
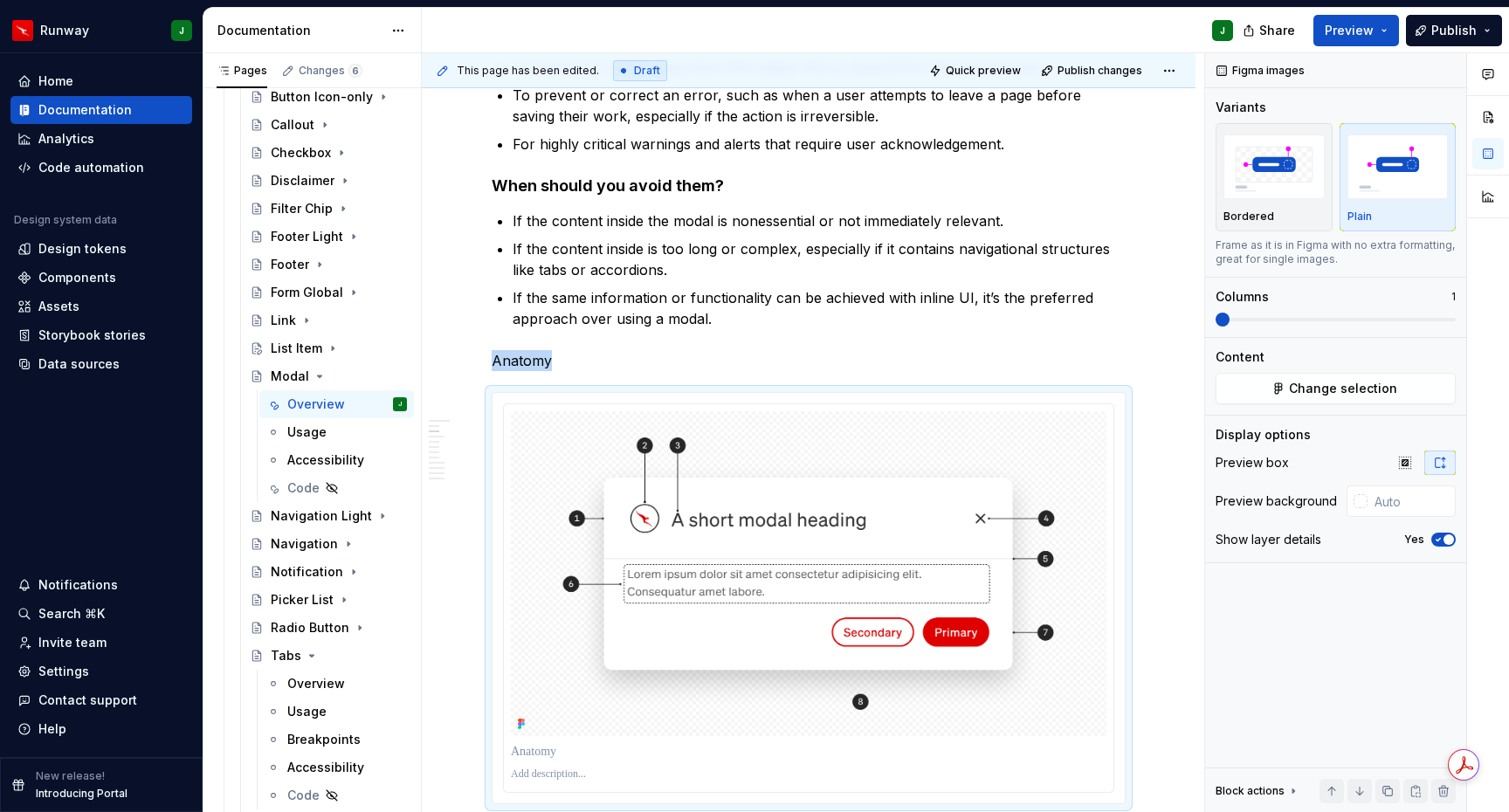
type textarea "*"
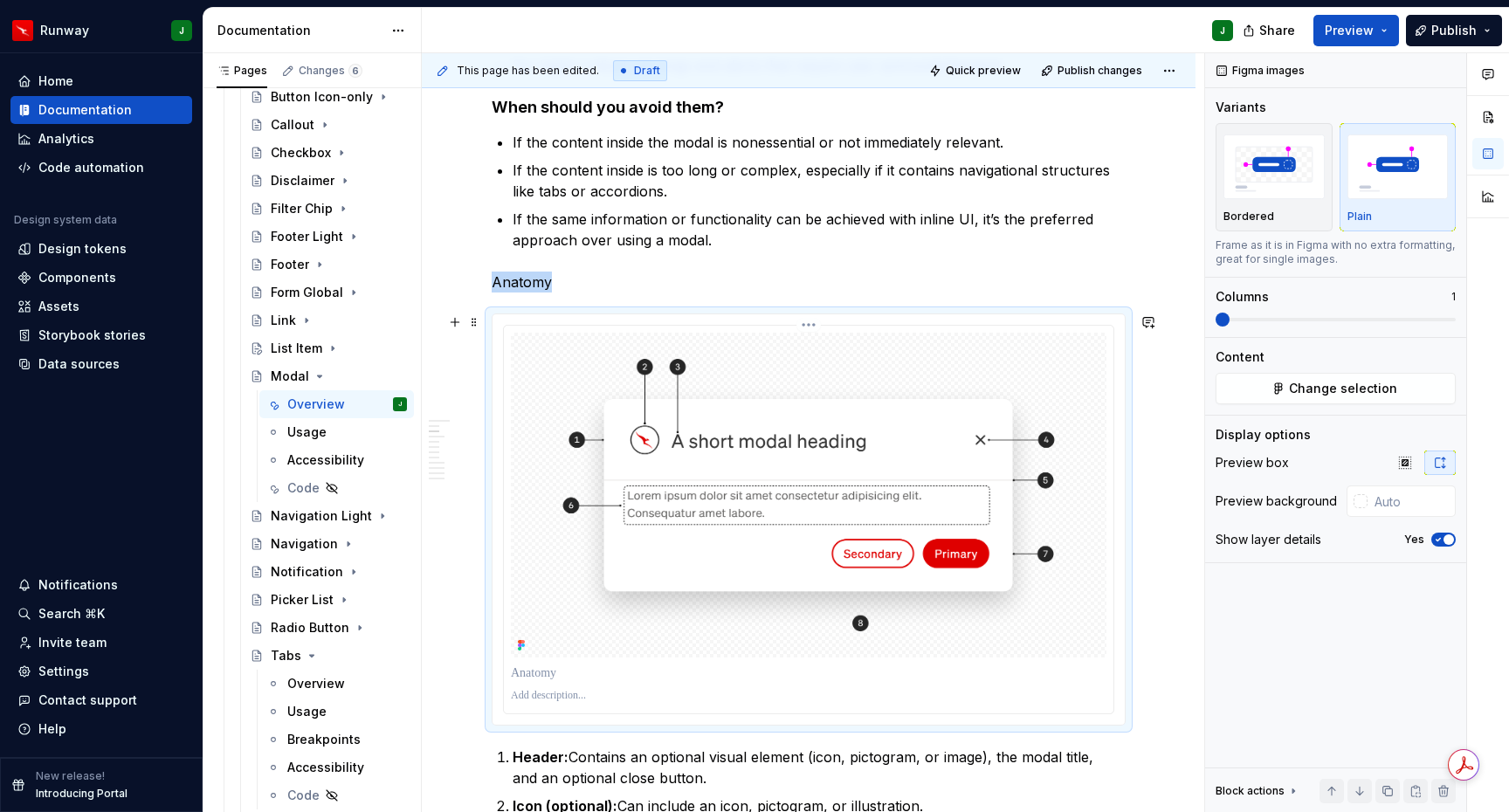
scroll to position [573, 0]
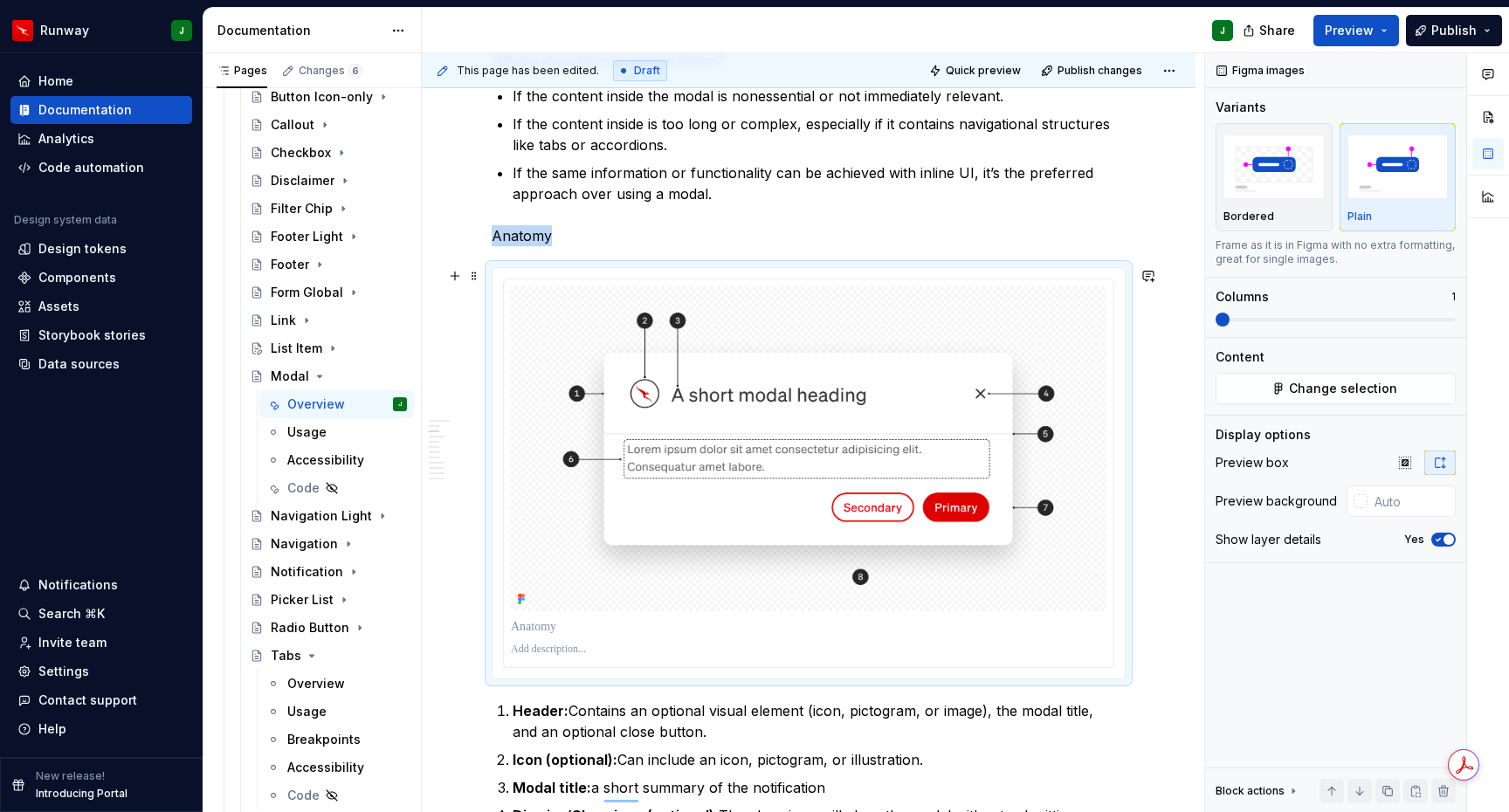
click at [1125, 317] on div "To enrich screen reader interactions, please activate Accessibility in Grammarl…" at bounding box center [809, 473] width 632 height 411
click at [1094, 317] on img "To enrich screen reader interactions, please activate Accessibility in Grammarl…" at bounding box center [808, 448] width 596 height 325
click at [1439, 543] on icon "button" at bounding box center [1438, 539] width 14 height 10
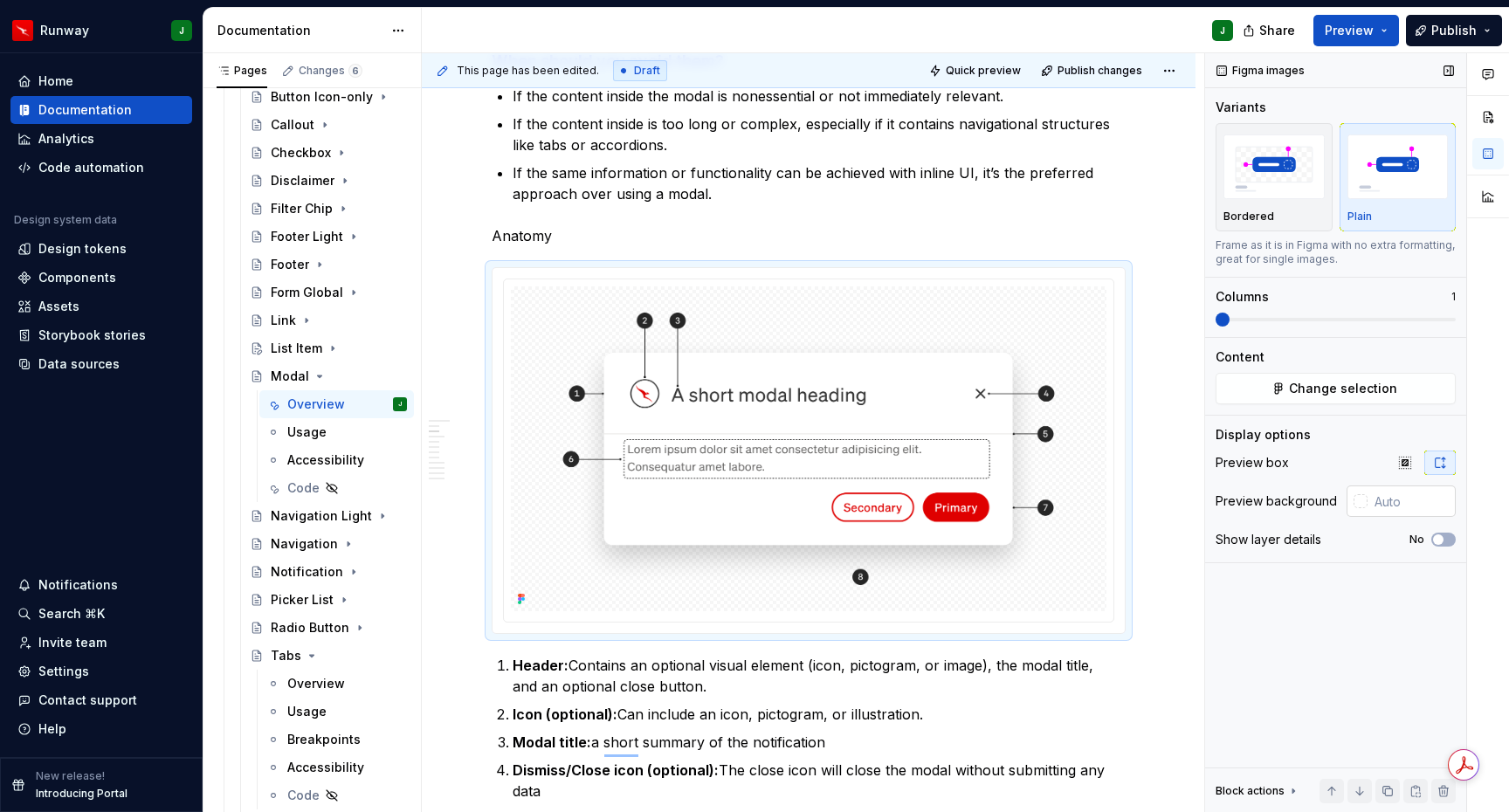
click at [1396, 493] on input "text" at bounding box center [1412, 501] width 88 height 32
type input ")"
type input "#00000040"
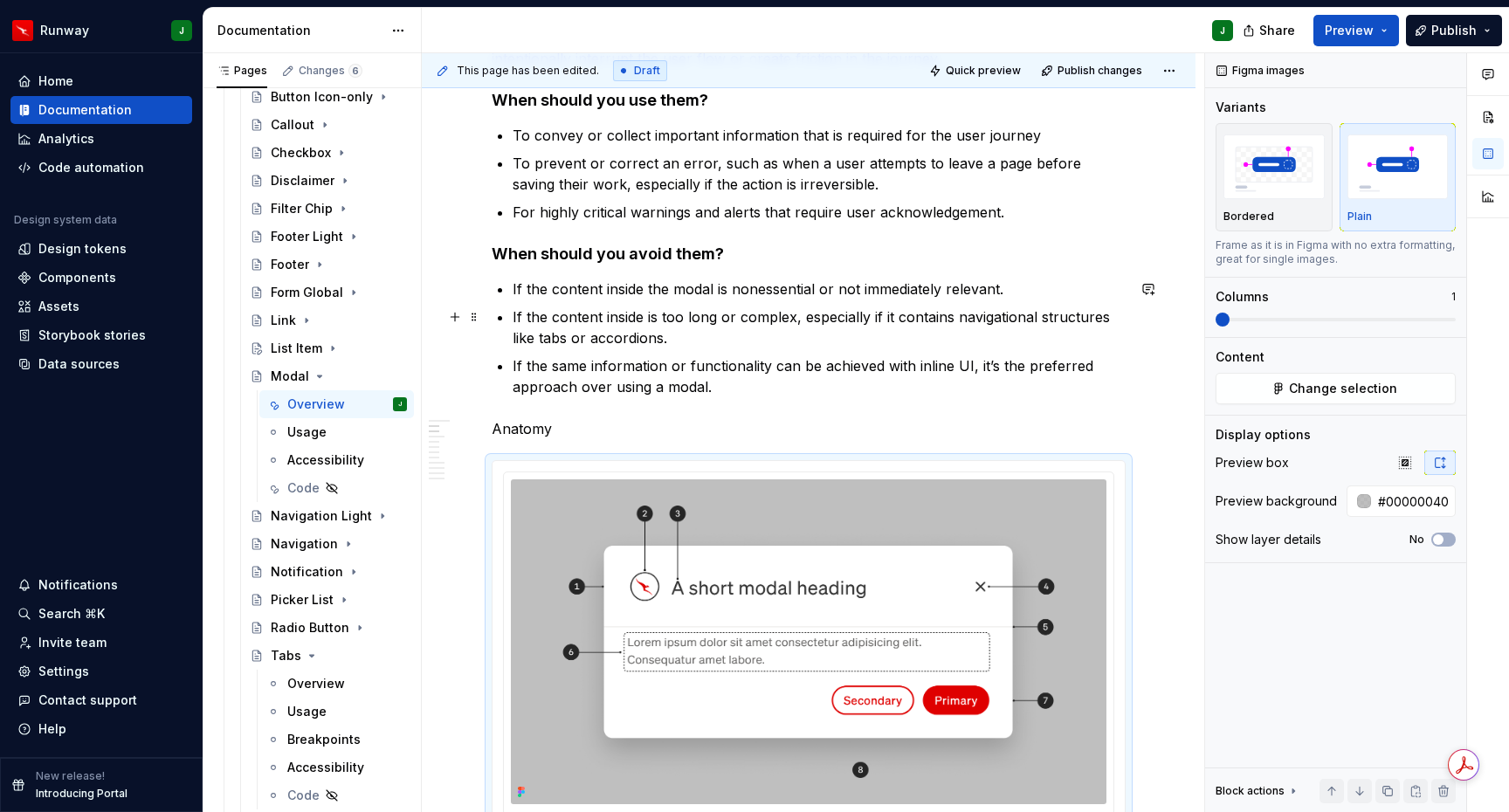
scroll to position [361, 0]
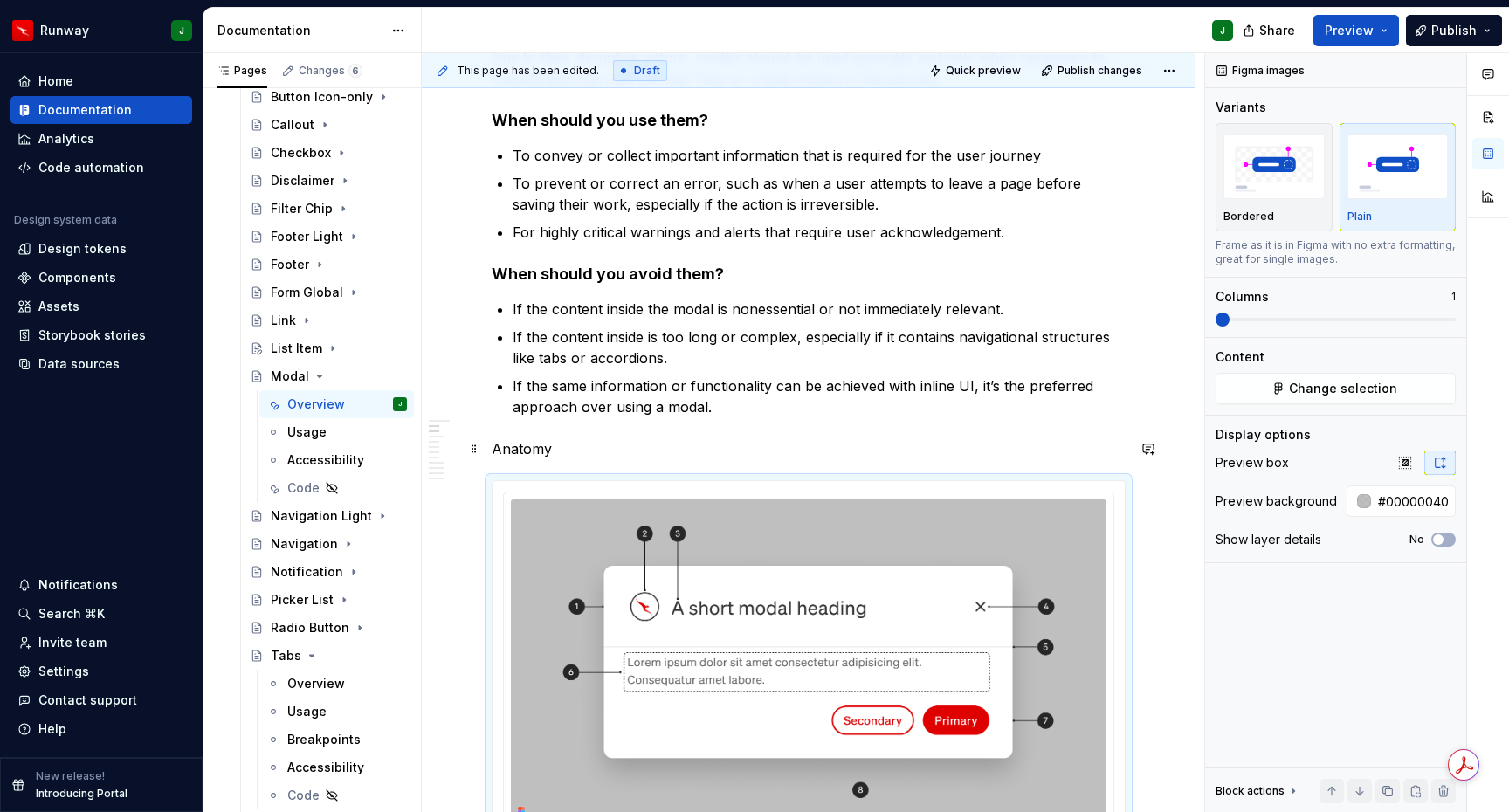
click at [505, 453] on p "Anatomy" at bounding box center [809, 449] width 634 height 21
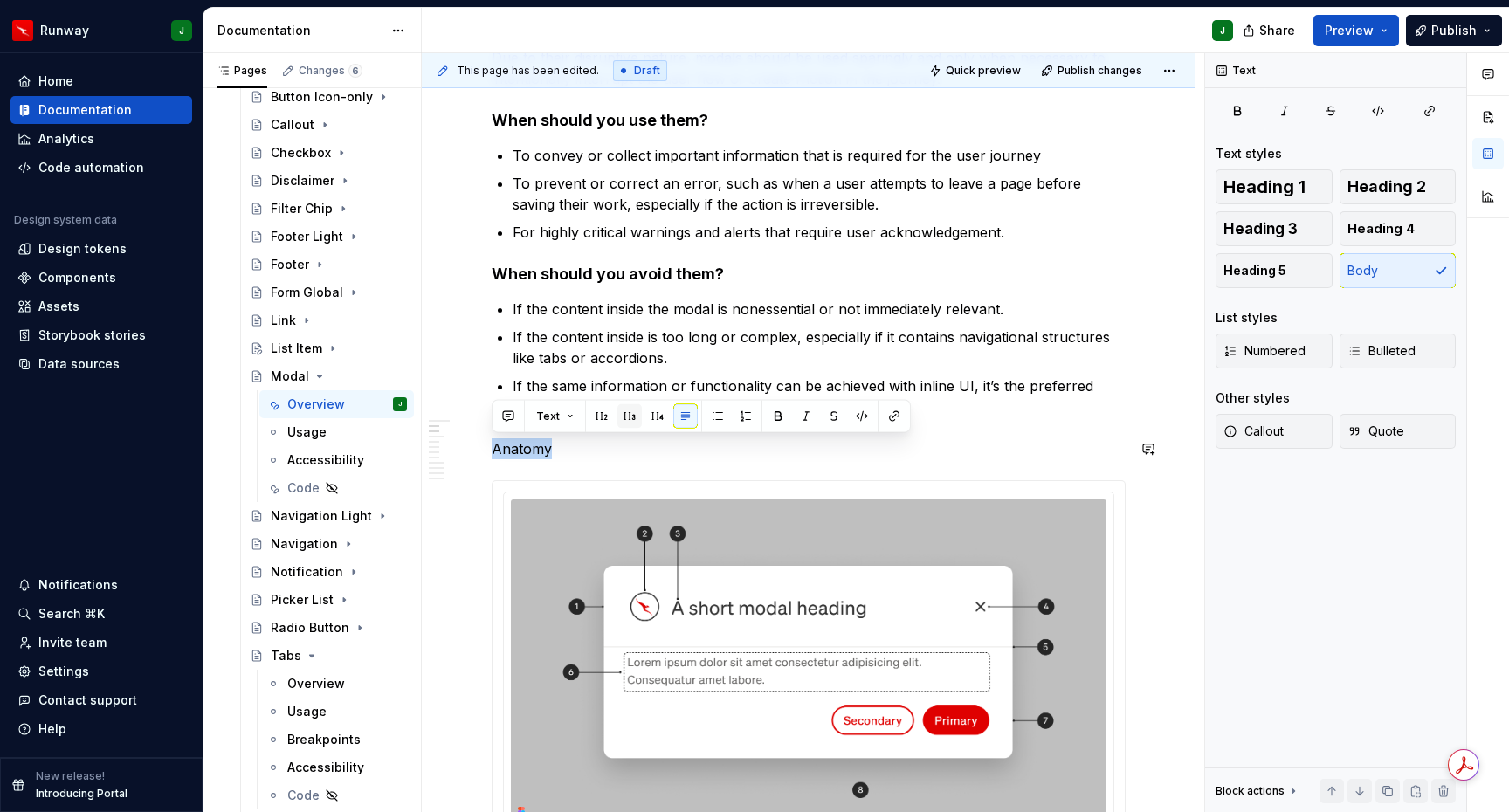
click at [626, 413] on button "button" at bounding box center [630, 416] width 24 height 24
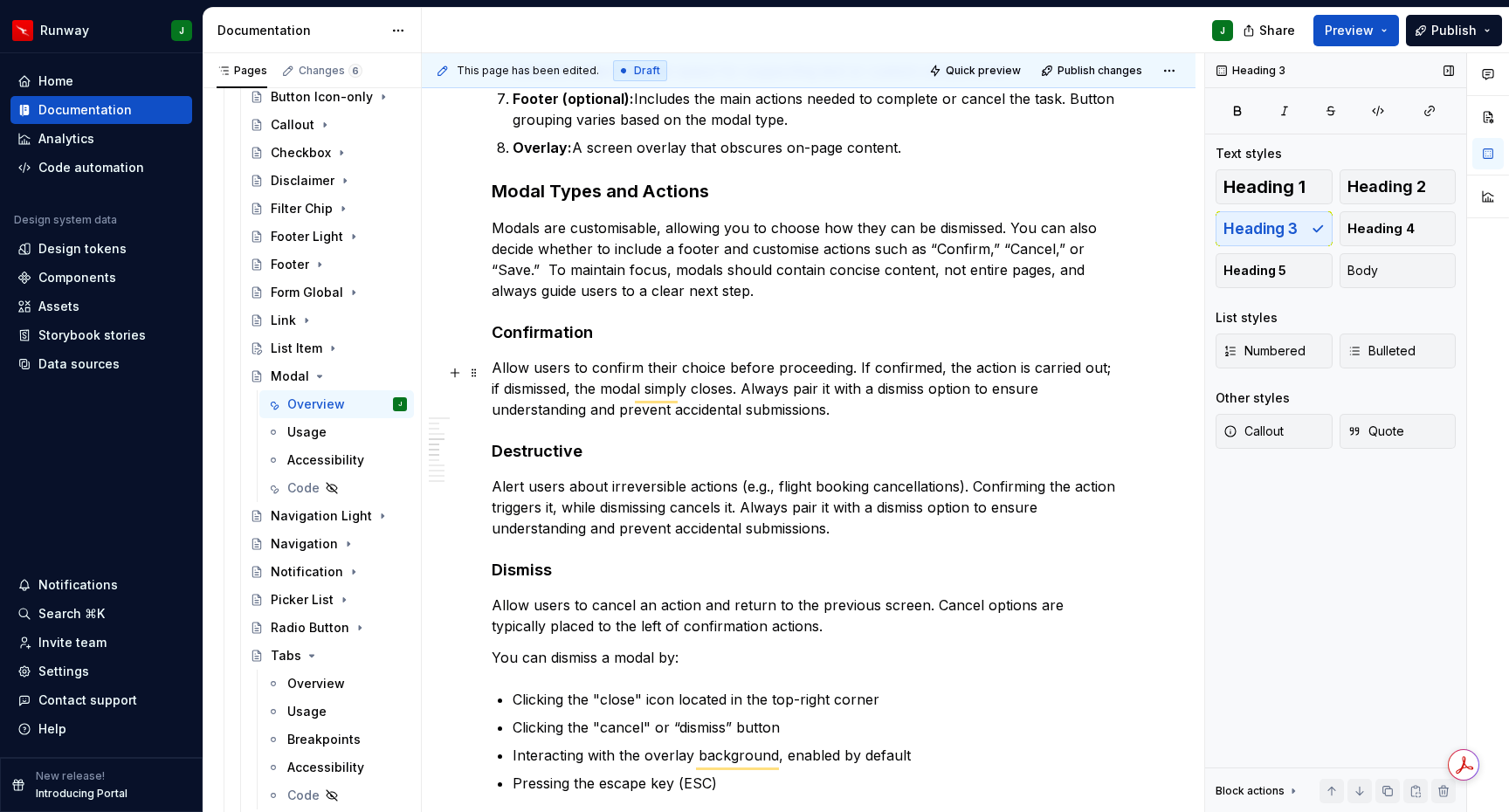
scroll to position [1347, 0]
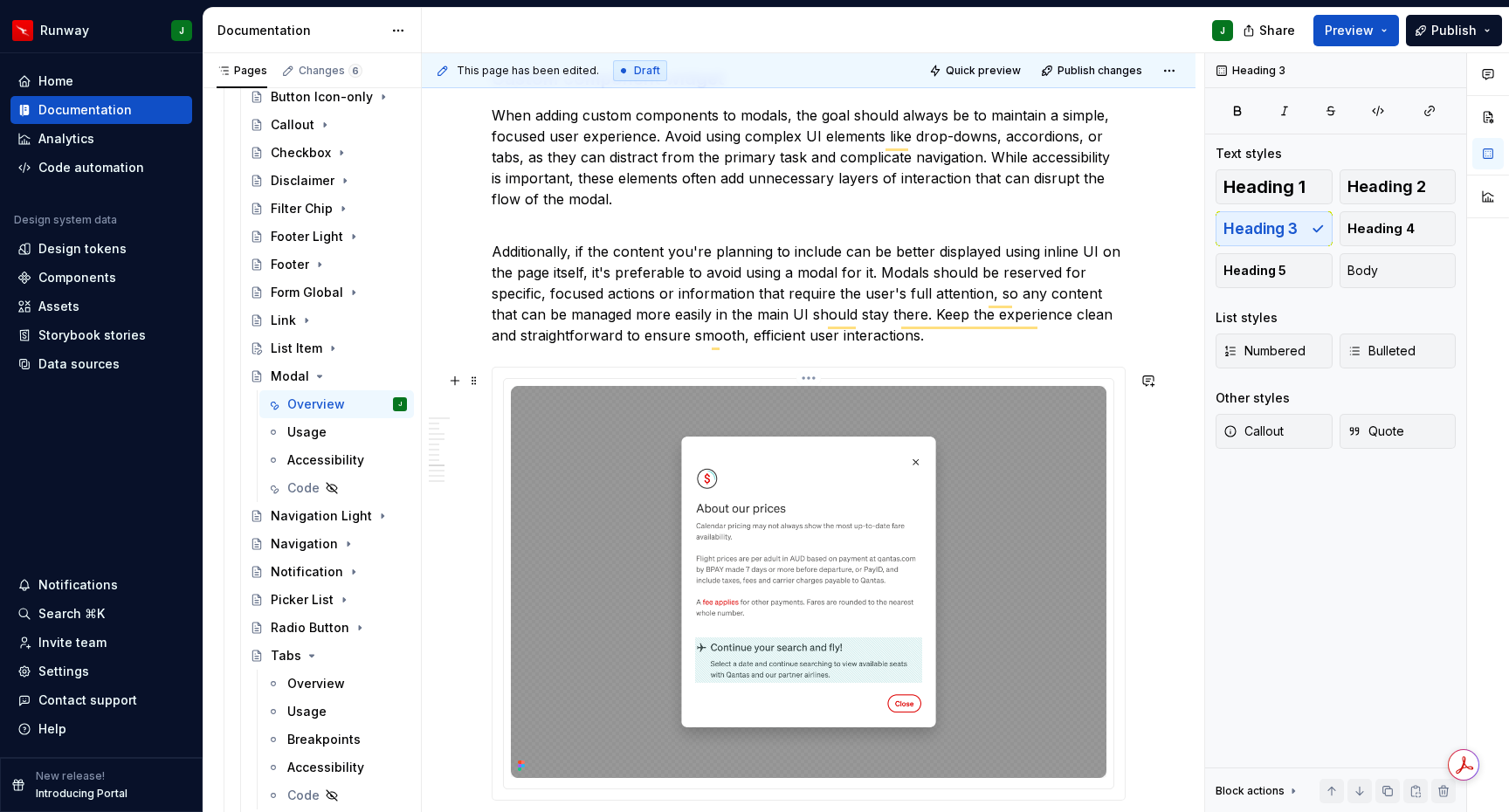
click at [1076, 423] on img "To enrich screen reader interactions, please activate Accessibility in Grammarl…" at bounding box center [808, 582] width 596 height 392
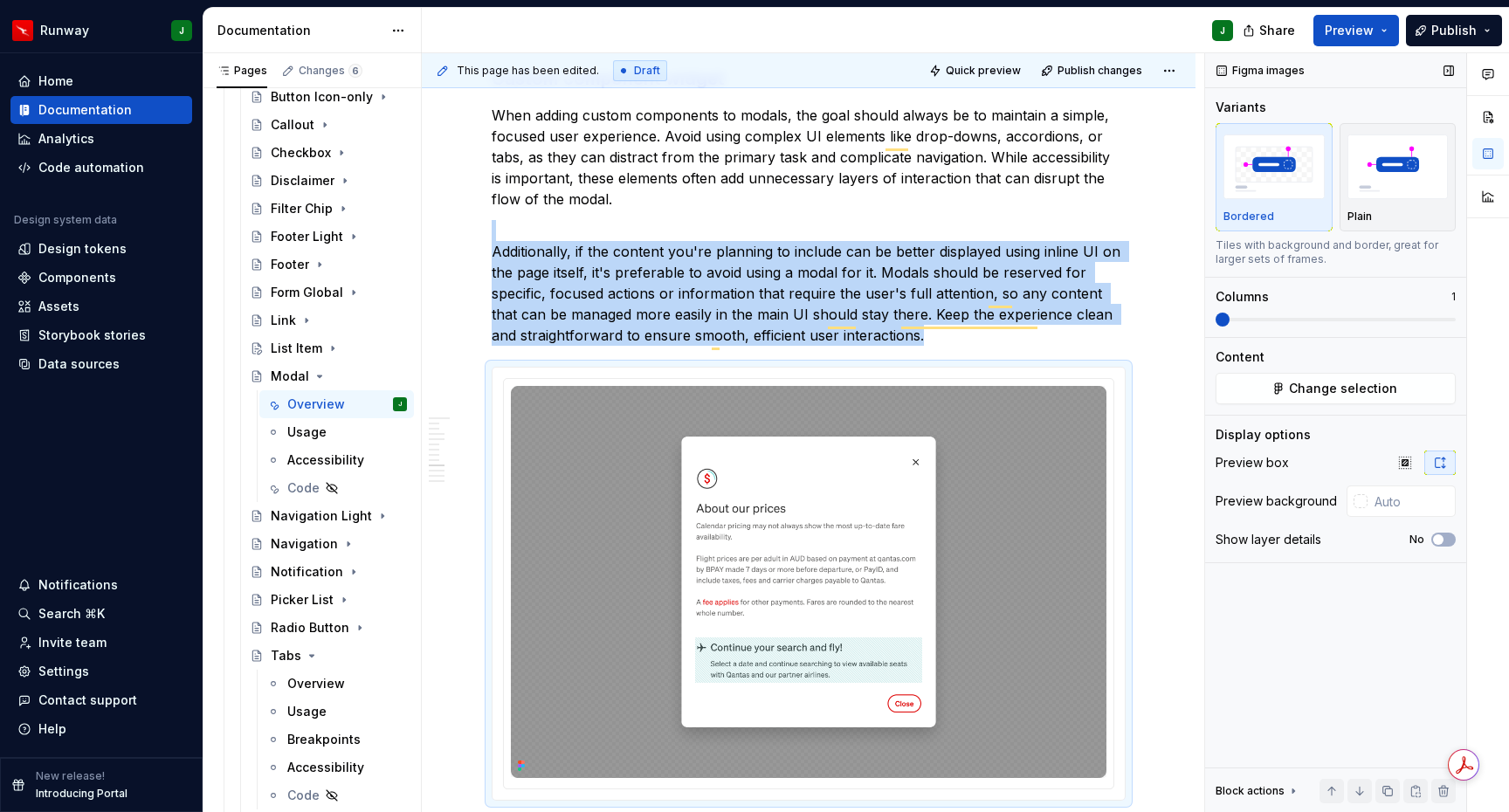
drag, startPoint x: 1348, startPoint y: 207, endPoint x: 1423, endPoint y: 469, distance: 272.5
click at [1348, 207] on div "Plain" at bounding box center [1399, 177] width 101 height 93
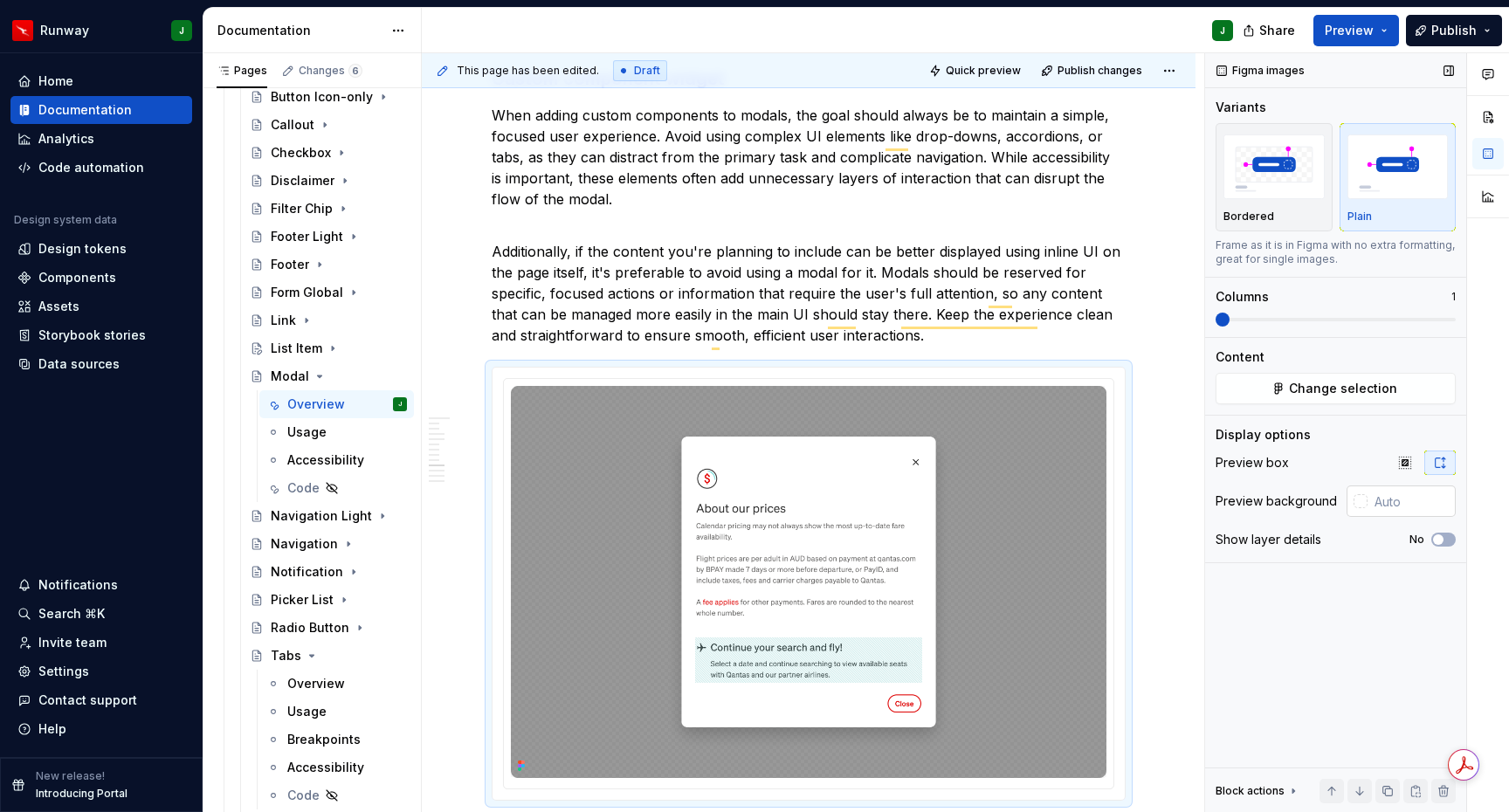
click at [1422, 505] on input "text" at bounding box center [1412, 501] width 88 height 32
click at [1278, 392] on button "Change selection" at bounding box center [1336, 389] width 240 height 32
type input "#00000040"
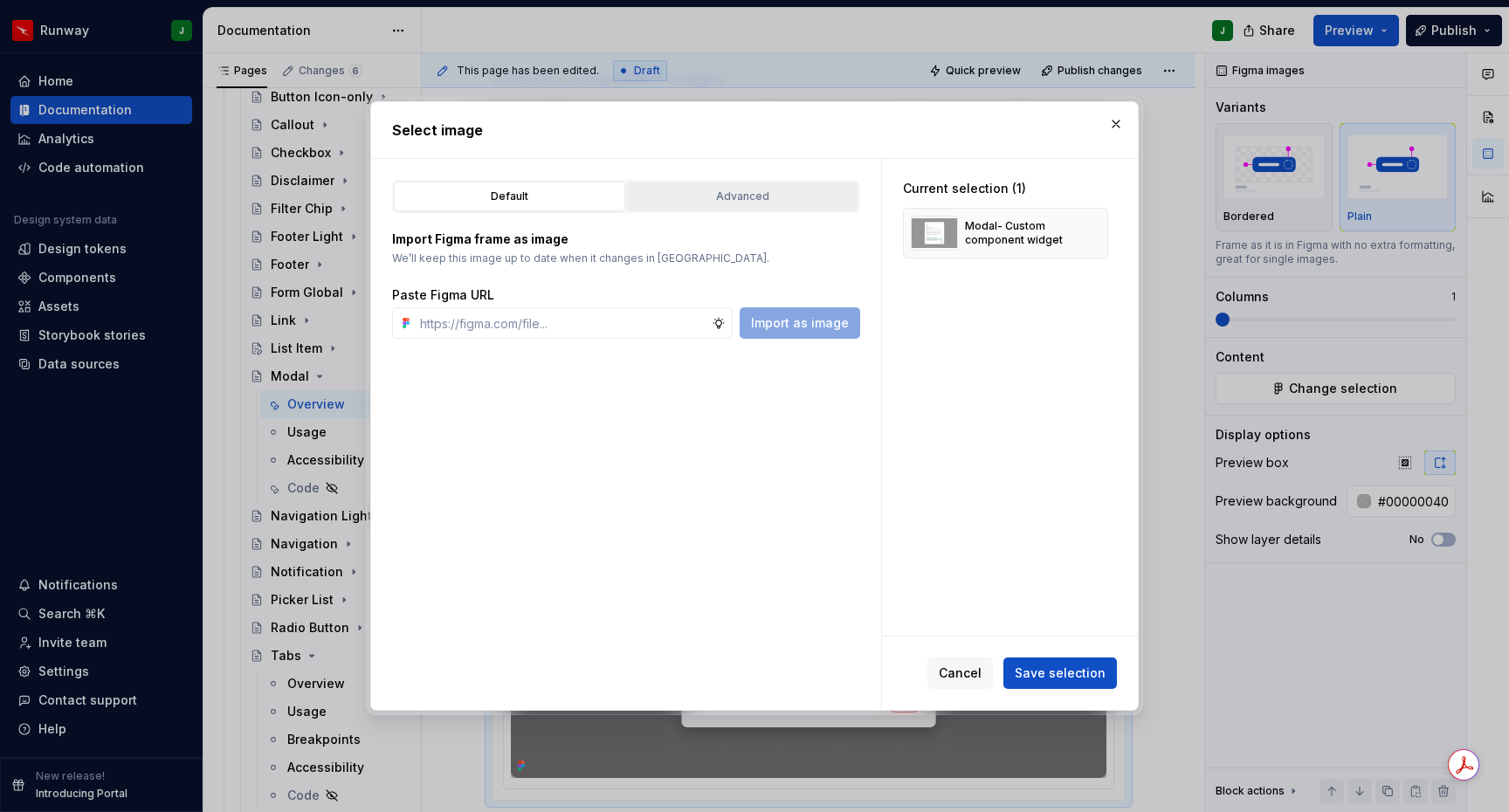
click at [752, 189] on div "Advanced" at bounding box center [743, 196] width 219 height 18
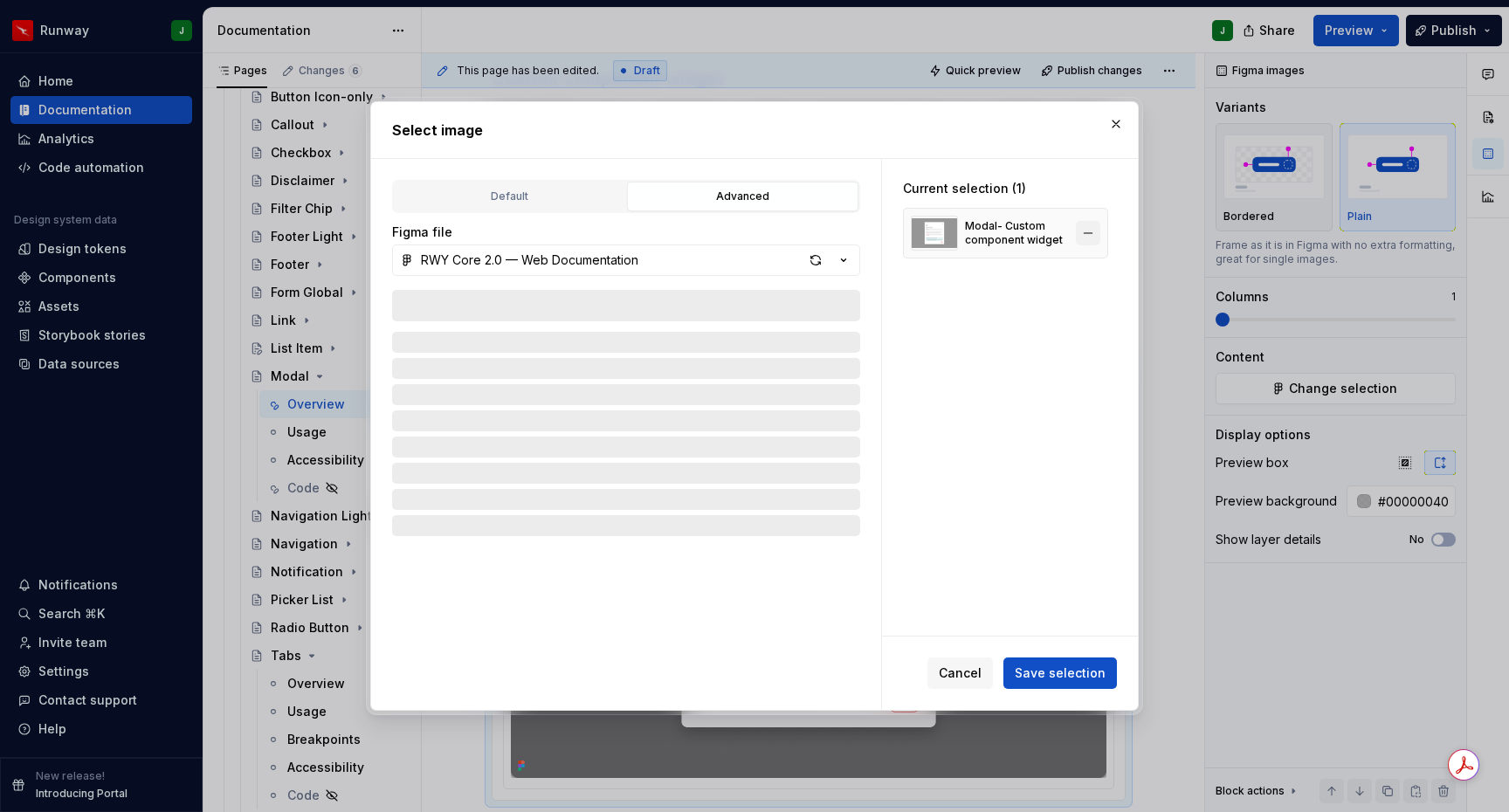
click at [1098, 233] on button "button" at bounding box center [1088, 233] width 24 height 24
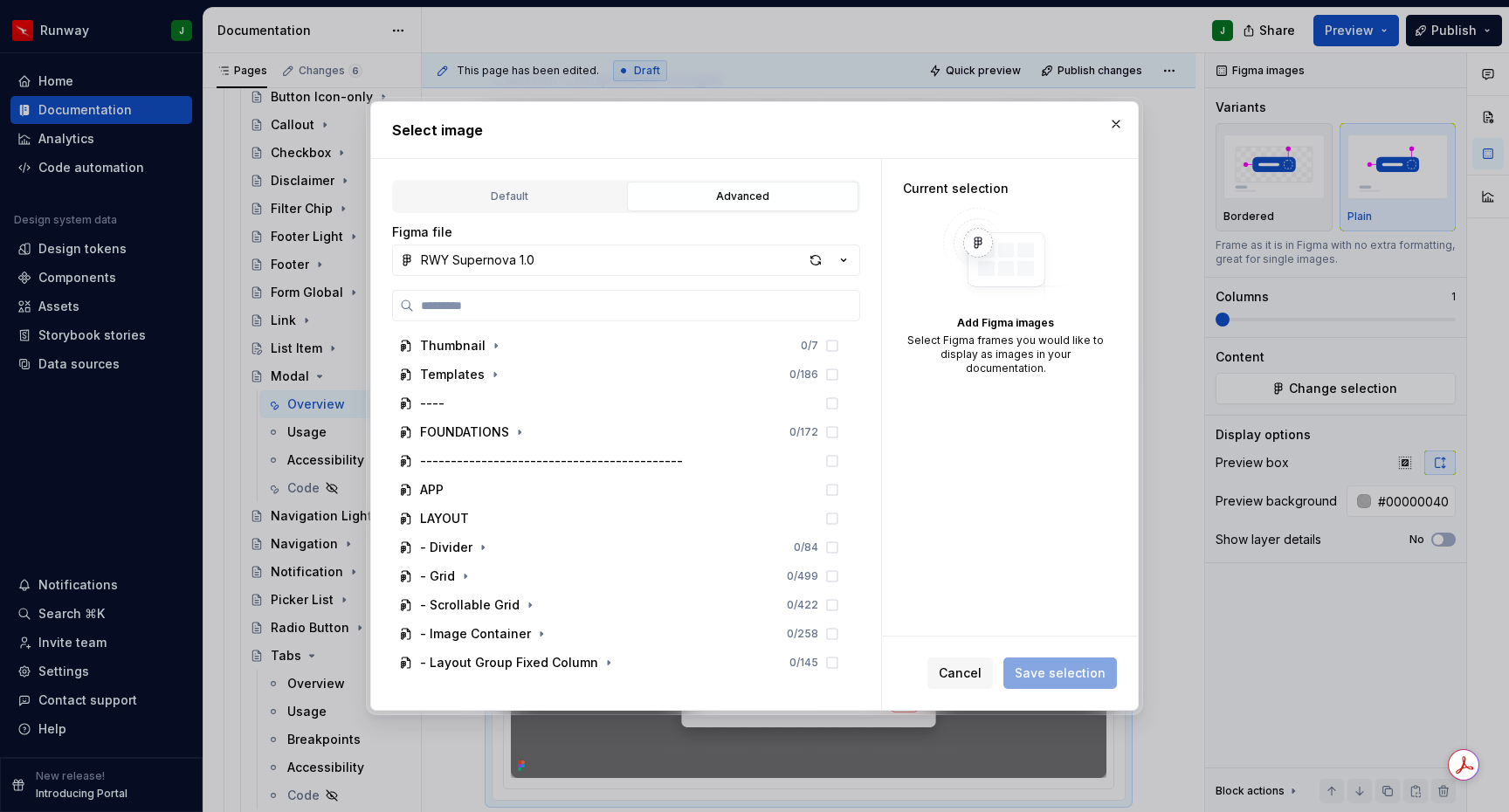
scroll to position [1409, 0]
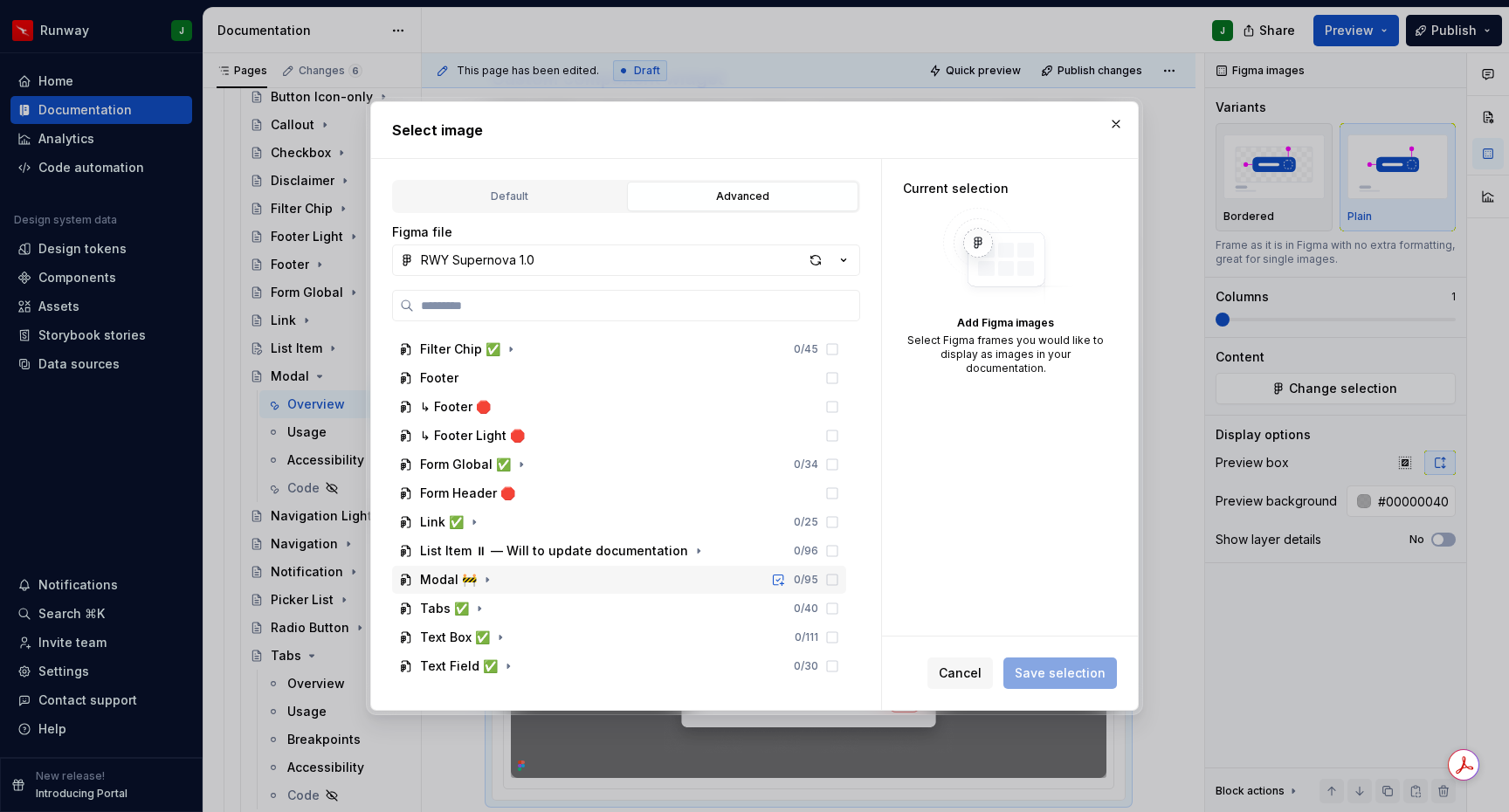
drag, startPoint x: 483, startPoint y: 581, endPoint x: 509, endPoint y: 573, distance: 27.2
click at [483, 581] on icon "button" at bounding box center [487, 579] width 14 height 14
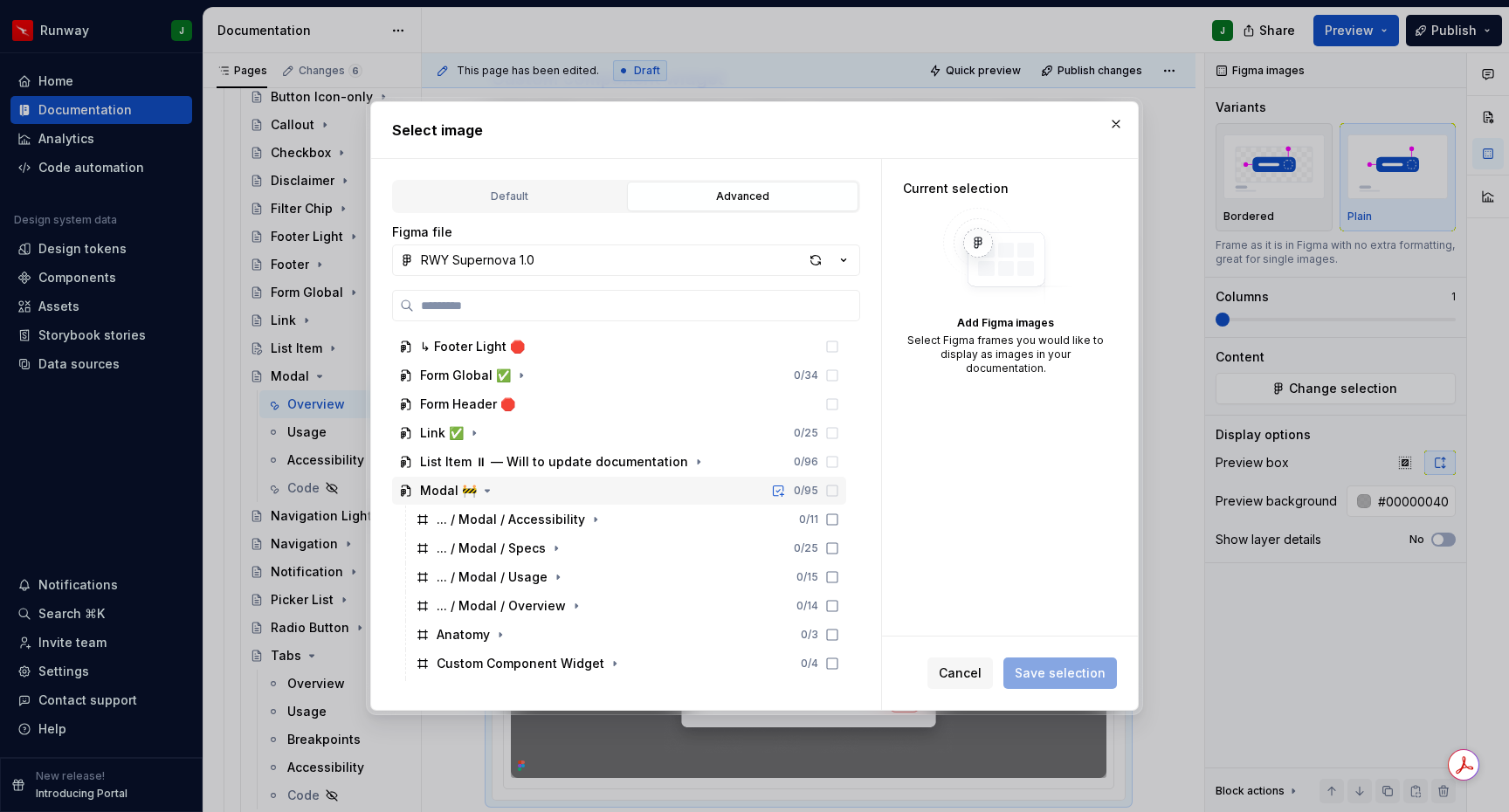
scroll to position [1668, 0]
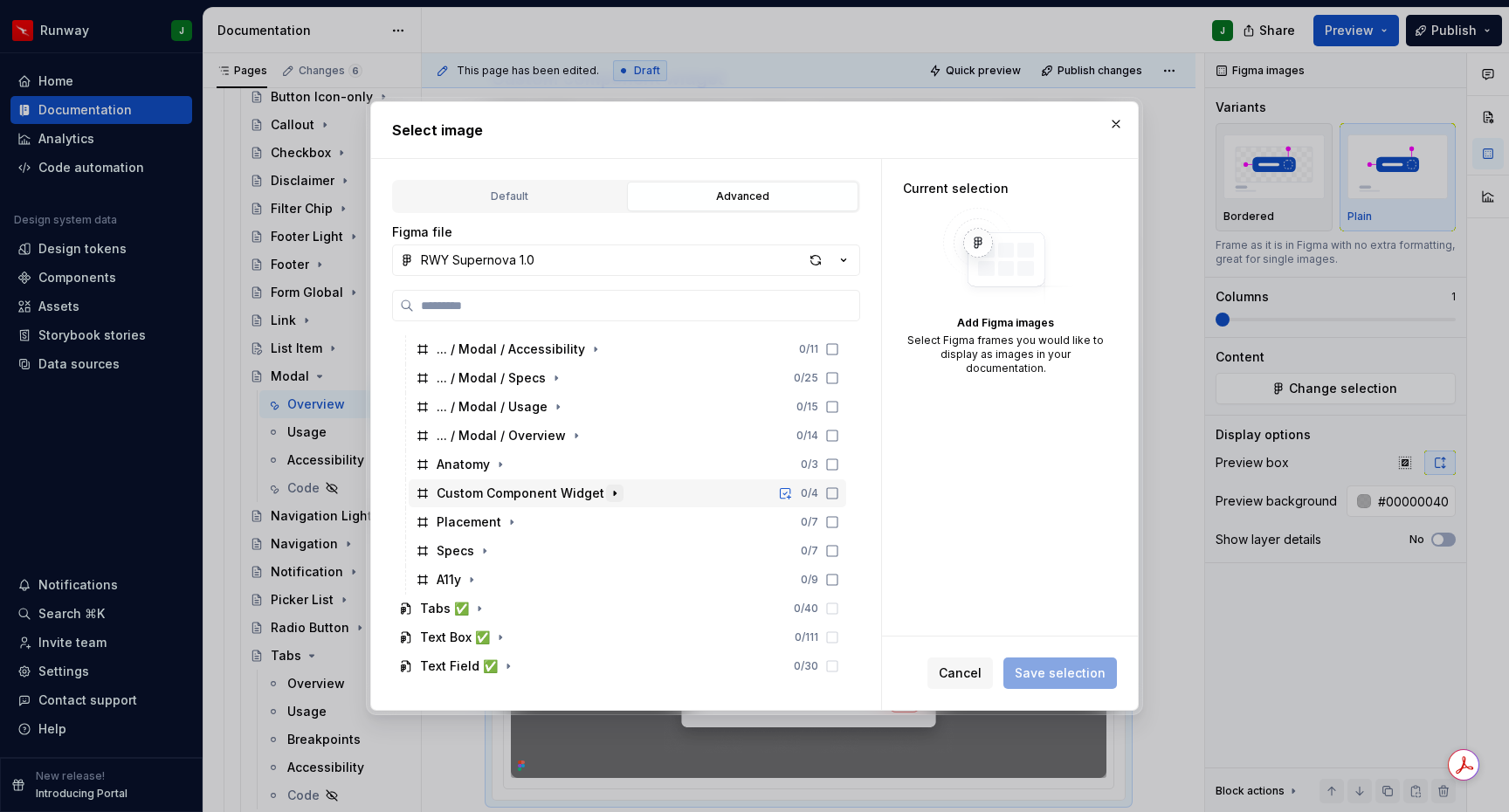
click at [613, 491] on icon "button" at bounding box center [615, 493] width 14 height 14
click at [839, 497] on icon at bounding box center [832, 493] width 14 height 14
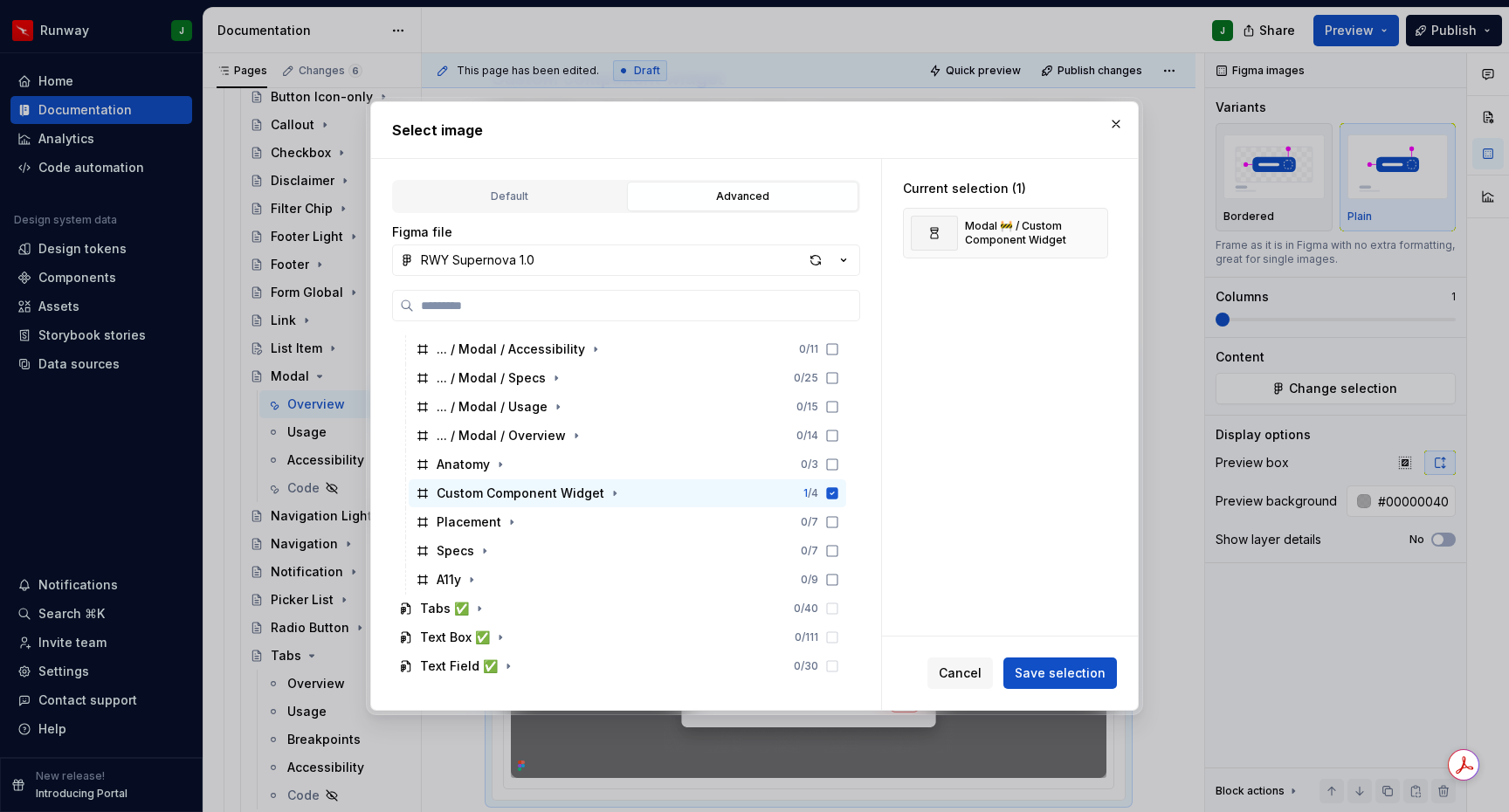
click at [1064, 670] on span "Save selection" at bounding box center [1060, 674] width 91 height 18
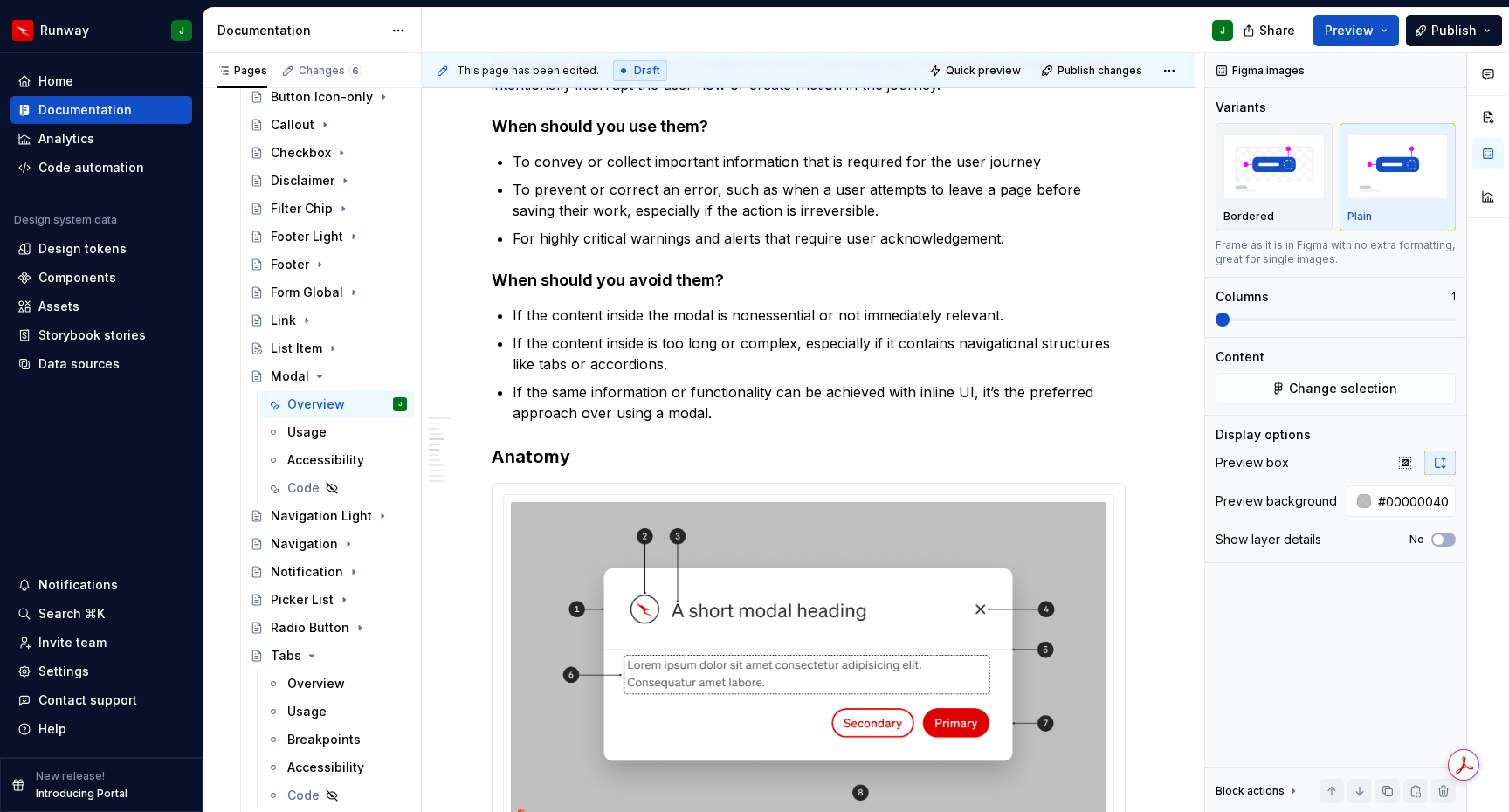
scroll to position [0, 0]
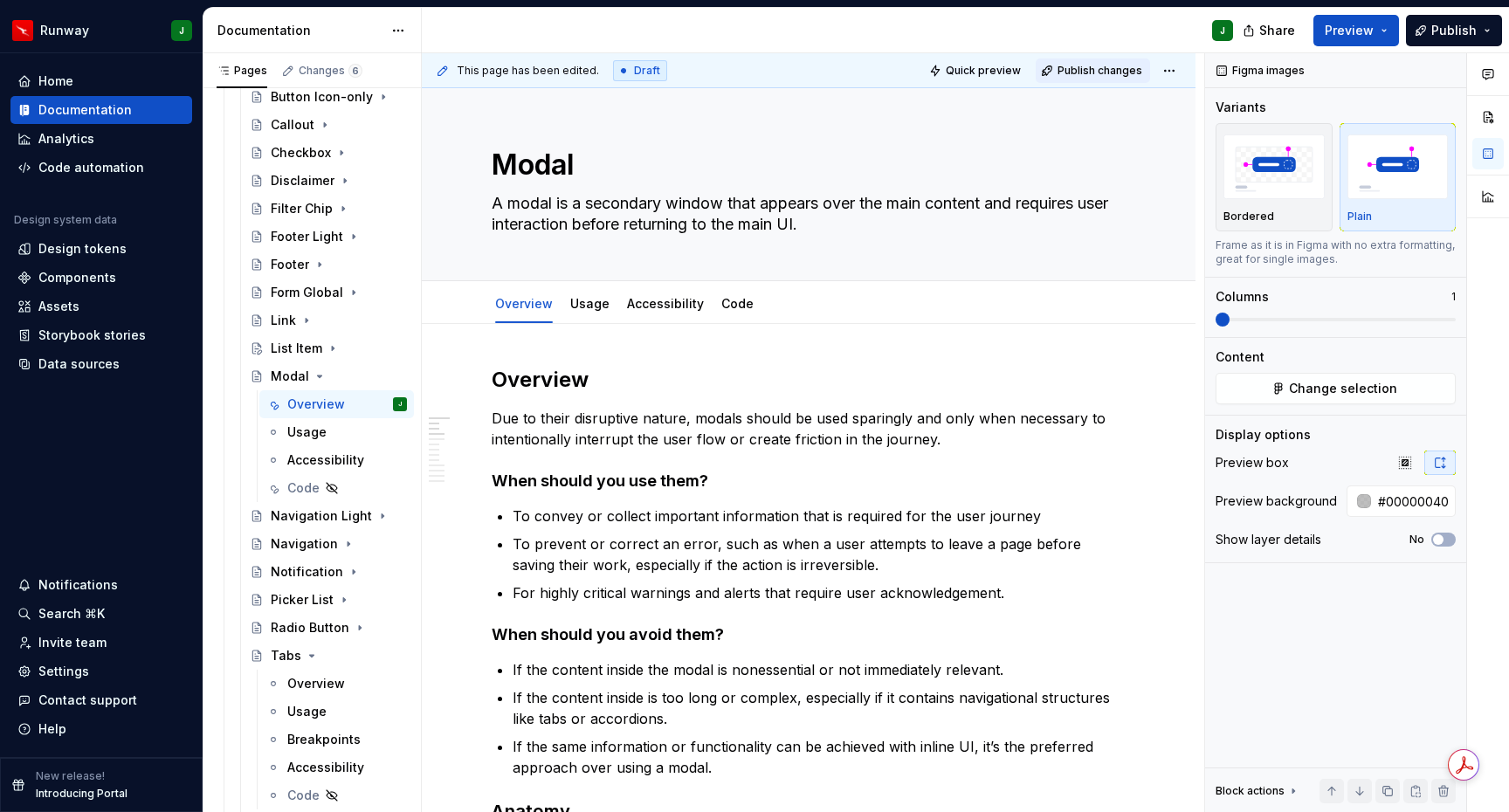
click at [1110, 69] on span "Publish changes" at bounding box center [1100, 70] width 85 height 14
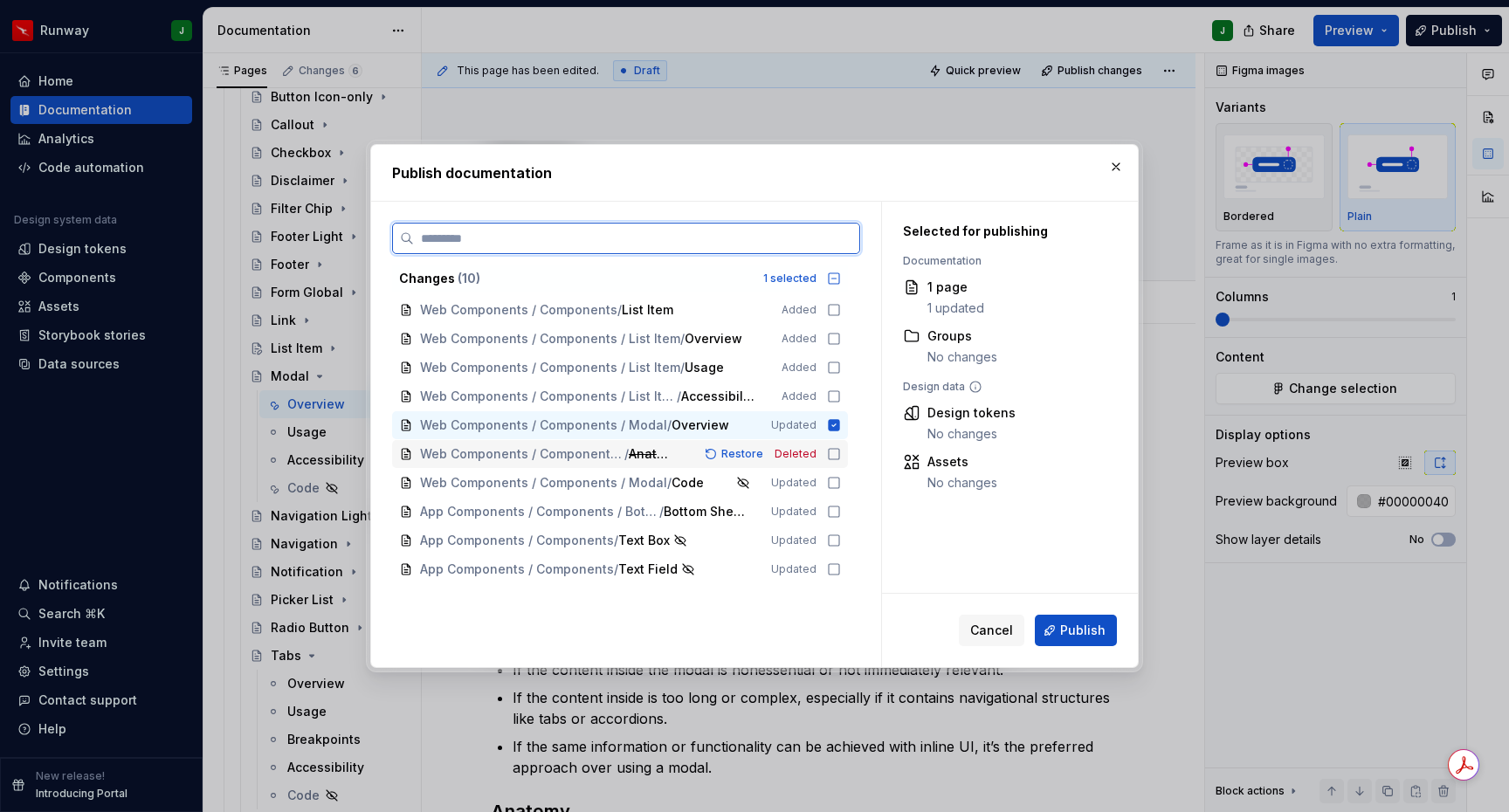
click at [837, 455] on icon at bounding box center [834, 454] width 10 height 10
click at [841, 483] on icon at bounding box center [834, 483] width 14 height 14
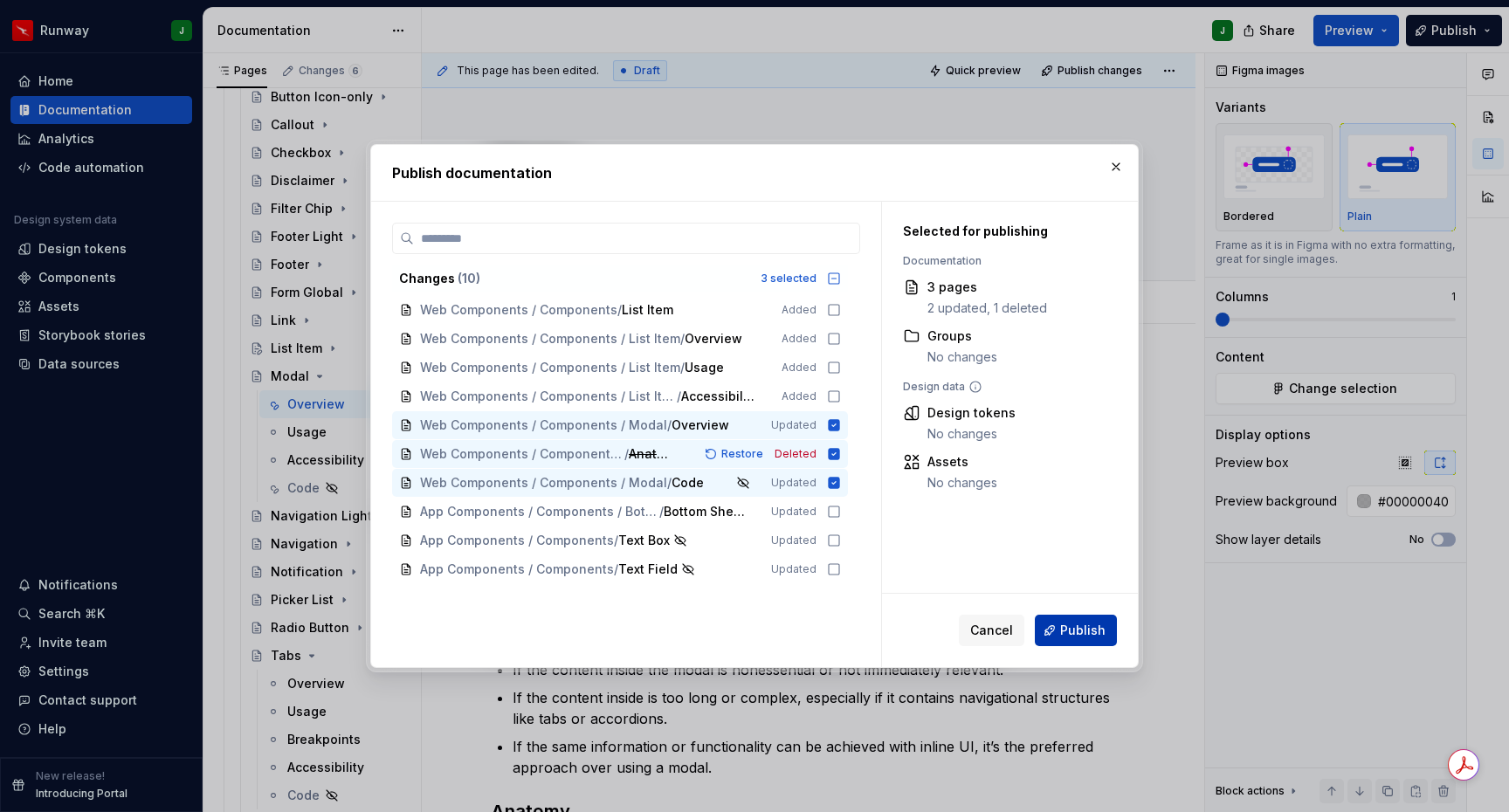
click at [1075, 635] on span "Publish" at bounding box center [1082, 631] width 46 height 18
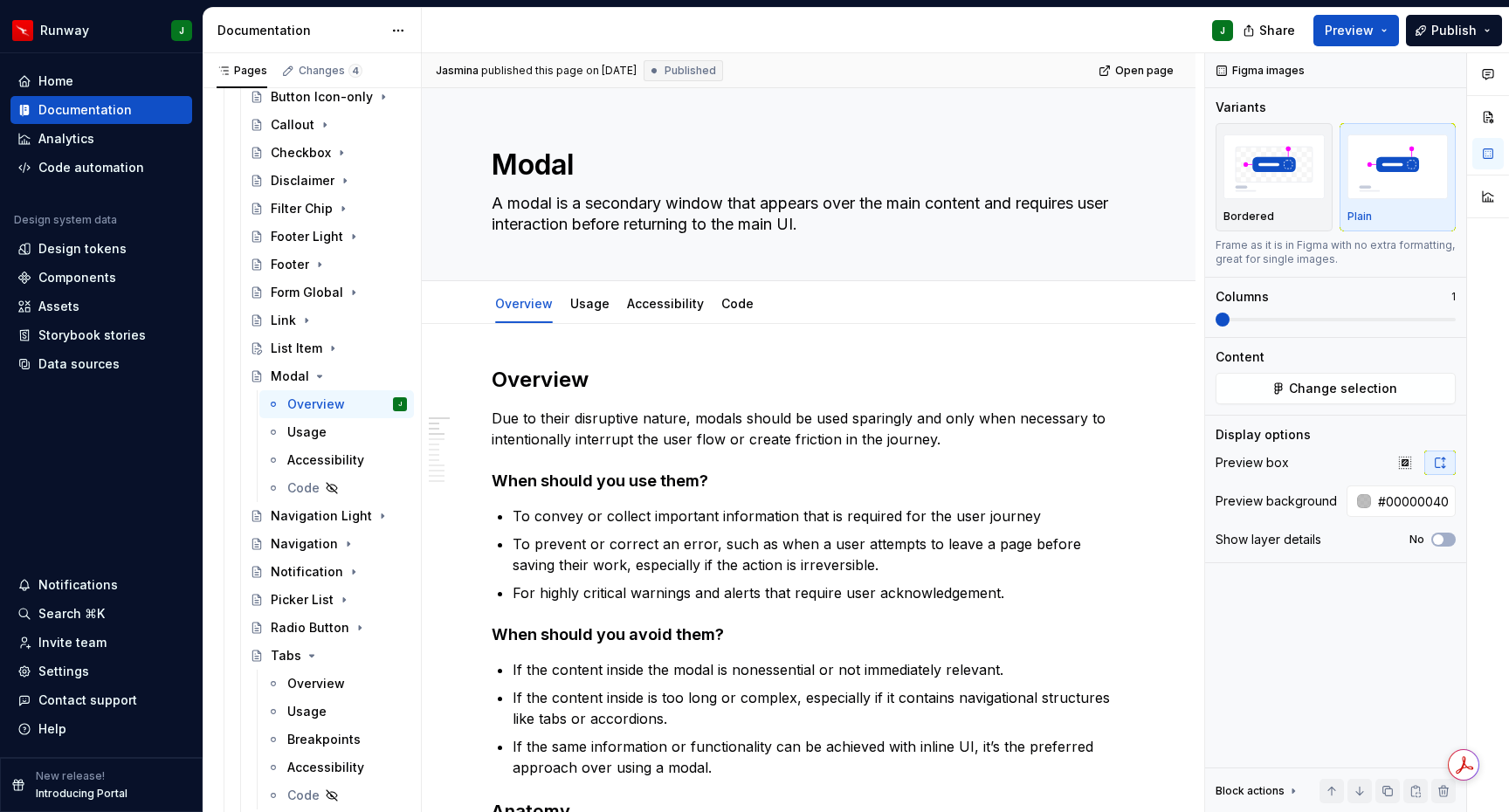
type textarea "*"
